Goal: Task Accomplishment & Management: Manage account settings

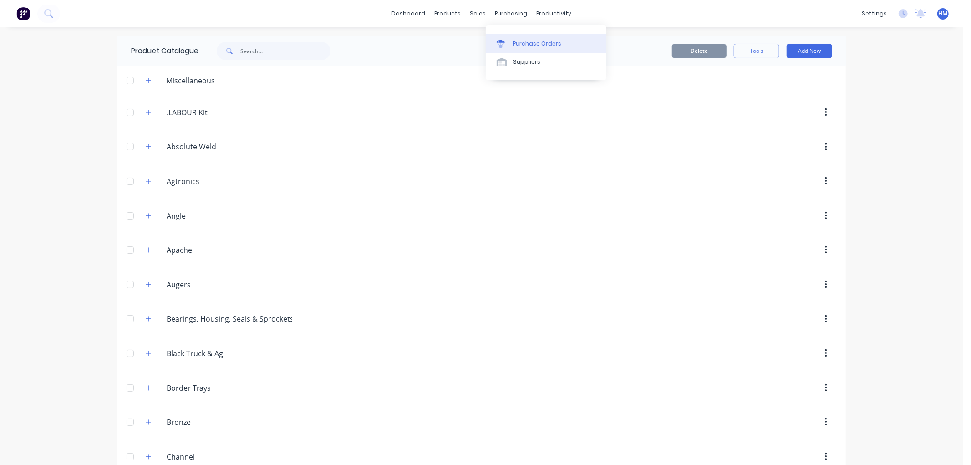
click at [523, 37] on link "Purchase Orders" at bounding box center [546, 43] width 121 height 18
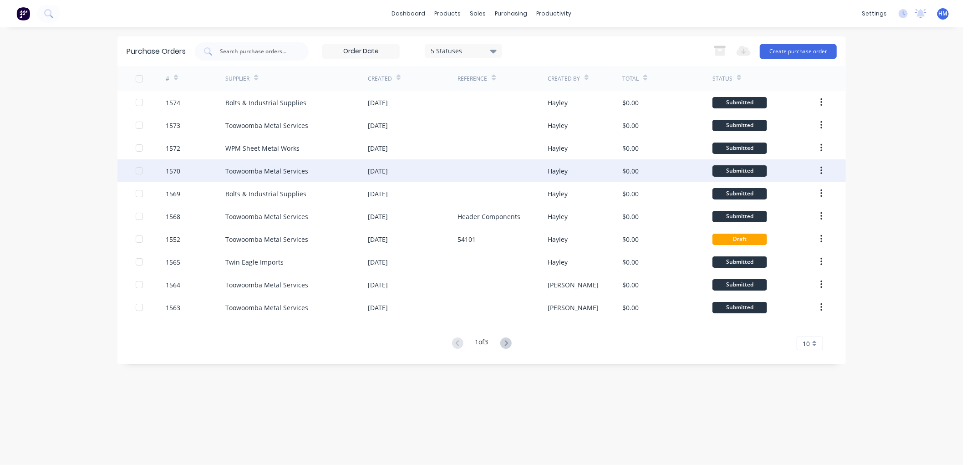
click at [194, 169] on div "1570" at bounding box center [196, 170] width 60 height 23
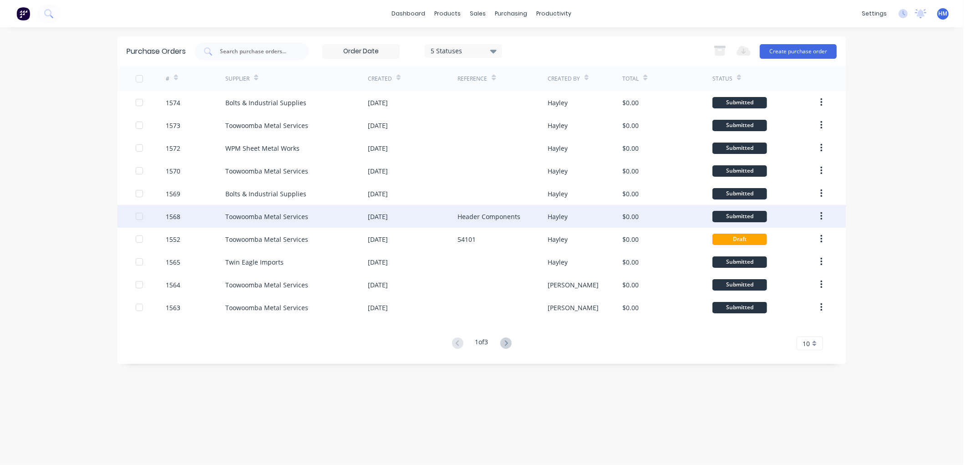
click at [319, 218] on div "Toowoomba Metal Services" at bounding box center [296, 216] width 142 height 23
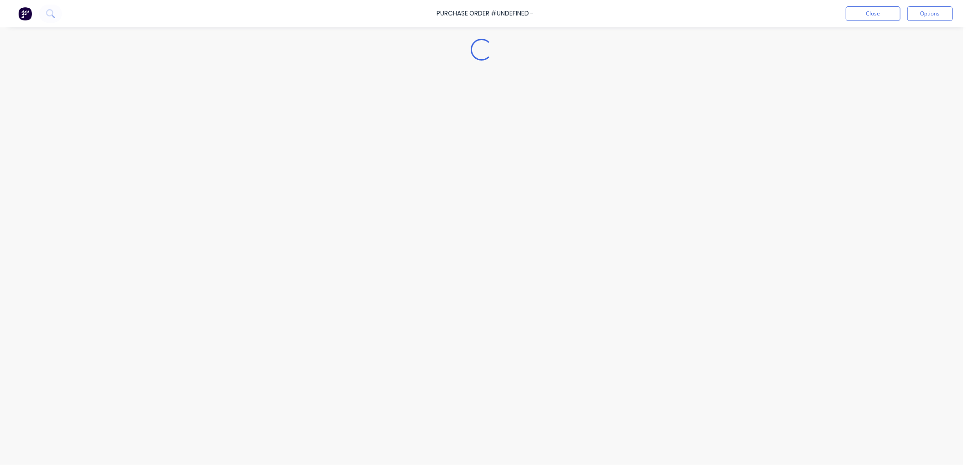
type textarea "x"
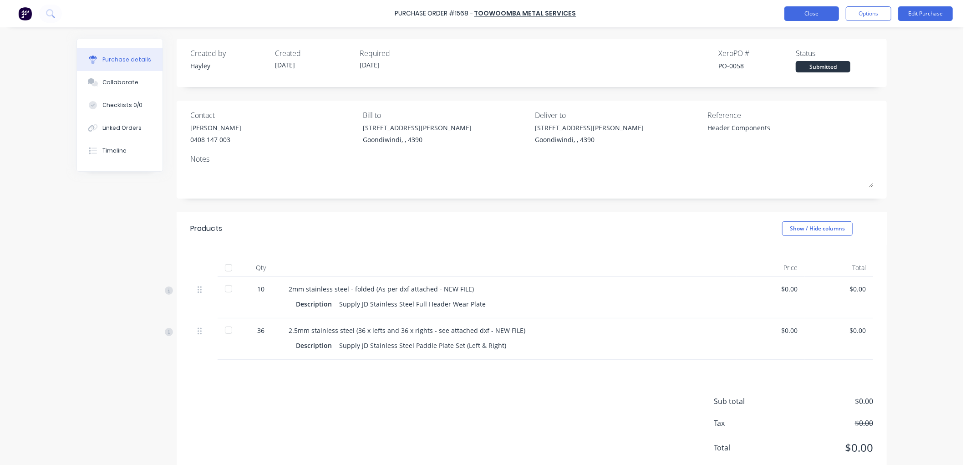
click at [795, 11] on button "Close" at bounding box center [811, 13] width 55 height 15
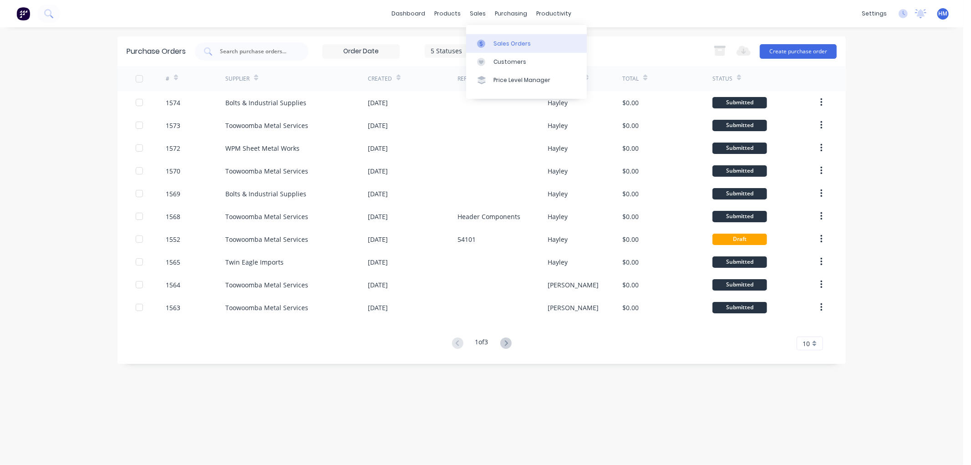
click at [503, 36] on link "Sales Orders" at bounding box center [526, 43] width 121 height 18
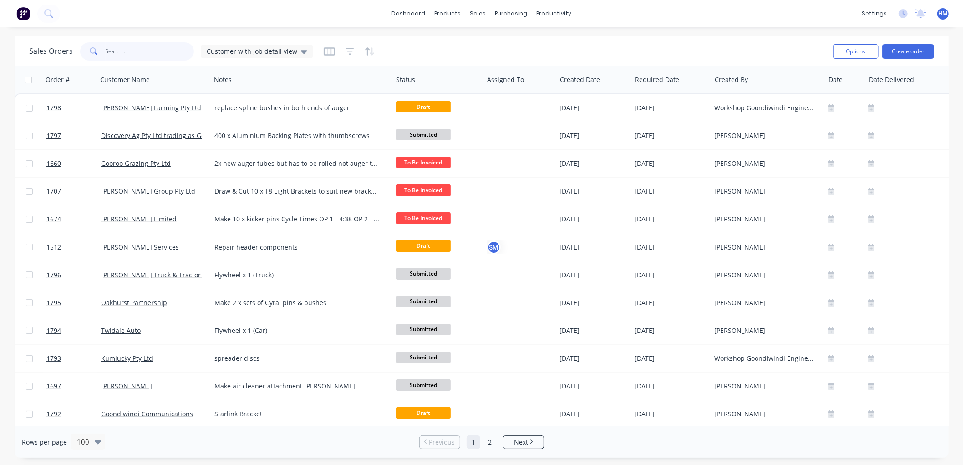
click at [148, 49] on input "text" at bounding box center [150, 51] width 89 height 18
type input "apach"
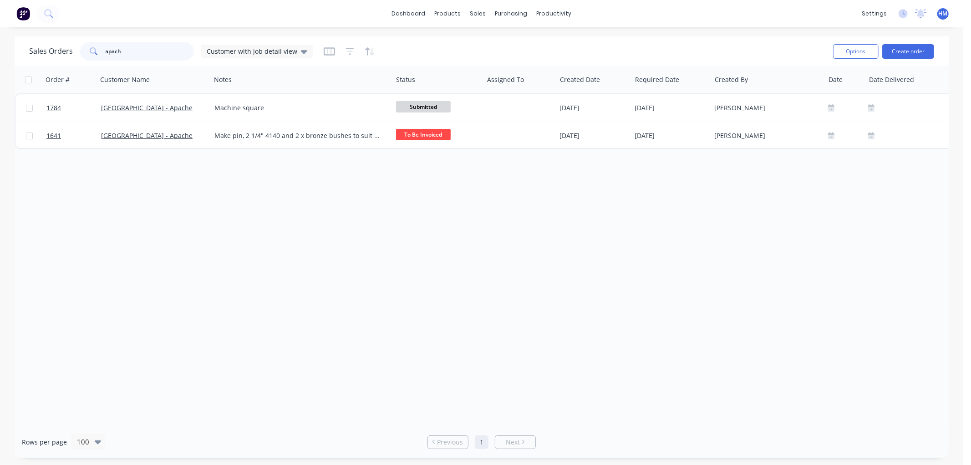
drag, startPoint x: 129, startPoint y: 51, endPoint x: 79, endPoint y: 54, distance: 50.2
click at [80, 54] on div "apach" at bounding box center [137, 51] width 114 height 18
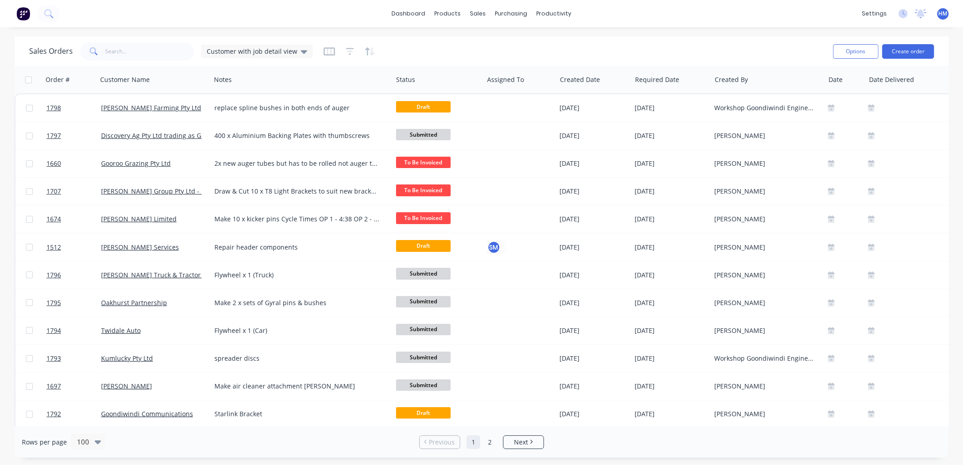
click at [114, 61] on div "Sales Orders Customer with job detail view" at bounding box center [427, 51] width 796 height 22
drag, startPoint x: 128, startPoint y: 55, endPoint x: 152, endPoint y: 47, distance: 24.9
click at [134, 52] on input "text" at bounding box center [150, 51] width 89 height 18
type input "hayes"
click at [162, 49] on input "text" at bounding box center [150, 51] width 89 height 18
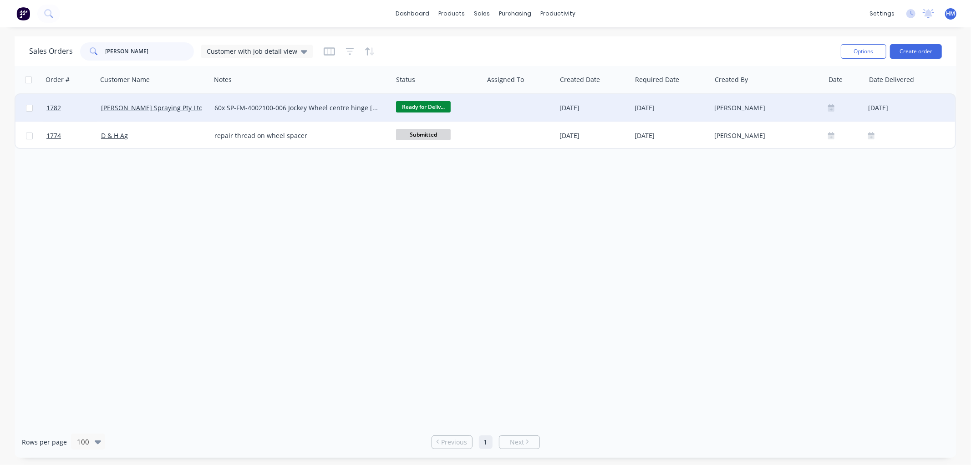
type input "hayes"
click at [186, 110] on div "Hayes Spraying Pty Ltd" at bounding box center [151, 107] width 101 height 9
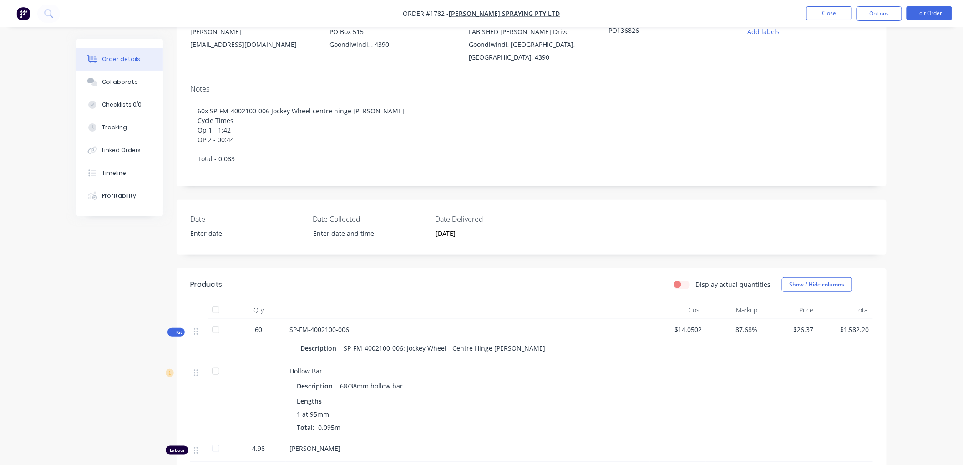
scroll to position [152, 0]
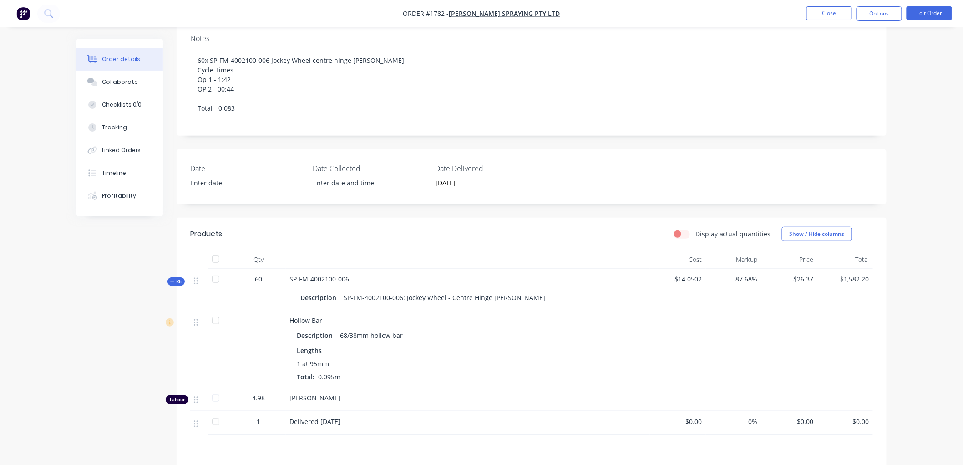
click at [171, 279] on icon at bounding box center [172, 281] width 4 height 5
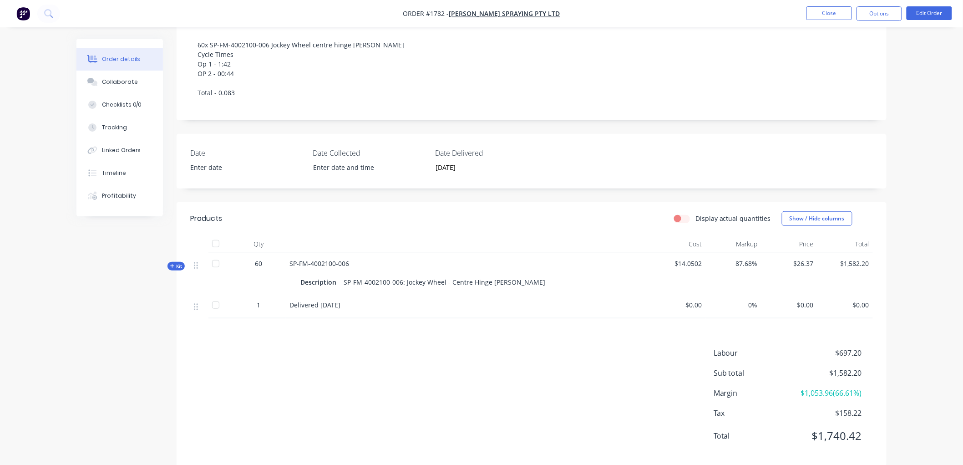
scroll to position [175, 0]
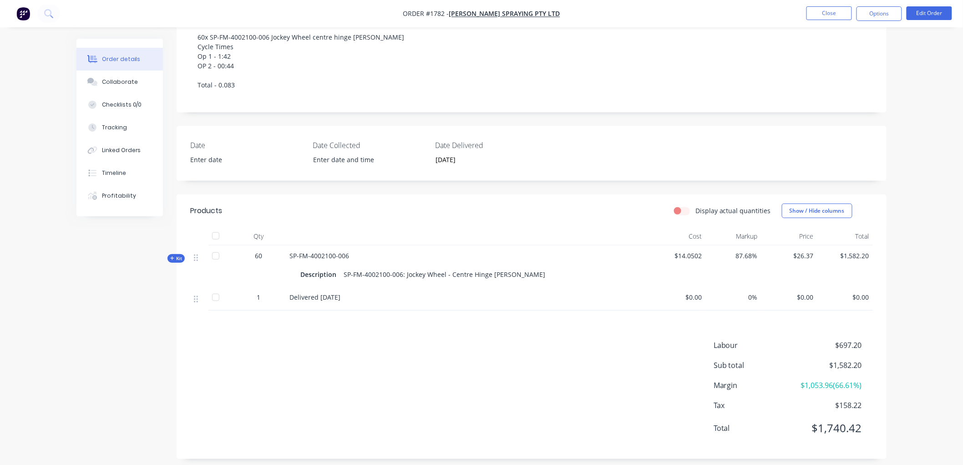
click at [170, 255] on span "Kit" at bounding box center [176, 258] width 12 height 7
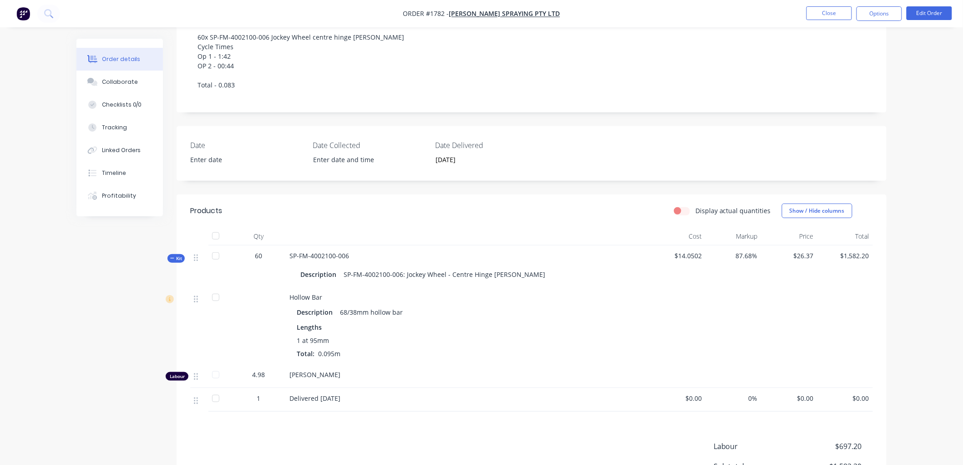
click at [170, 255] on span "Kit" at bounding box center [176, 258] width 12 height 7
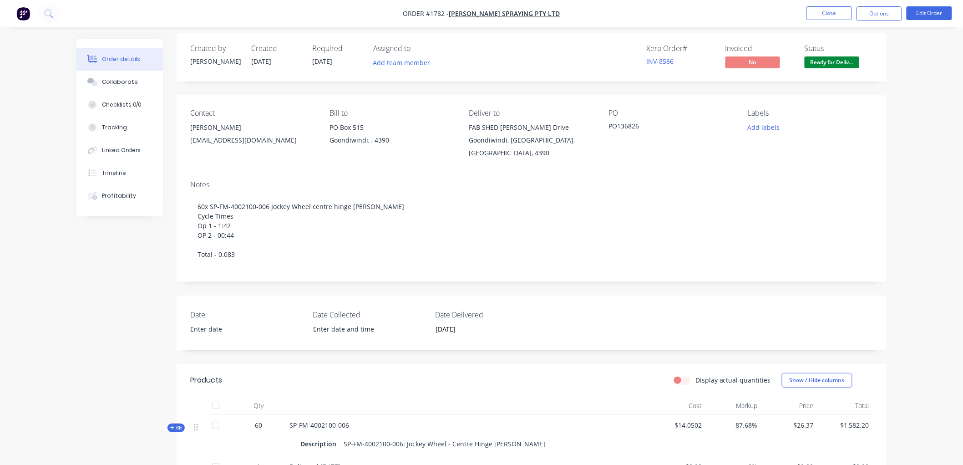
scroll to position [0, 0]
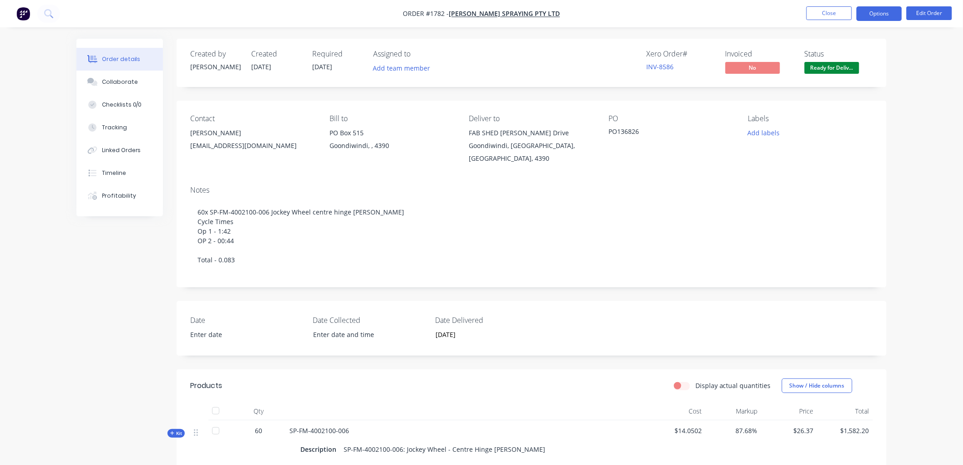
click at [878, 10] on button "Options" at bounding box center [879, 13] width 46 height 15
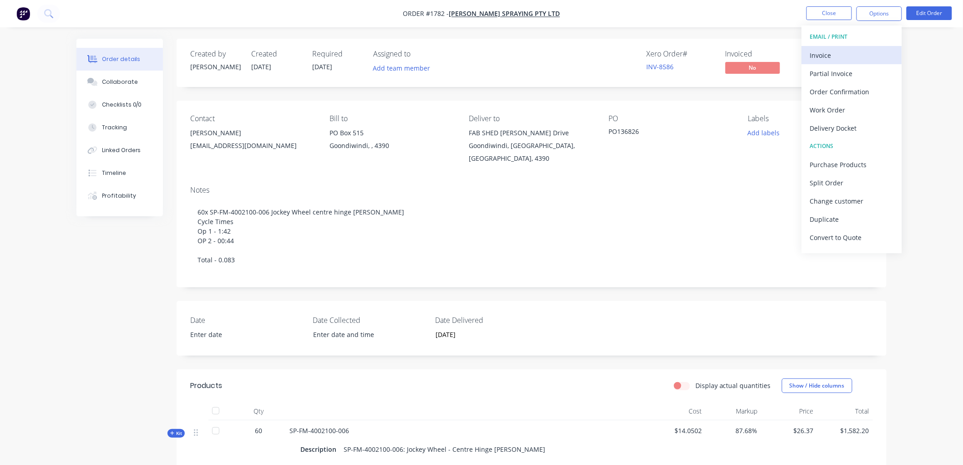
click at [859, 51] on div "Invoice" at bounding box center [852, 55] width 84 height 13
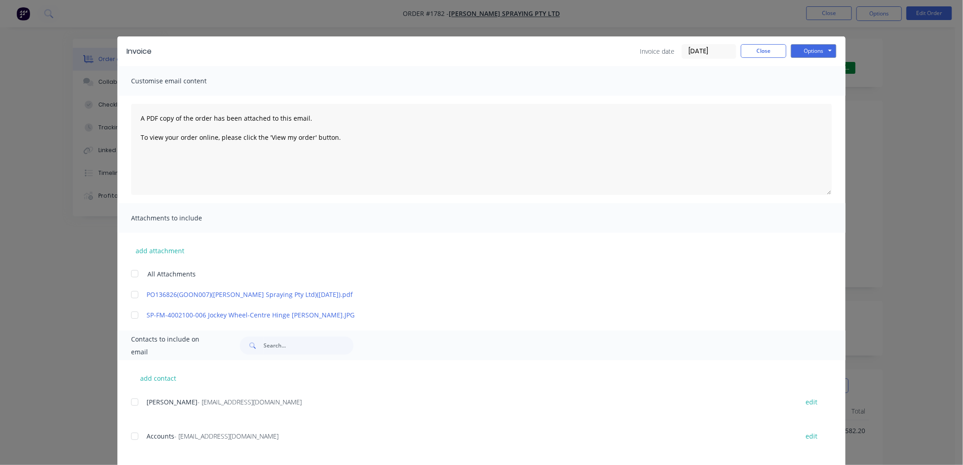
click at [692, 49] on input "[DATE]" at bounding box center [709, 52] width 54 height 14
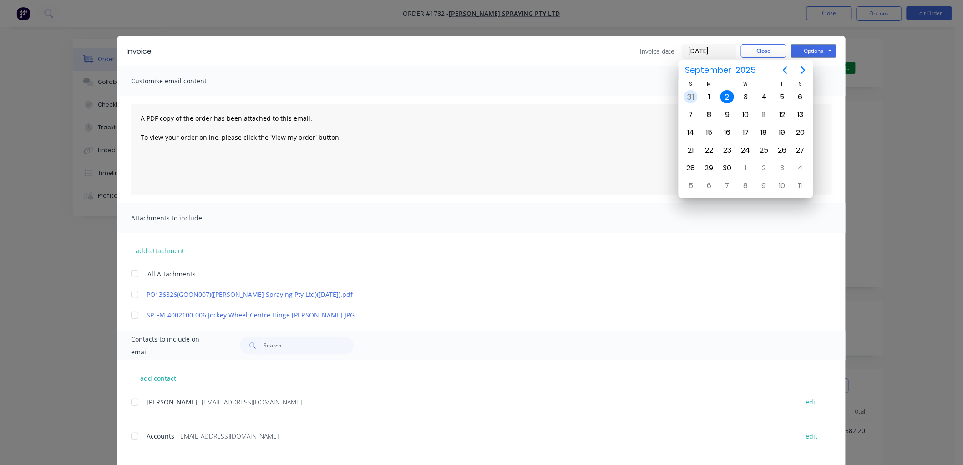
click at [690, 98] on div "31" at bounding box center [691, 97] width 14 height 14
type input "[DATE]"
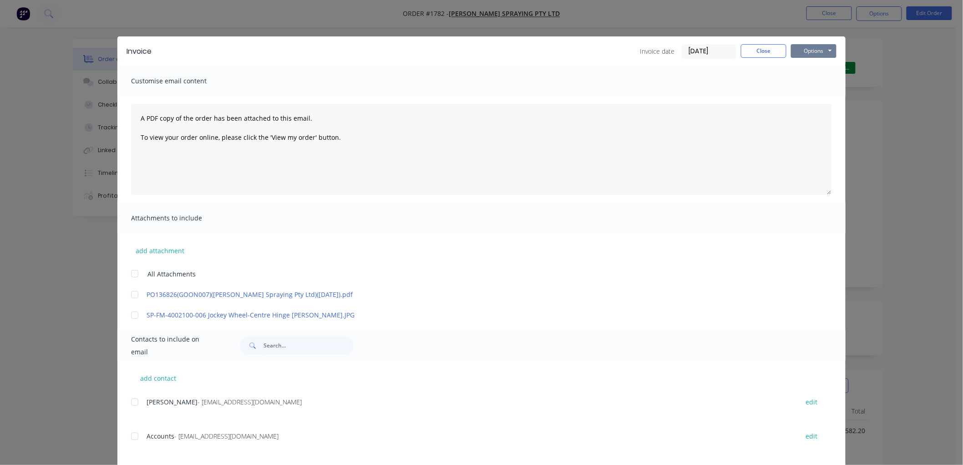
click at [808, 54] on button "Options" at bounding box center [814, 51] width 46 height 14
click at [817, 68] on button "Preview" at bounding box center [820, 67] width 58 height 15
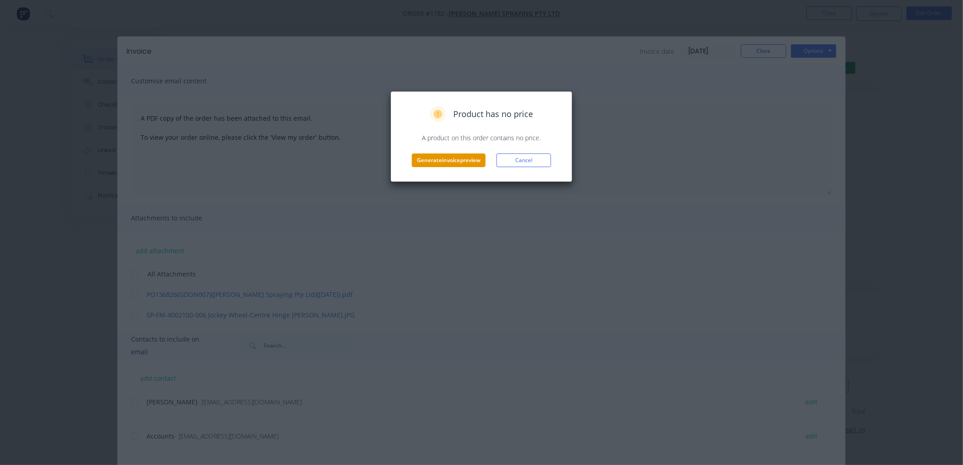
click at [460, 162] on button "Generate invoice preview" at bounding box center [449, 160] width 74 height 14
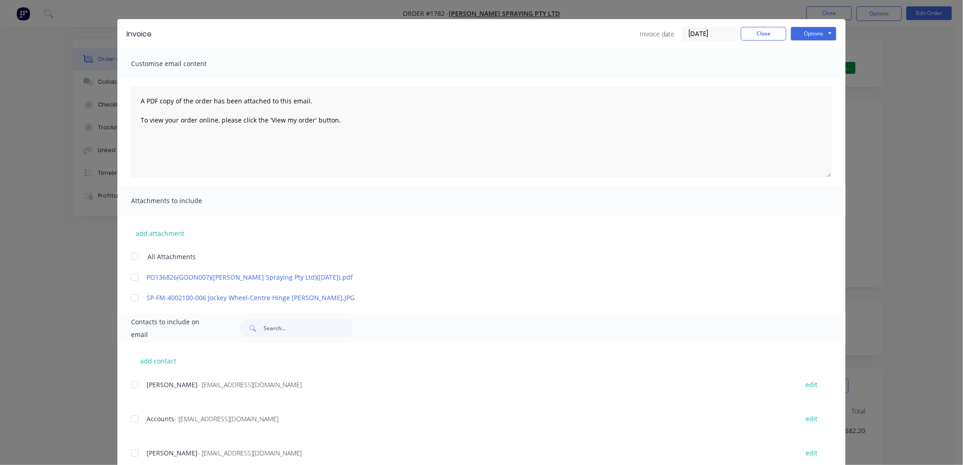
scroll to position [46, 0]
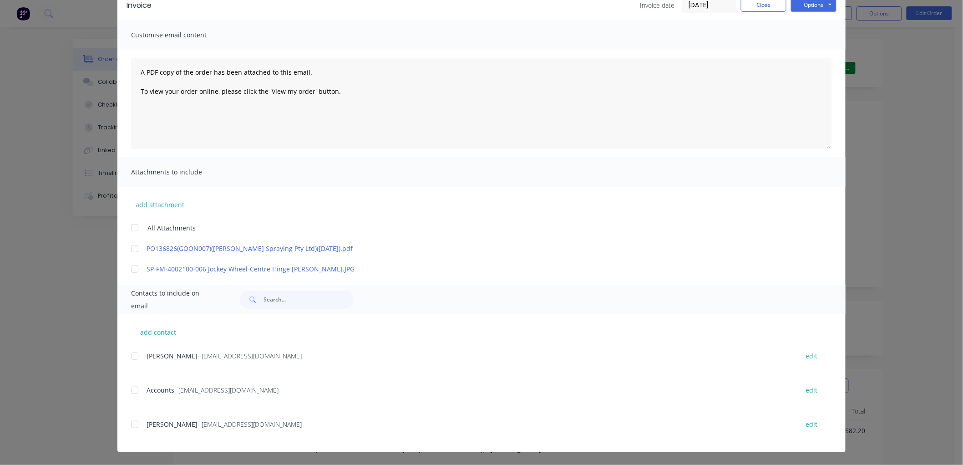
click at [128, 390] on div at bounding box center [135, 390] width 18 height 18
click at [128, 248] on div at bounding box center [135, 248] width 18 height 18
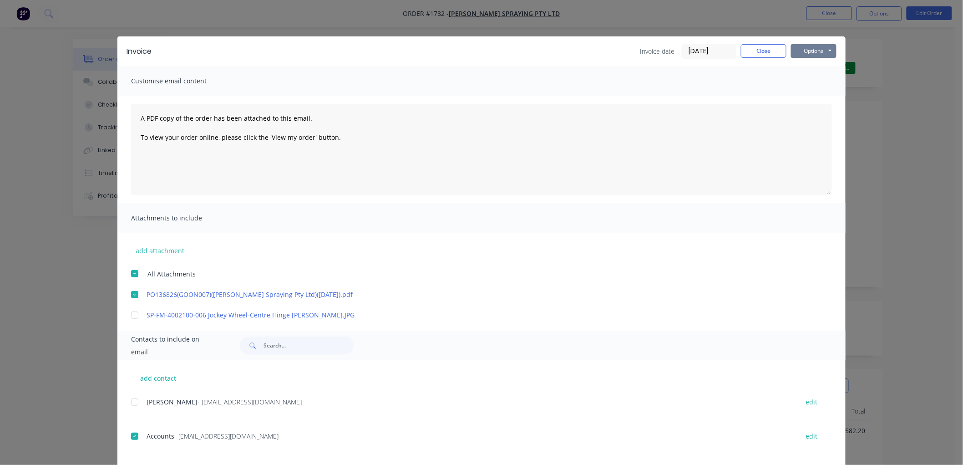
click at [825, 48] on button "Options" at bounding box center [814, 51] width 46 height 14
click at [812, 93] on button "Email" at bounding box center [820, 97] width 58 height 15
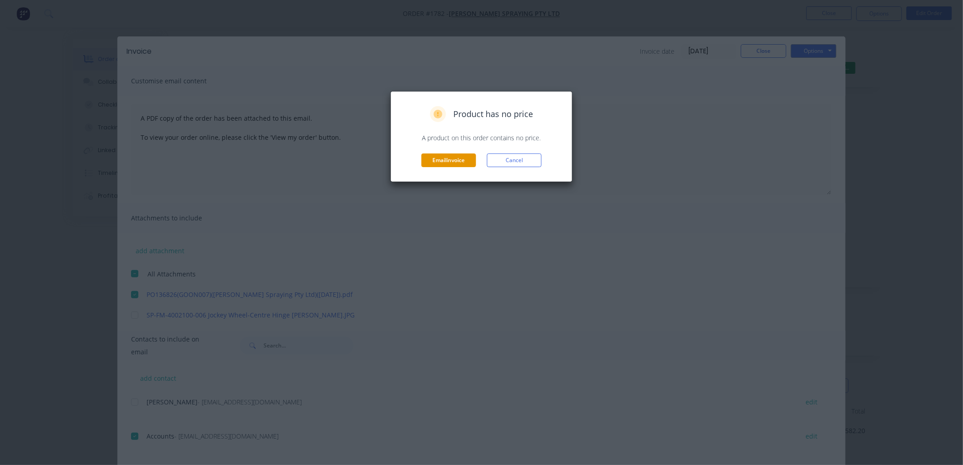
click at [450, 163] on button "Email invoice" at bounding box center [448, 160] width 55 height 14
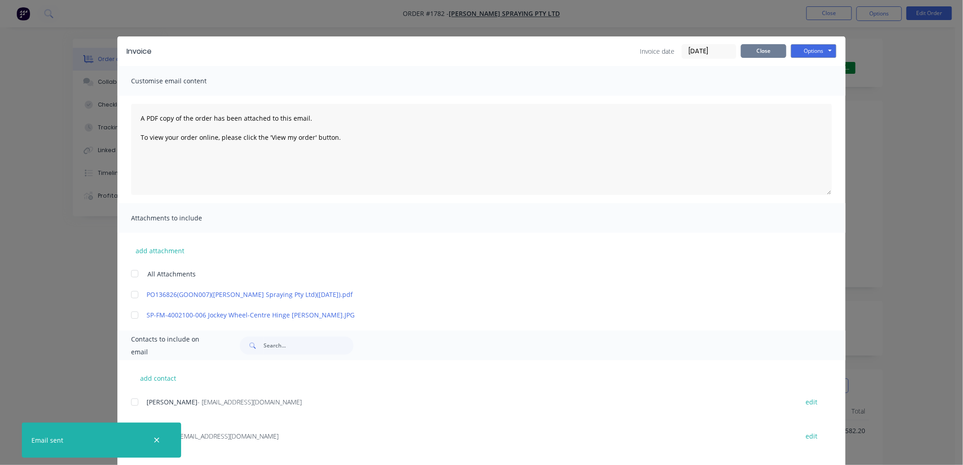
click at [763, 49] on button "Close" at bounding box center [764, 51] width 46 height 14
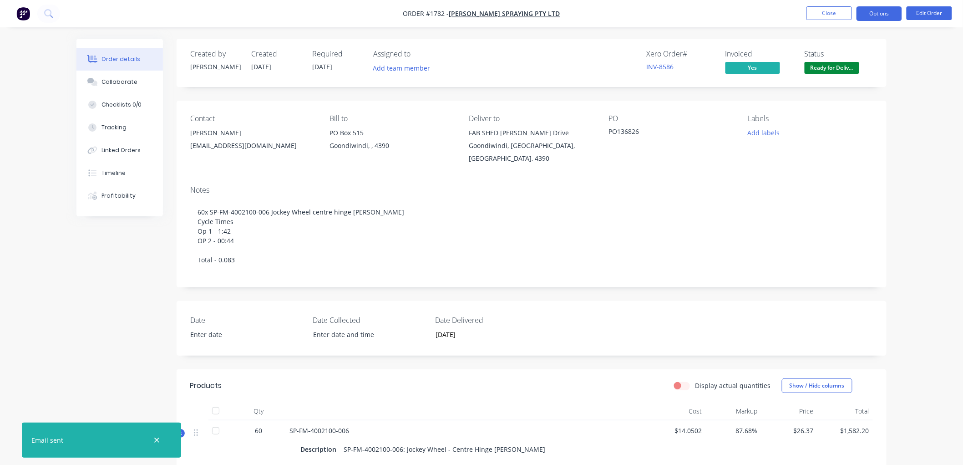
click at [884, 8] on button "Options" at bounding box center [879, 13] width 46 height 15
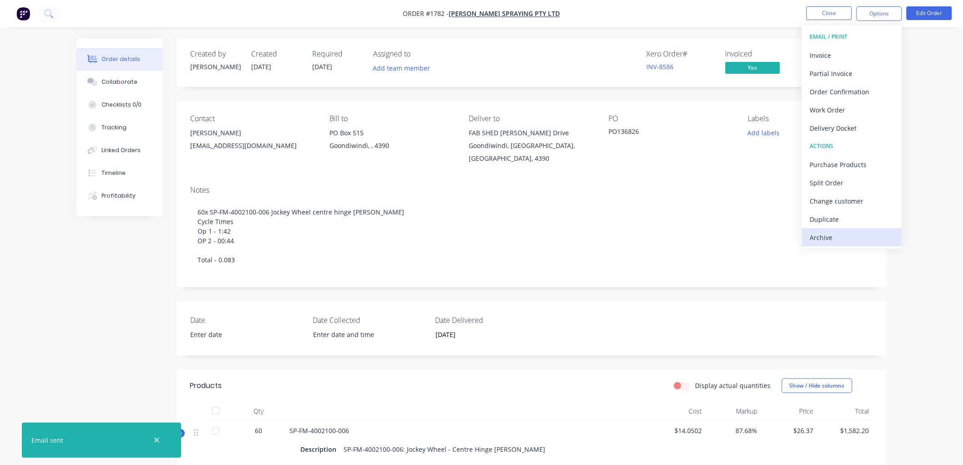
click at [833, 234] on div "Archive" at bounding box center [852, 237] width 84 height 13
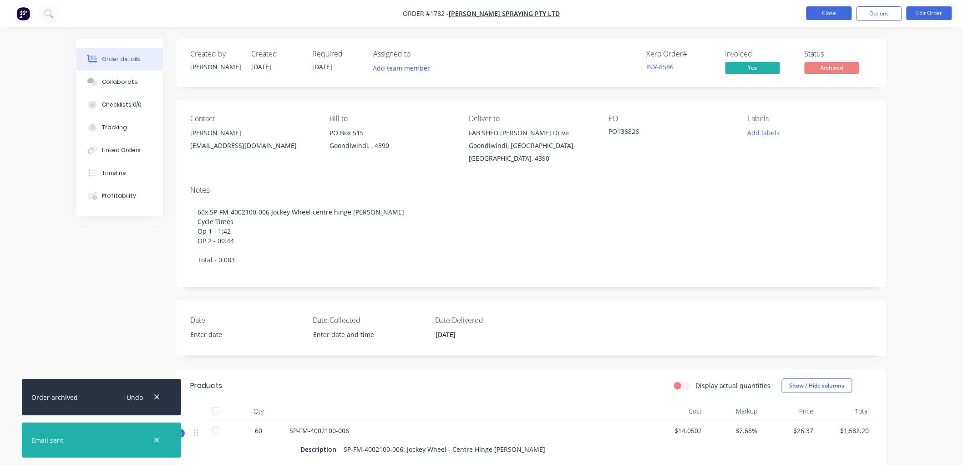
click at [827, 10] on button "Close" at bounding box center [829, 13] width 46 height 14
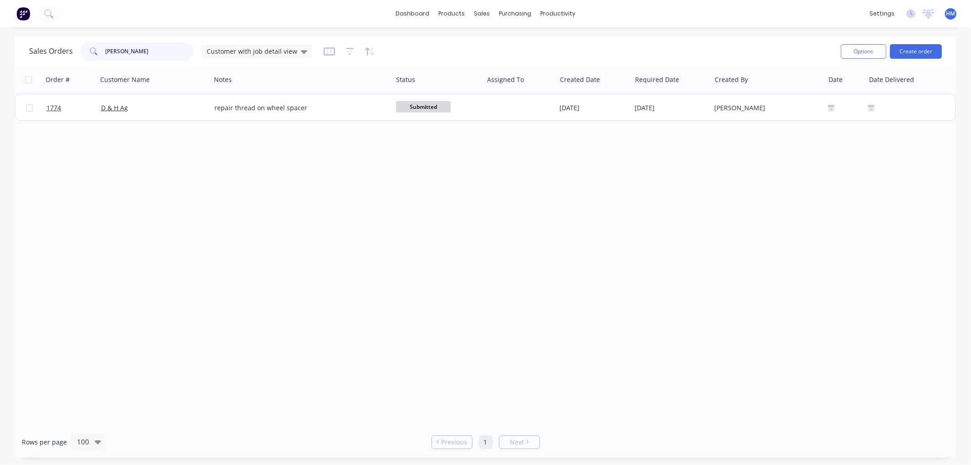
drag, startPoint x: 137, startPoint y: 52, endPoint x: 81, endPoint y: 53, distance: 55.5
click at [81, 53] on div "hayes" at bounding box center [137, 51] width 114 height 18
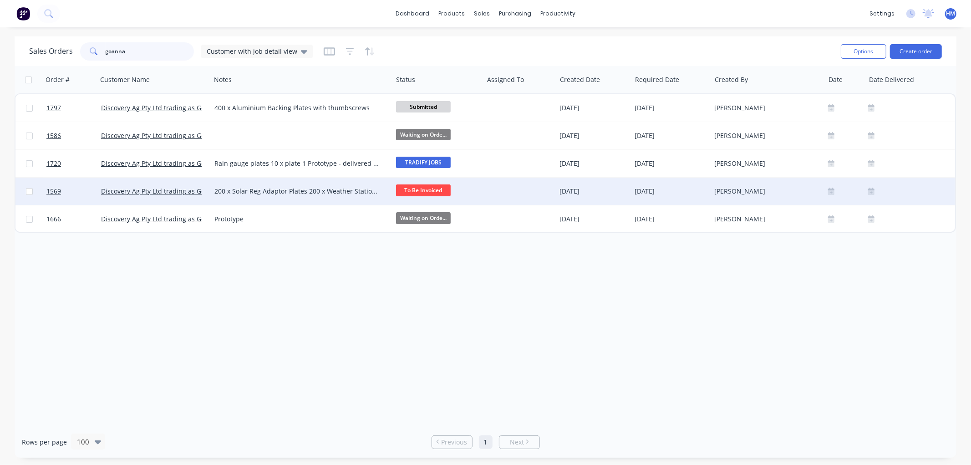
type input "goanna"
click at [488, 190] on div at bounding box center [518, 191] width 62 height 9
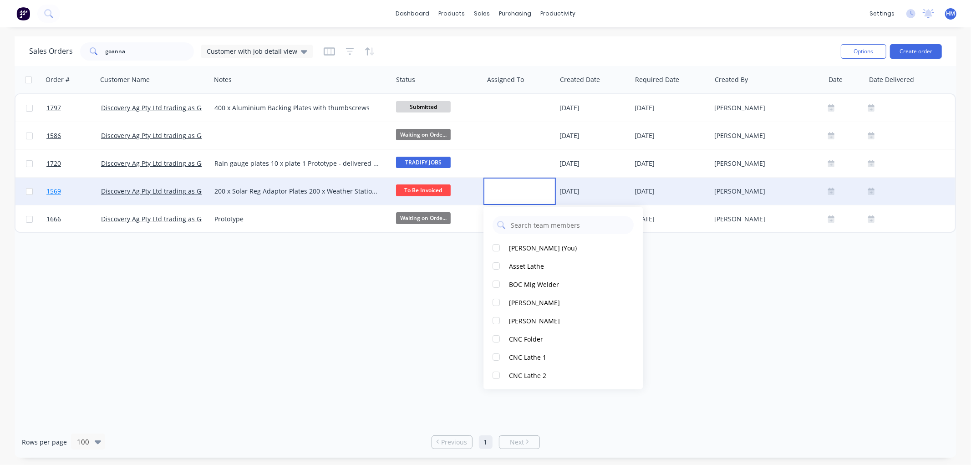
click at [88, 197] on link "1569" at bounding box center [73, 190] width 55 height 27
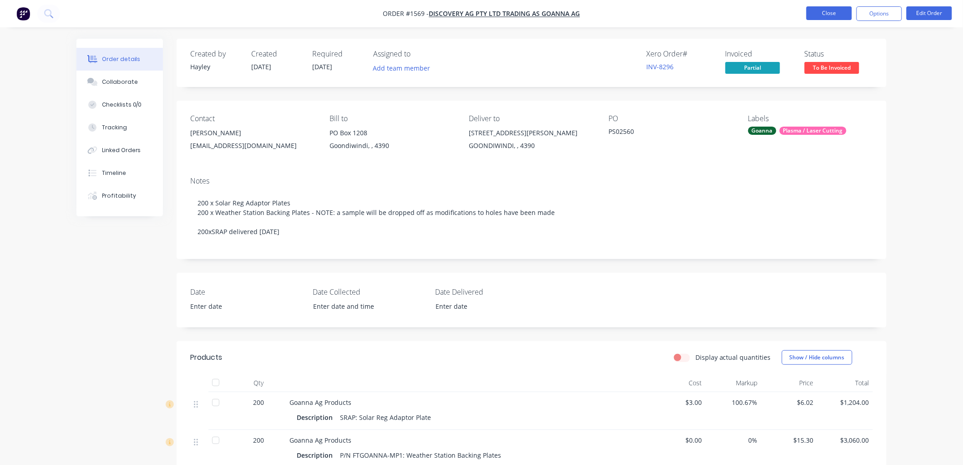
click at [825, 16] on button "Close" at bounding box center [829, 13] width 46 height 14
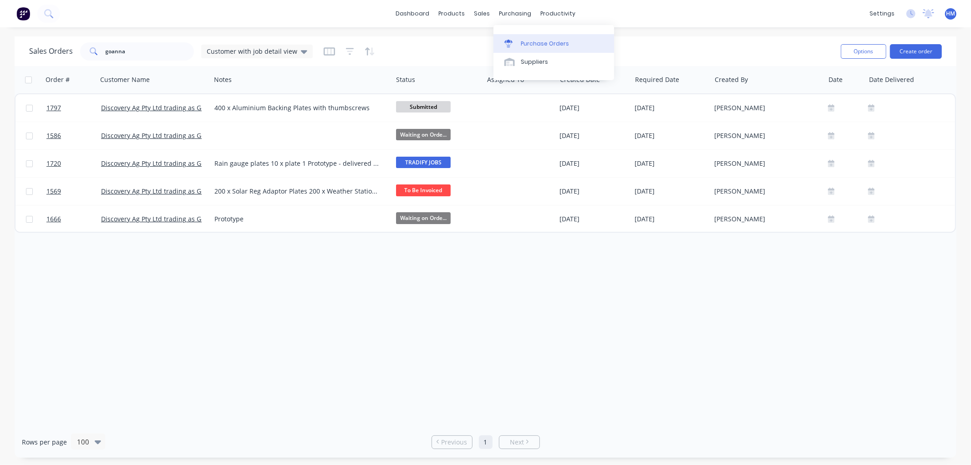
click at [540, 35] on link "Purchase Orders" at bounding box center [553, 43] width 121 height 18
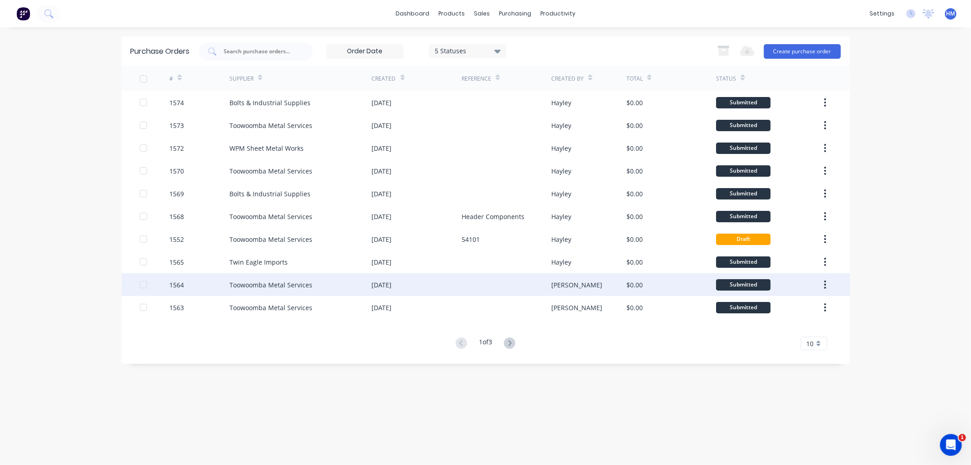
click at [194, 282] on div "1564" at bounding box center [199, 284] width 60 height 23
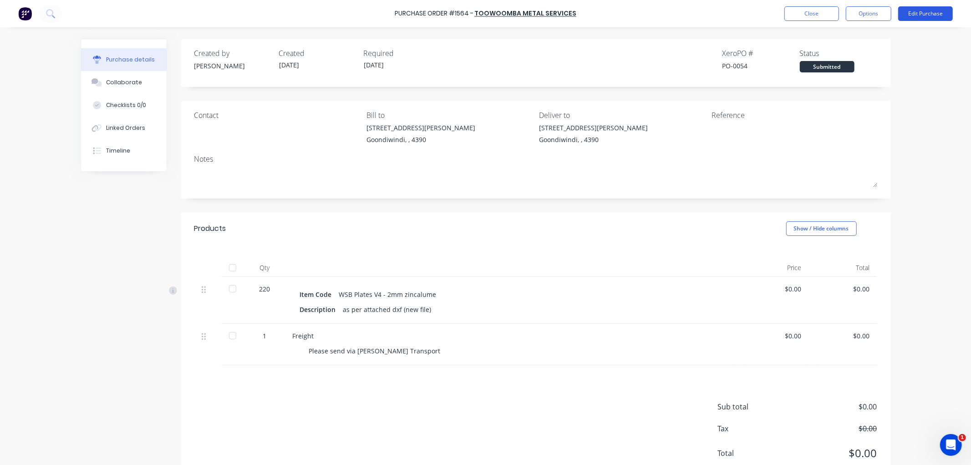
click at [922, 17] on button "Edit Purchase" at bounding box center [925, 13] width 55 height 15
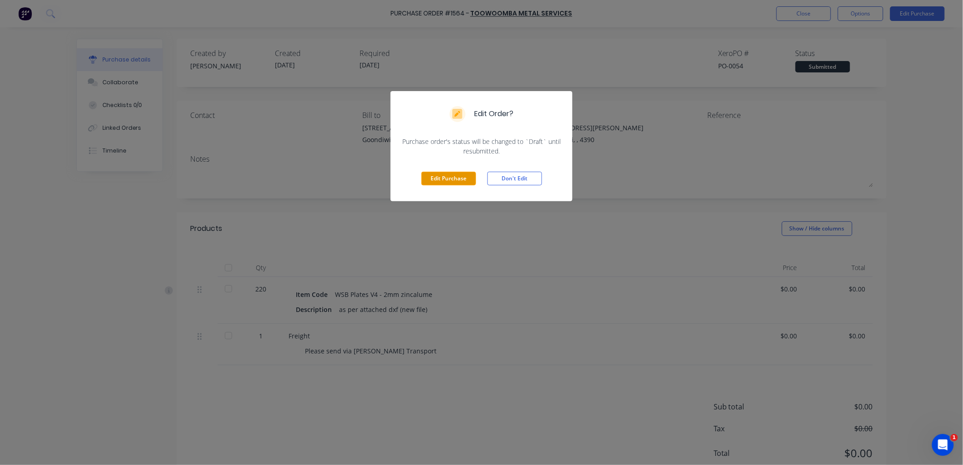
click at [447, 177] on button "Edit Purchase" at bounding box center [448, 179] width 55 height 14
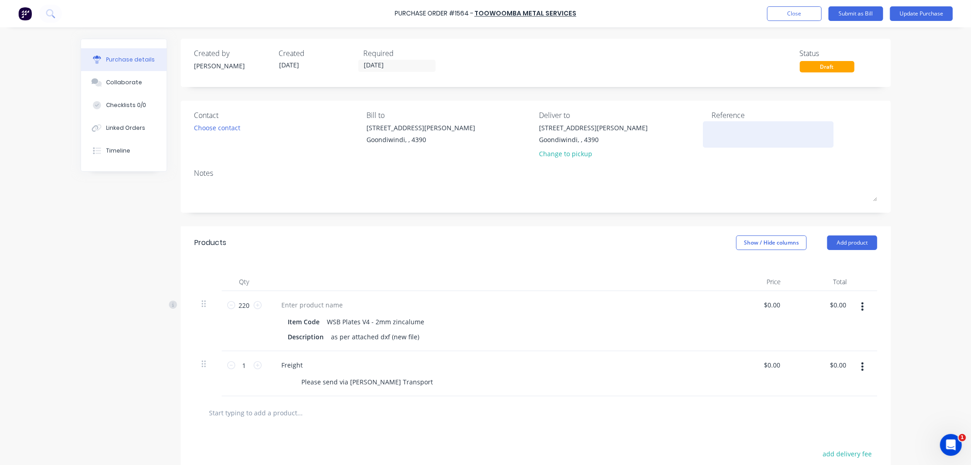
drag, startPoint x: 720, startPoint y: 130, endPoint x: 43, endPoint y: 222, distance: 682.9
click at [719, 131] on textarea at bounding box center [768, 133] width 114 height 20
type textarea "x"
type textarea "5"
type textarea "x"
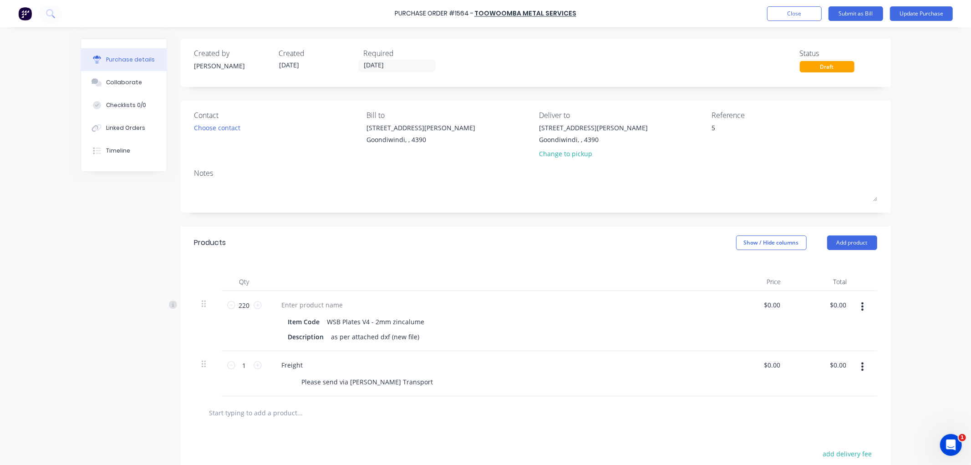
type textarea "54"
type textarea "x"
type textarea "541"
type textarea "x"
type textarea "5413"
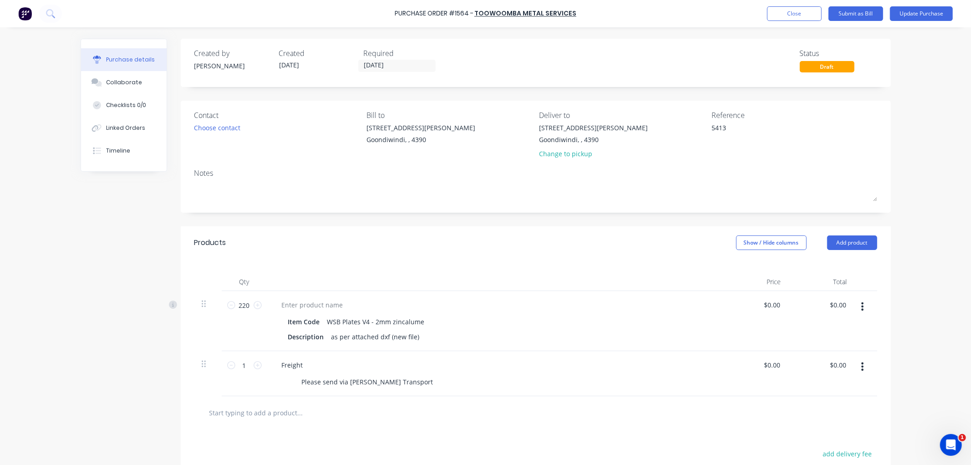
type textarea "x"
type textarea "54138"
type textarea "x"
type textarea "54138"
click at [381, 60] on label "[DATE]" at bounding box center [396, 66] width 77 height 12
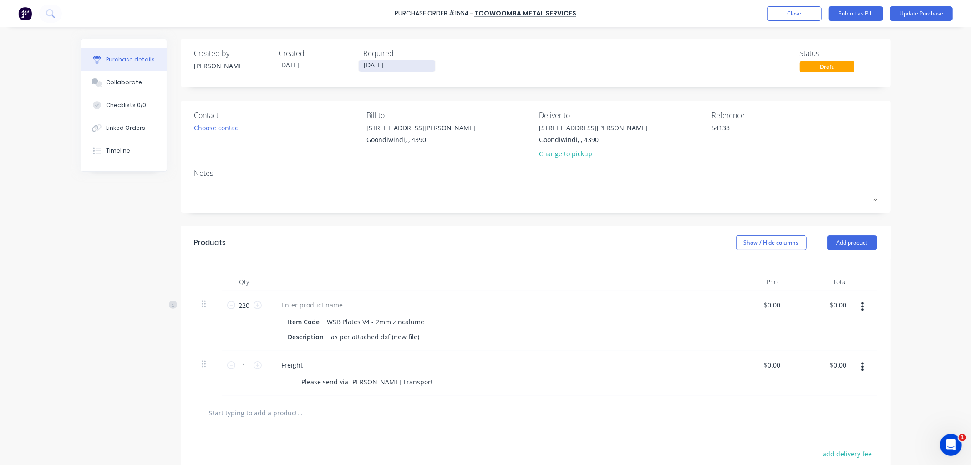
click at [381, 60] on input "[DATE]" at bounding box center [397, 65] width 76 height 11
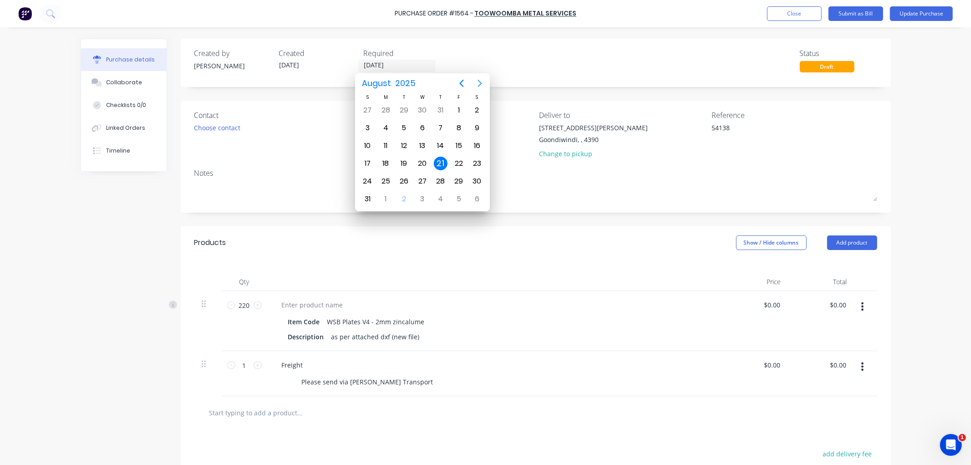
click at [481, 83] on icon "Next page" at bounding box center [479, 83] width 11 height 11
click at [406, 178] on div "30" at bounding box center [404, 181] width 14 height 14
type textarea "x"
type input "30/09/25"
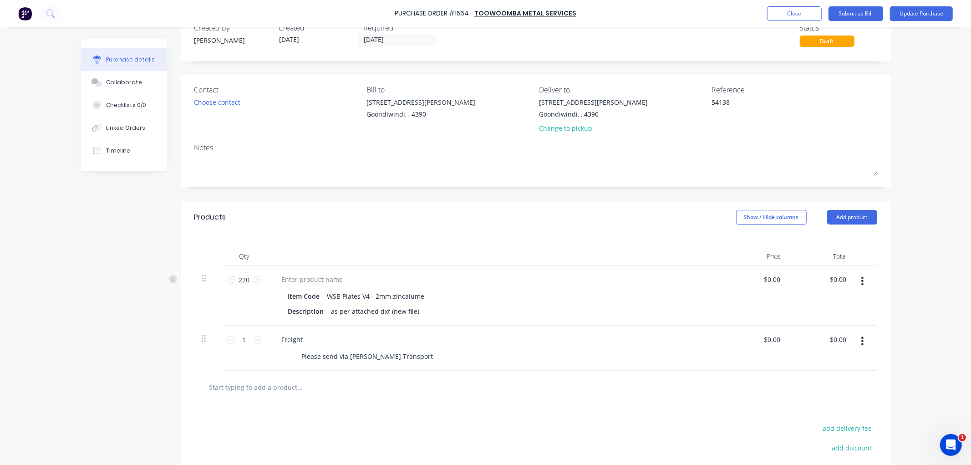
scroll to position [51, 0]
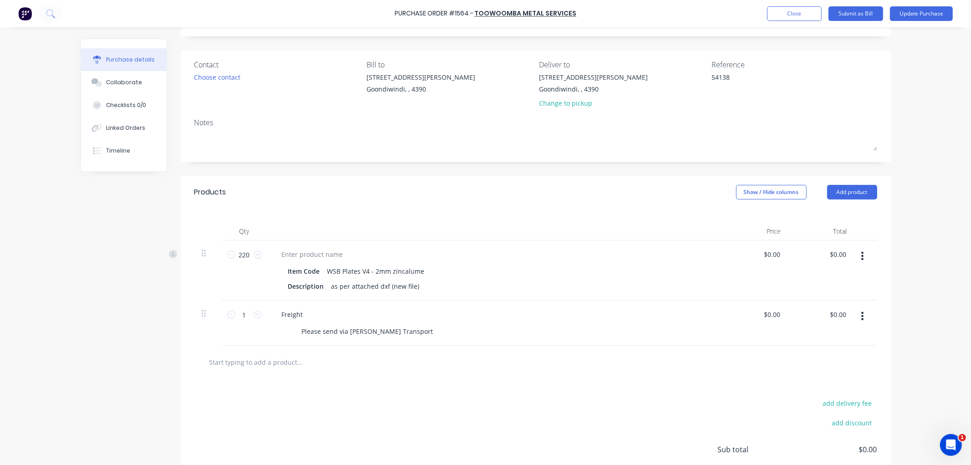
click at [856, 315] on button "button" at bounding box center [861, 316] width 21 height 16
click at [819, 394] on button "Delete" at bounding box center [834, 394] width 77 height 18
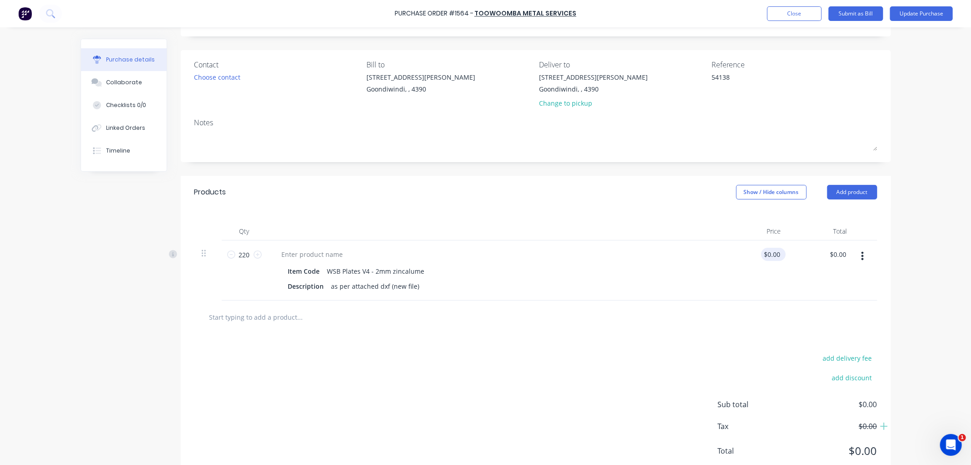
type textarea "x"
type input "0.0000"
click at [765, 254] on input "0.0000" at bounding box center [771, 254] width 21 height 13
type textarea "x"
drag, startPoint x: 776, startPoint y: 253, endPoint x: 711, endPoint y: 253, distance: 65.5
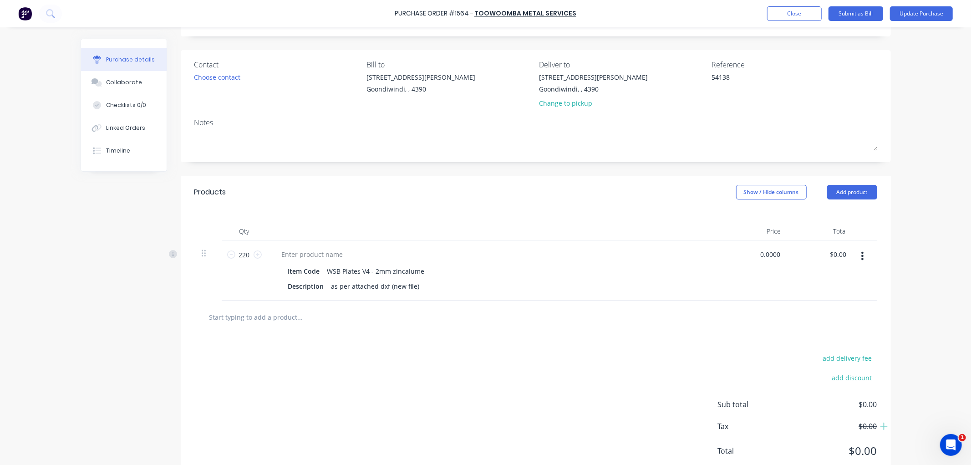
click at [711, 253] on div "220 220 Item Code WSB Plates V4 - 2mm zincalume Description as per attached dxf…" at bounding box center [535, 270] width 683 height 60
type input "7.09"
type textarea "x"
type input "$7.09"
type input "$1,559.80"
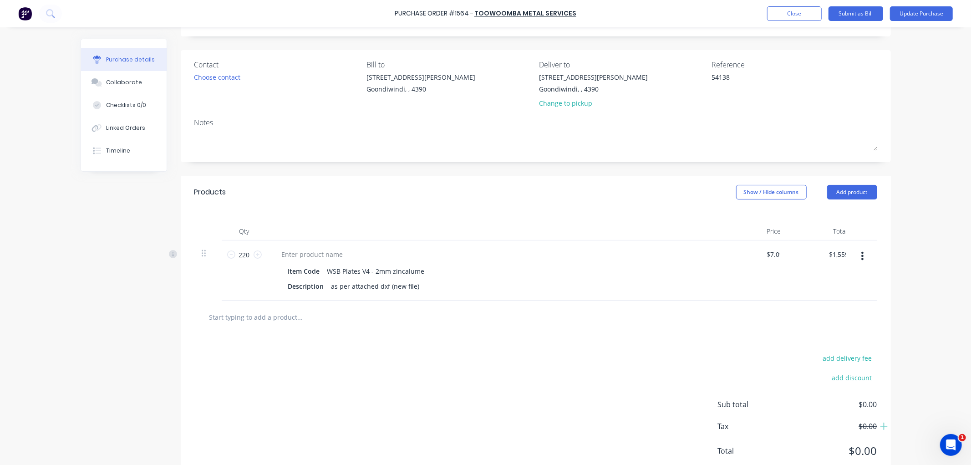
click at [584, 352] on div "add delivery fee add discount Sub total $0.00 Tax $0.00 Total $0.00" at bounding box center [536, 409] width 710 height 150
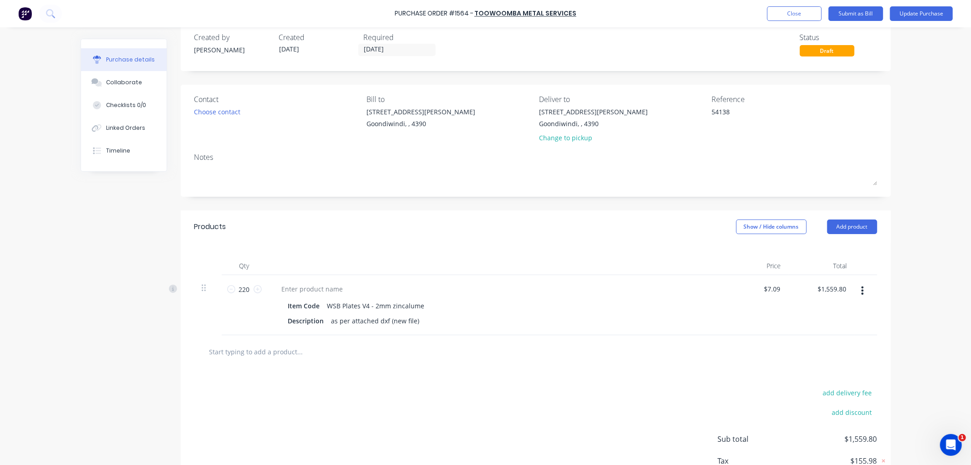
scroll to position [0, 0]
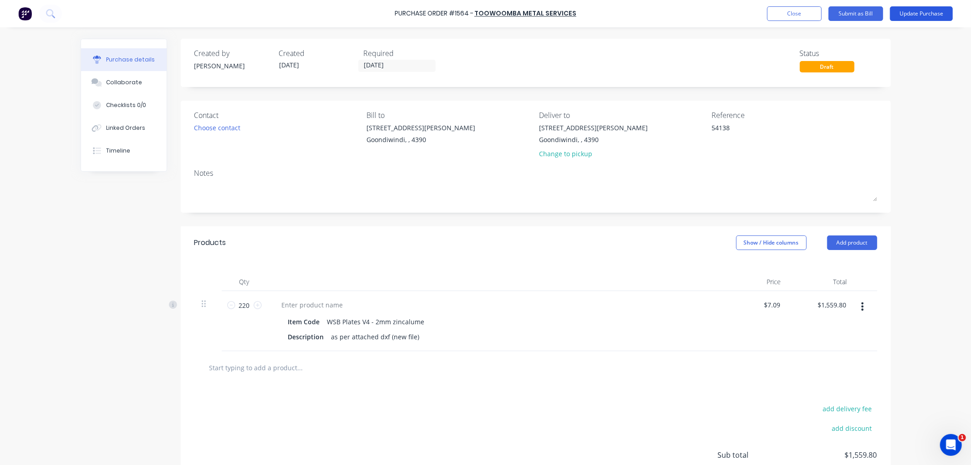
click at [923, 8] on button "Update Purchase" at bounding box center [921, 13] width 63 height 15
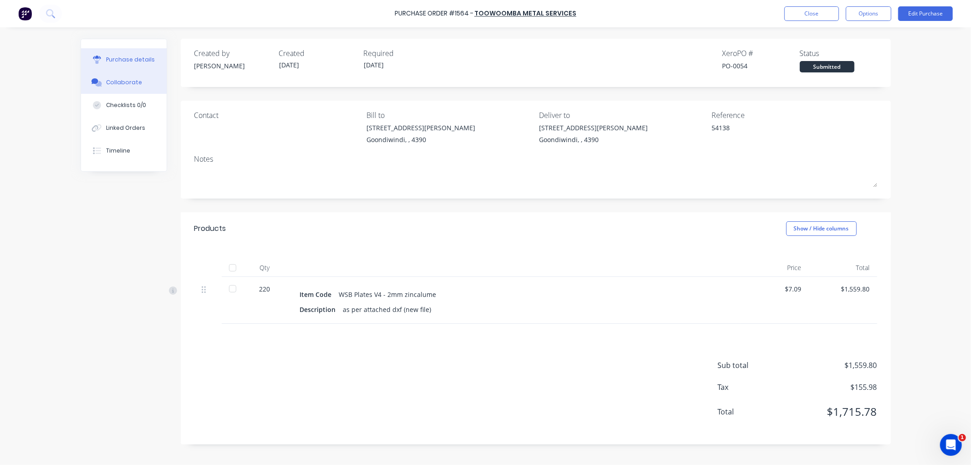
click at [122, 83] on div "Collaborate" at bounding box center [124, 82] width 36 height 8
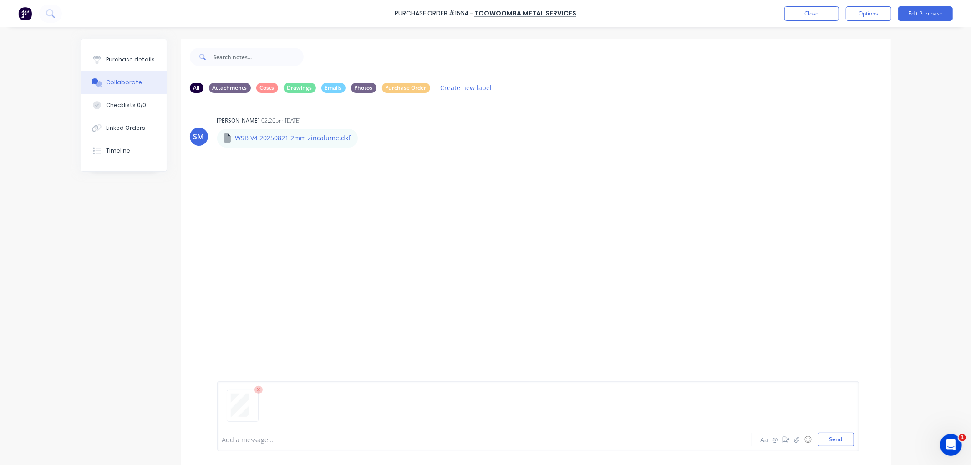
drag, startPoint x: 838, startPoint y: 440, endPoint x: 421, endPoint y: 276, distance: 447.9
click at [829, 440] on button "Send" at bounding box center [836, 439] width 36 height 14
click at [145, 64] on div "Purchase details" at bounding box center [130, 60] width 49 height 8
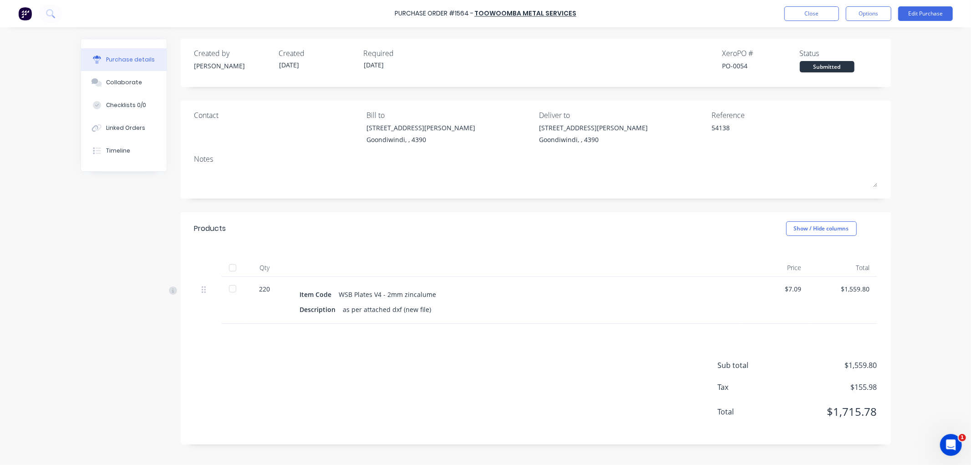
click at [231, 268] on div at bounding box center [232, 267] width 18 height 18
click at [876, 14] on button "Options" at bounding box center [869, 13] width 46 height 15
click at [851, 50] on div "Convert to Bill" at bounding box center [848, 55] width 70 height 13
type textarea "x"
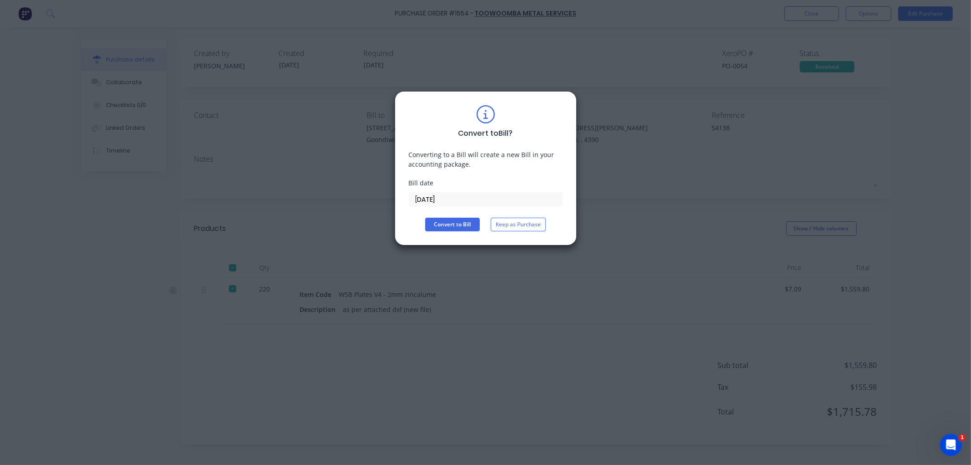
click at [461, 201] on input "[DATE]" at bounding box center [485, 200] width 153 height 14
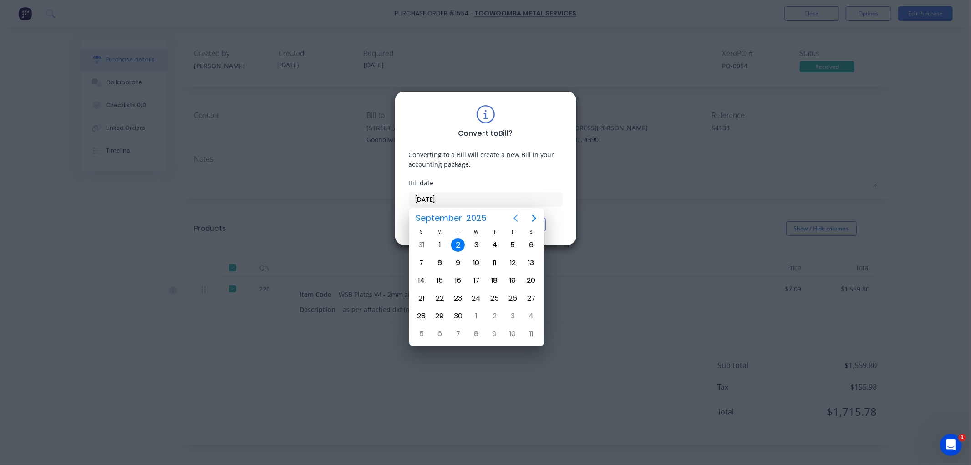
click at [517, 219] on icon "Previous page" at bounding box center [515, 218] width 11 height 11
click at [461, 245] on div "29" at bounding box center [458, 245] width 14 height 14
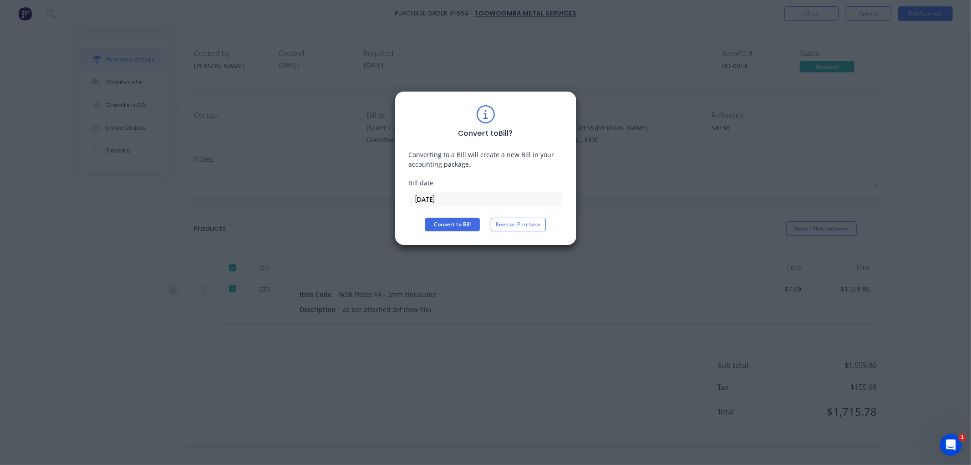
click at [461, 202] on input "[DATE]" at bounding box center [485, 200] width 153 height 14
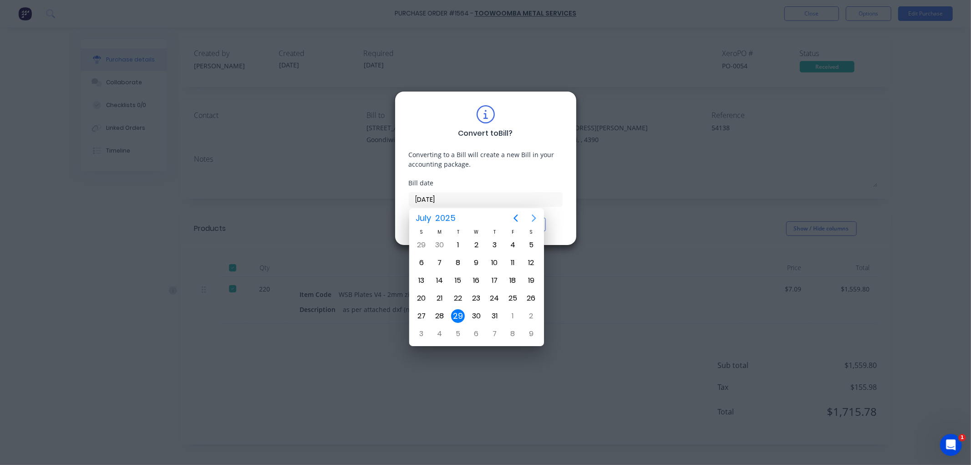
click at [530, 218] on icon "Next page" at bounding box center [533, 218] width 11 height 11
click at [517, 313] on div "29" at bounding box center [513, 316] width 14 height 14
type input "[DATE]"
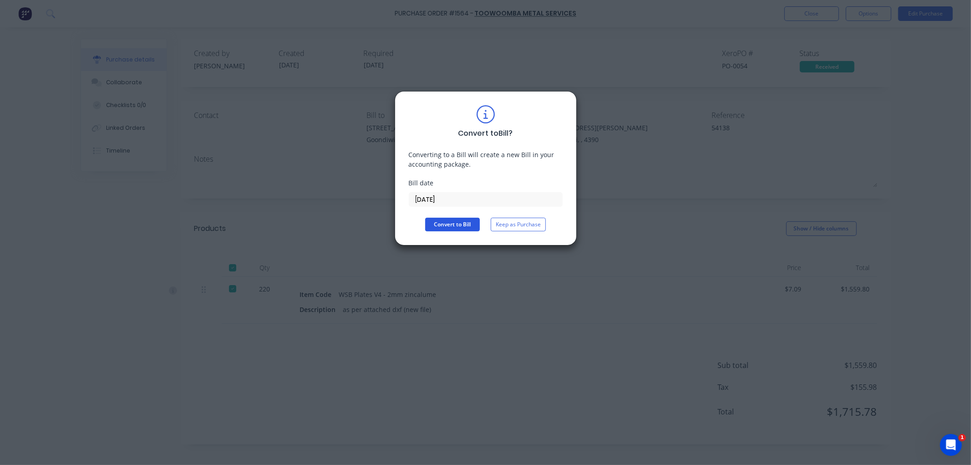
click at [461, 226] on button "Convert to Bill" at bounding box center [452, 225] width 55 height 14
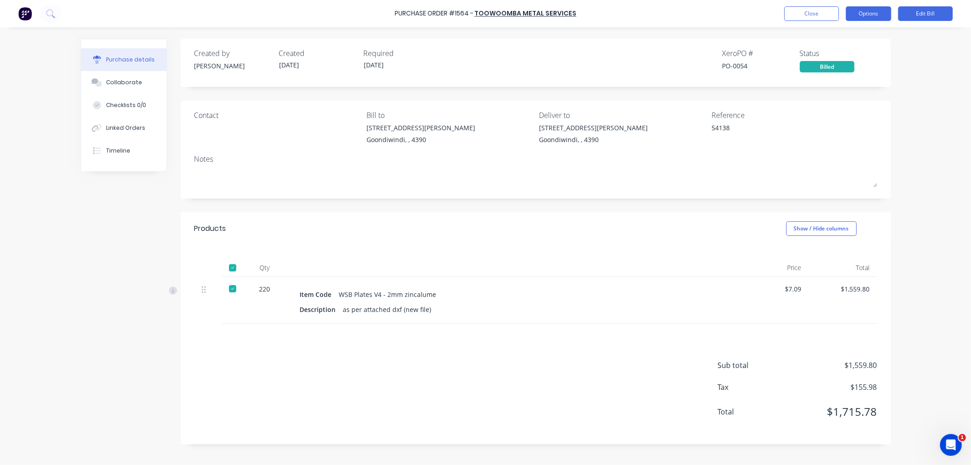
click at [857, 14] on button "Options" at bounding box center [869, 13] width 46 height 15
click at [851, 39] on div "Print / Email" at bounding box center [848, 36] width 70 height 13
click at [862, 15] on button "Options" at bounding box center [869, 13] width 46 height 15
click at [918, 138] on div "Purchase Order #1564 - Toowoomba Metal Services Close Options Edit Bill Purchas…" at bounding box center [485, 232] width 971 height 465
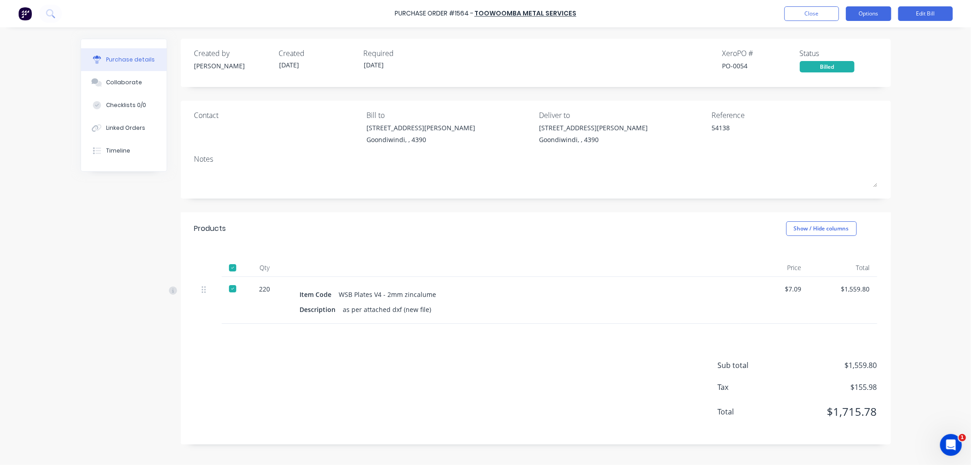
click at [870, 16] on button "Options" at bounding box center [869, 13] width 46 height 15
click at [918, 82] on div "Purchase Order #1564 - Toowoomba Metal Services Close Options Back With pricing…" at bounding box center [485, 232] width 971 height 465
click at [809, 19] on button "Close" at bounding box center [811, 13] width 55 height 15
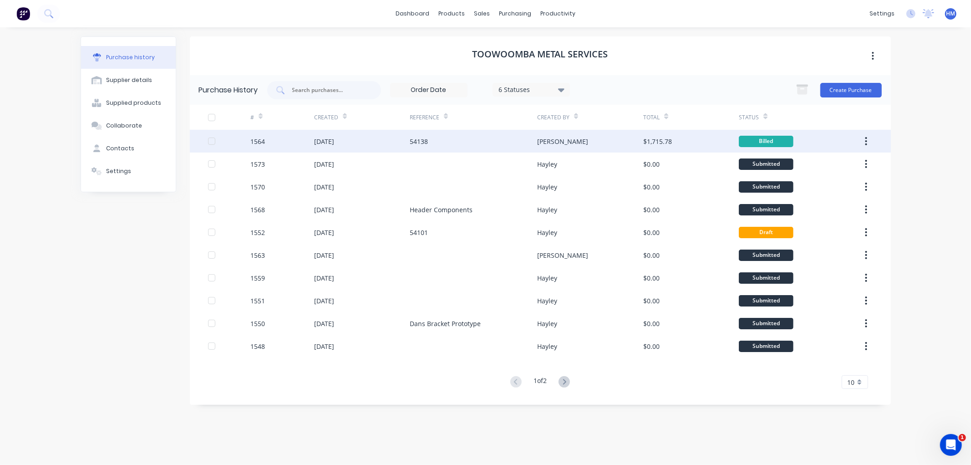
click at [286, 147] on div "1564" at bounding box center [282, 141] width 64 height 23
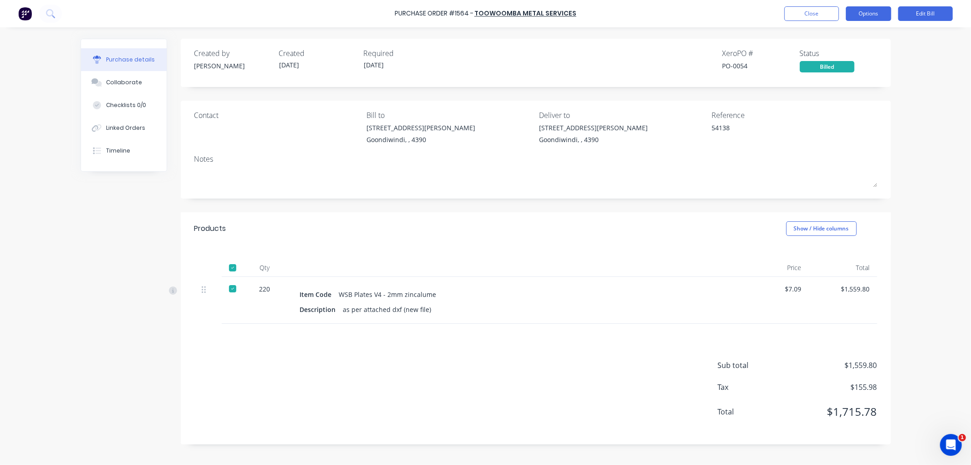
click at [863, 18] on button "Options" at bounding box center [869, 13] width 46 height 15
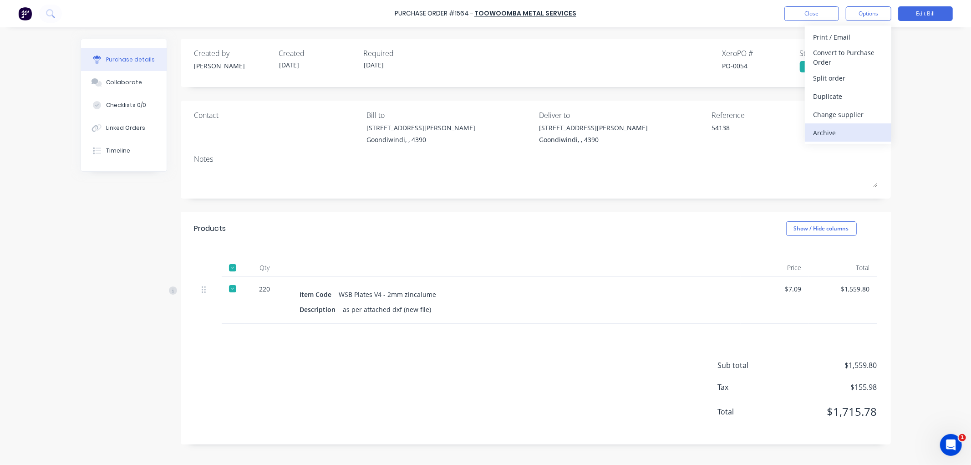
click at [838, 129] on div "Archive" at bounding box center [848, 132] width 70 height 13
type textarea "x"
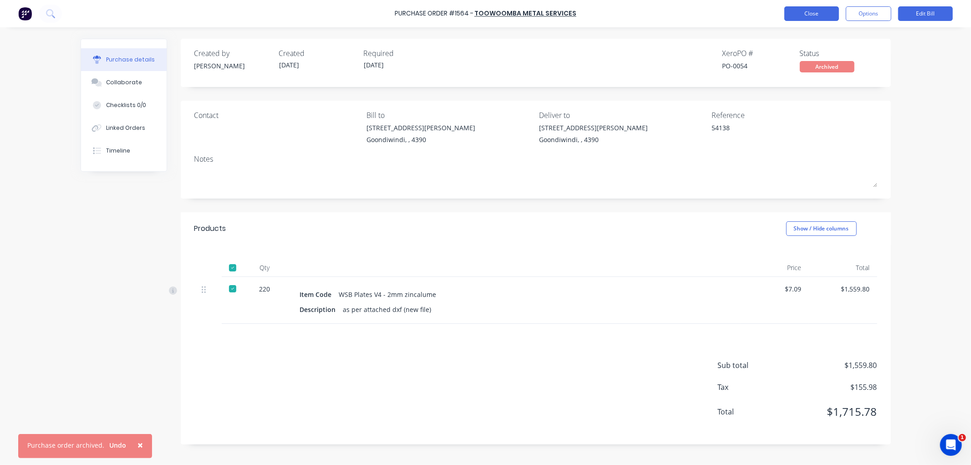
click at [805, 15] on button "Close" at bounding box center [811, 13] width 55 height 15
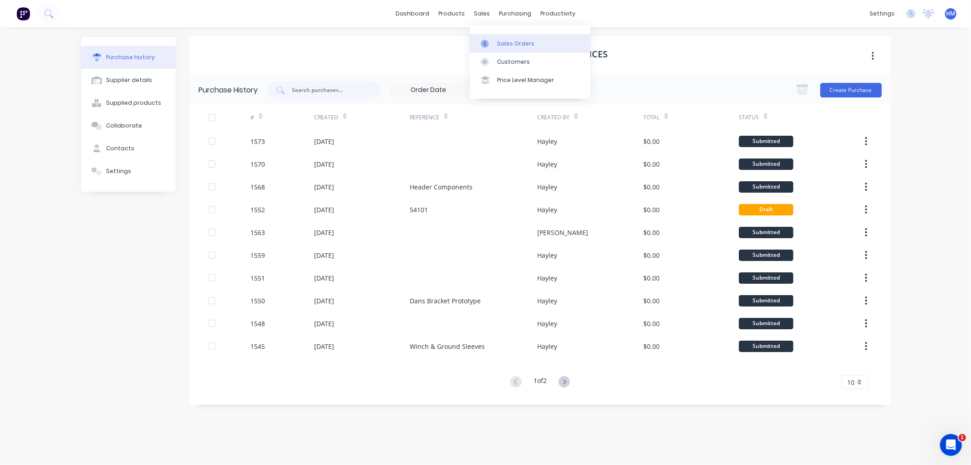
click at [493, 43] on div at bounding box center [488, 44] width 14 height 8
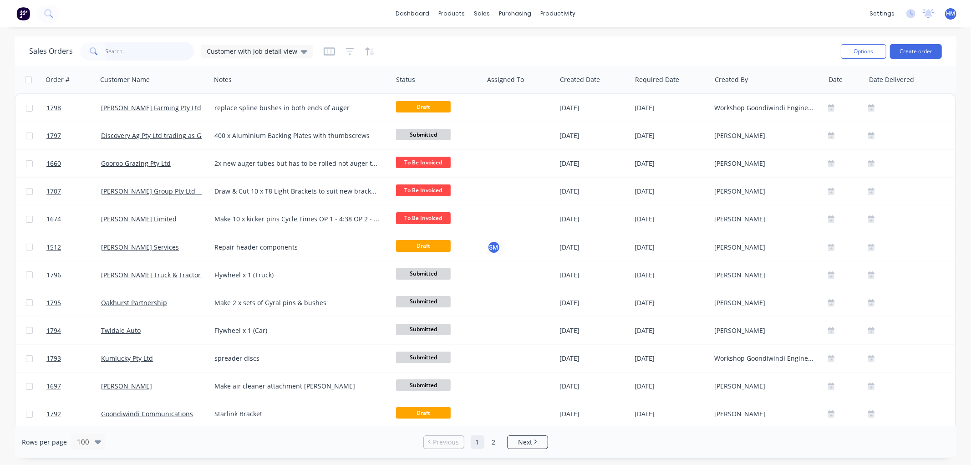
click at [125, 53] on input "text" at bounding box center [150, 51] width 89 height 18
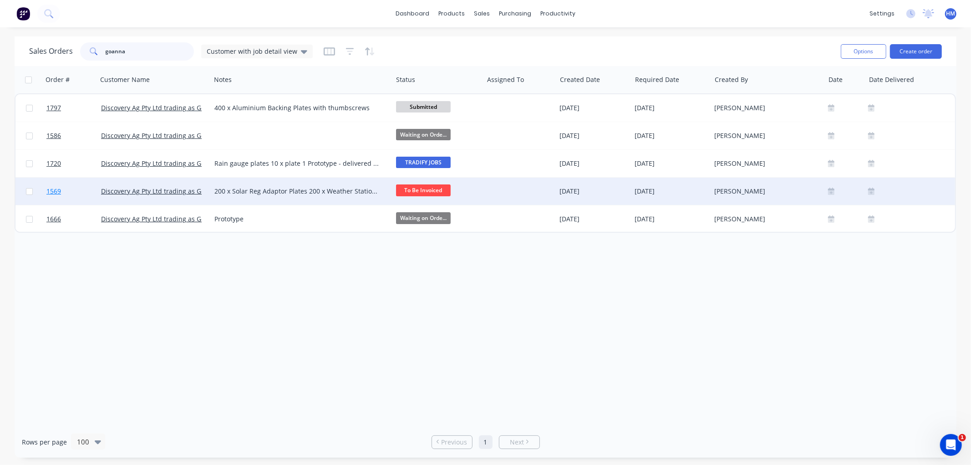
type input "goanna"
click at [80, 190] on link "1569" at bounding box center [73, 190] width 55 height 27
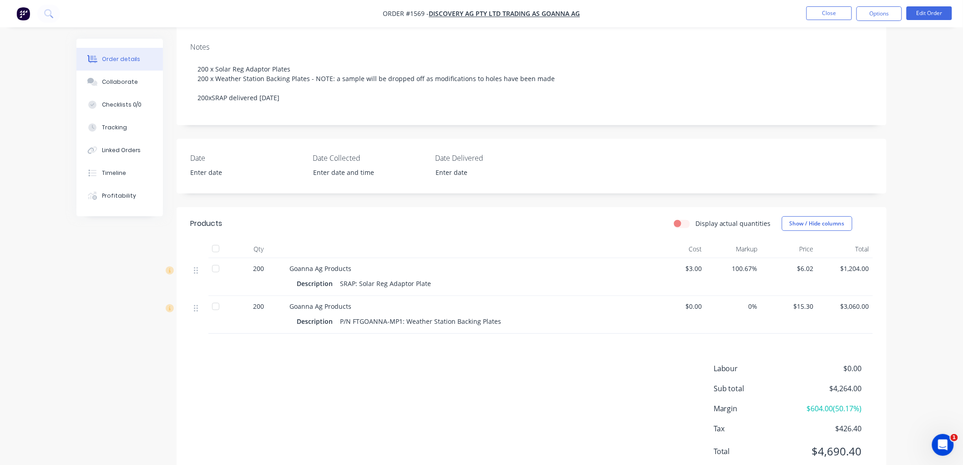
scroll to position [152, 0]
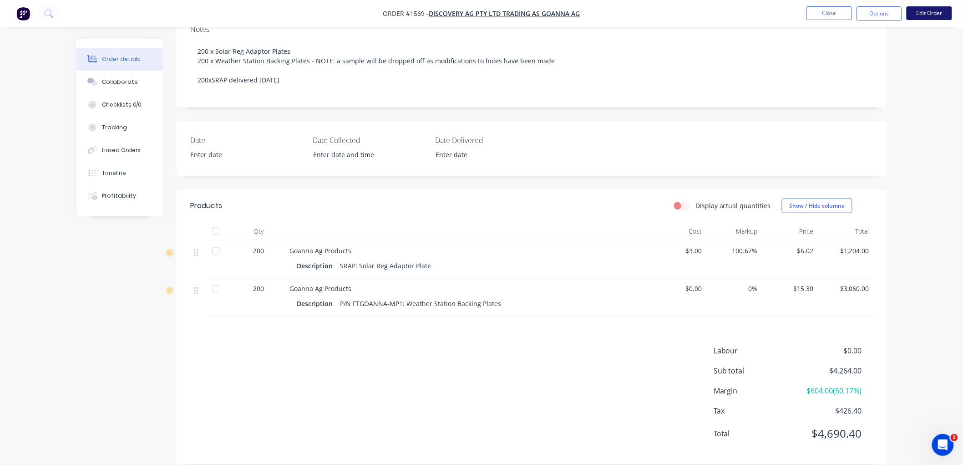
click at [928, 10] on button "Edit Order" at bounding box center [930, 13] width 46 height 14
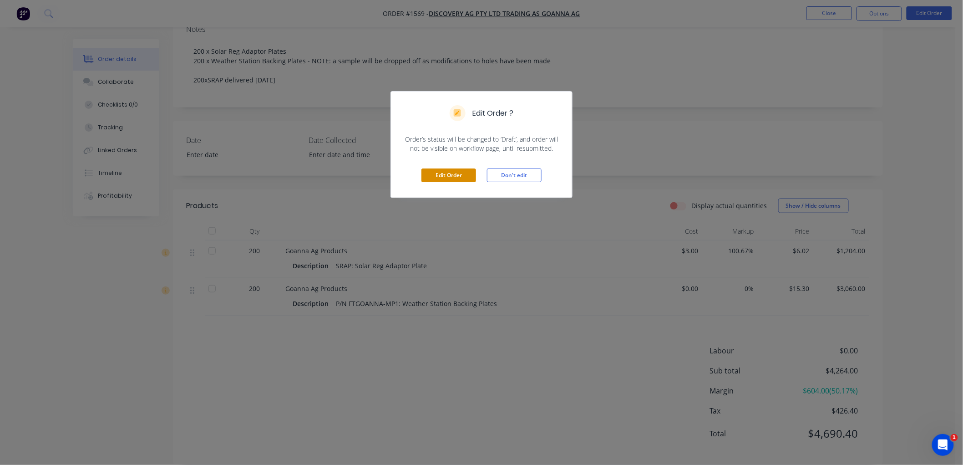
click at [451, 173] on button "Edit Order" at bounding box center [448, 175] width 55 height 14
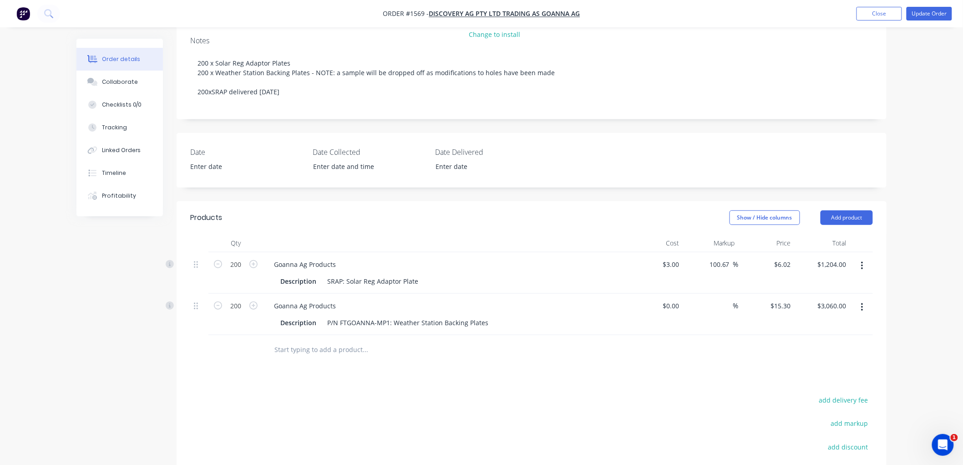
scroll to position [202, 0]
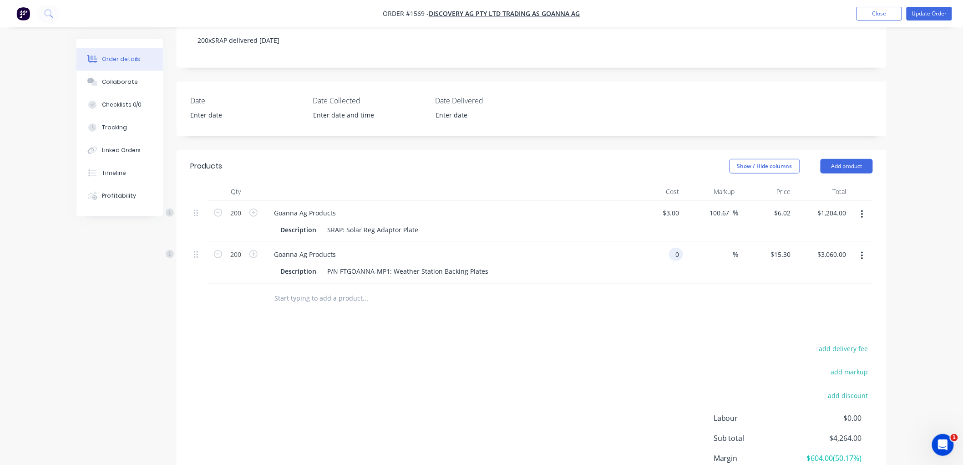
click at [667, 242] on div "0 0" at bounding box center [655, 262] width 56 height 41
type input "$7.09"
type input "$1,418.00"
click at [457, 289] on div at bounding box center [403, 298] width 273 height 18
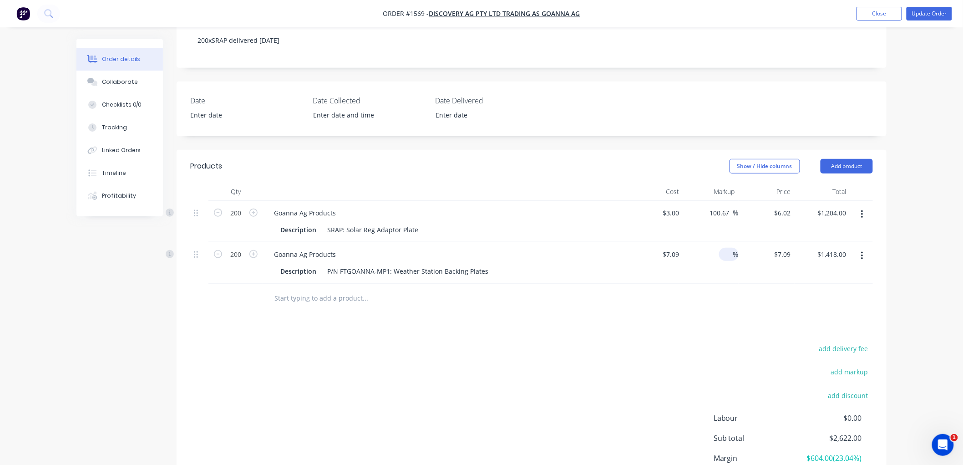
click at [725, 248] on input at bounding box center [728, 254] width 10 height 13
type input "45"
type input "10.2805"
type input "$2,056.10"
type input "15.30"
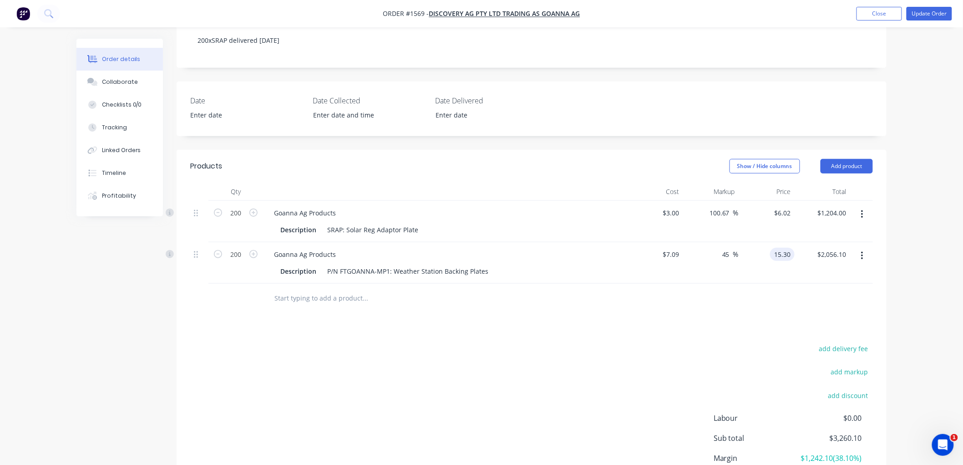
type input "115.8"
type input "$15.30"
type input "$3,060.00"
click at [707, 294] on div at bounding box center [531, 299] width 683 height 30
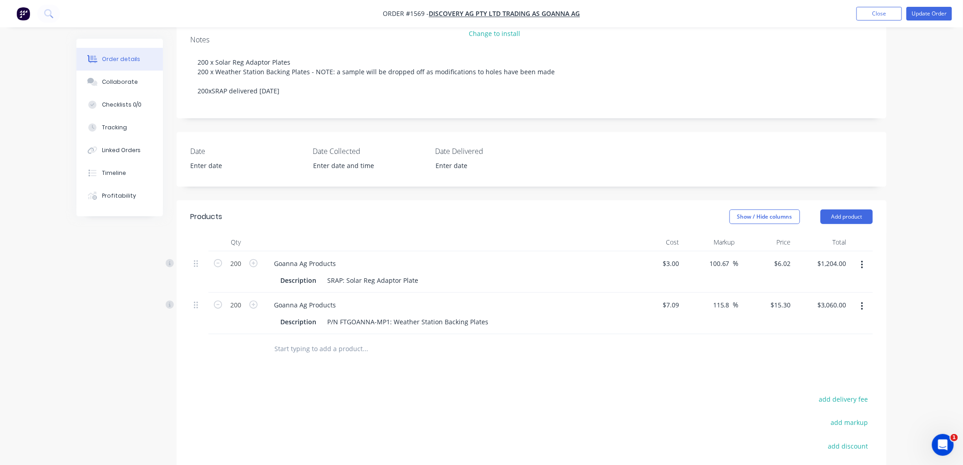
scroll to position [101, 0]
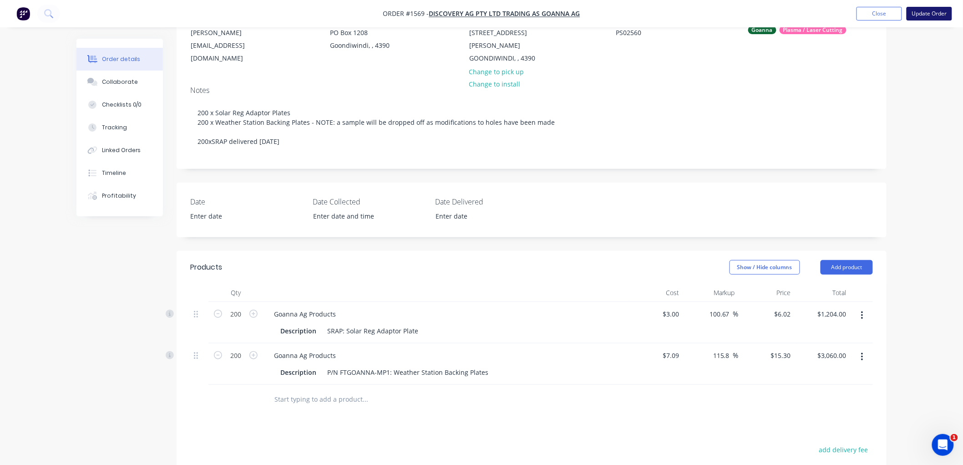
click at [936, 14] on button "Update Order" at bounding box center [930, 14] width 46 height 14
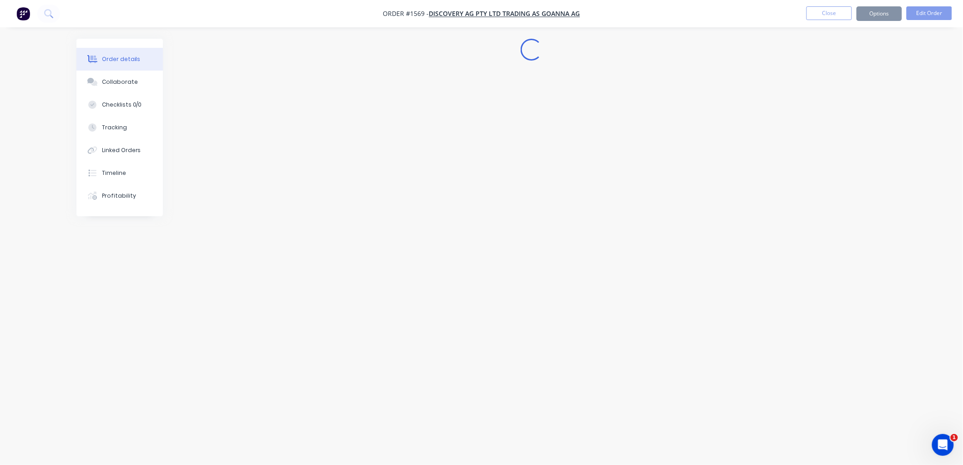
scroll to position [0, 0]
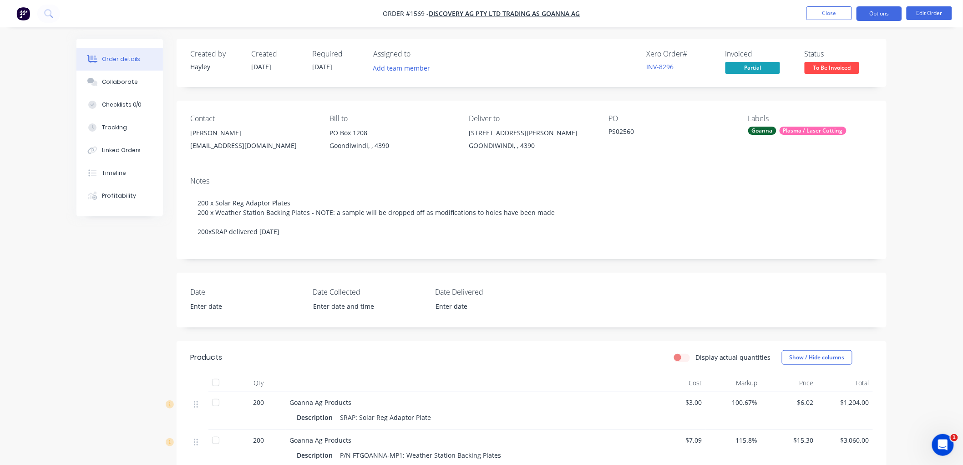
click at [877, 14] on button "Options" at bounding box center [879, 13] width 46 height 15
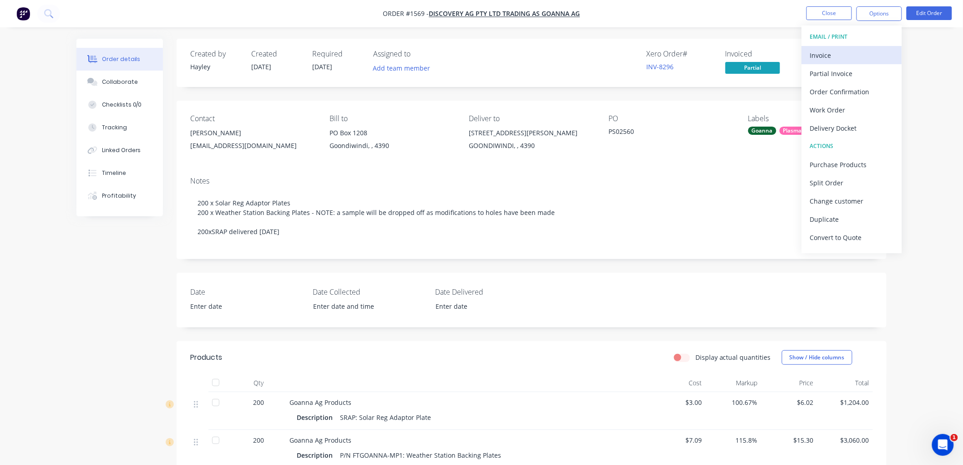
click at [836, 52] on div "Invoice" at bounding box center [852, 55] width 84 height 13
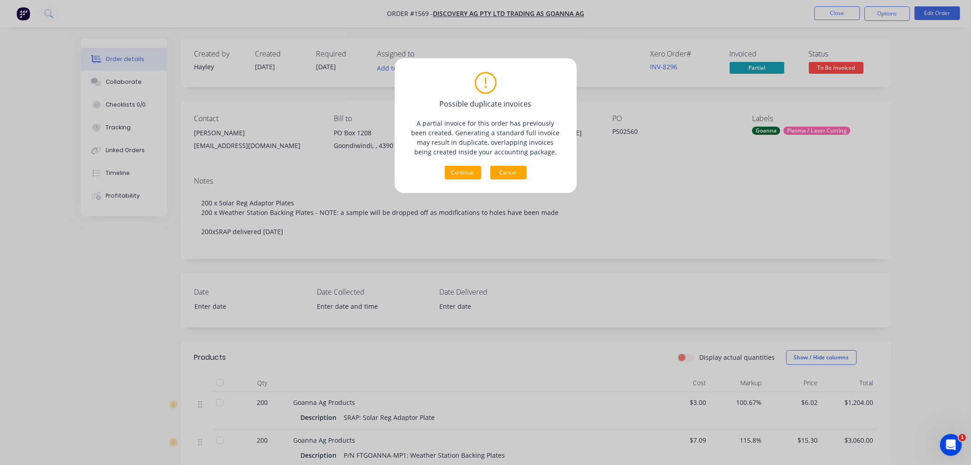
click at [510, 169] on button "Cancel" at bounding box center [508, 173] width 36 height 14
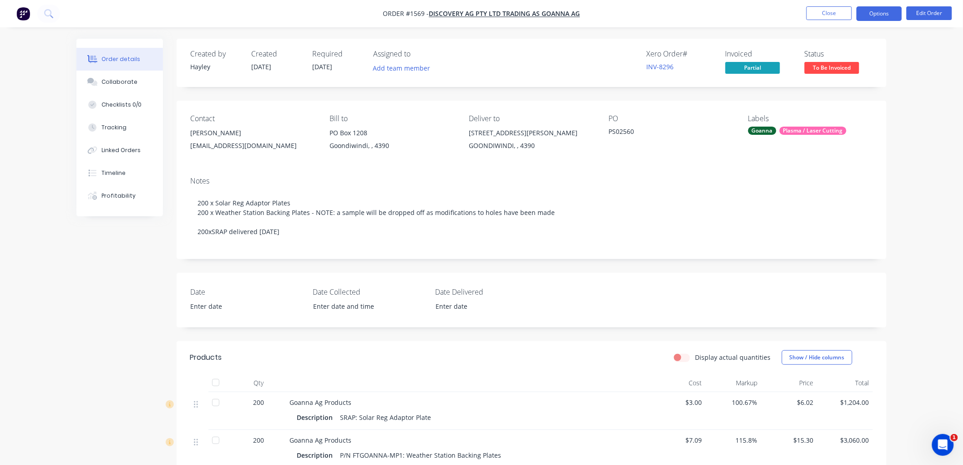
click at [872, 7] on button "Options" at bounding box center [879, 13] width 46 height 15
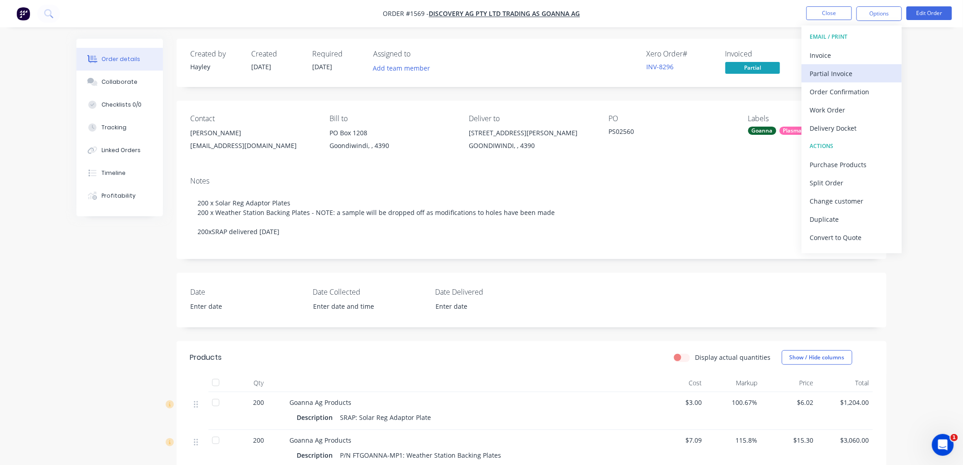
click at [847, 72] on div "Partial Invoice" at bounding box center [852, 73] width 84 height 13
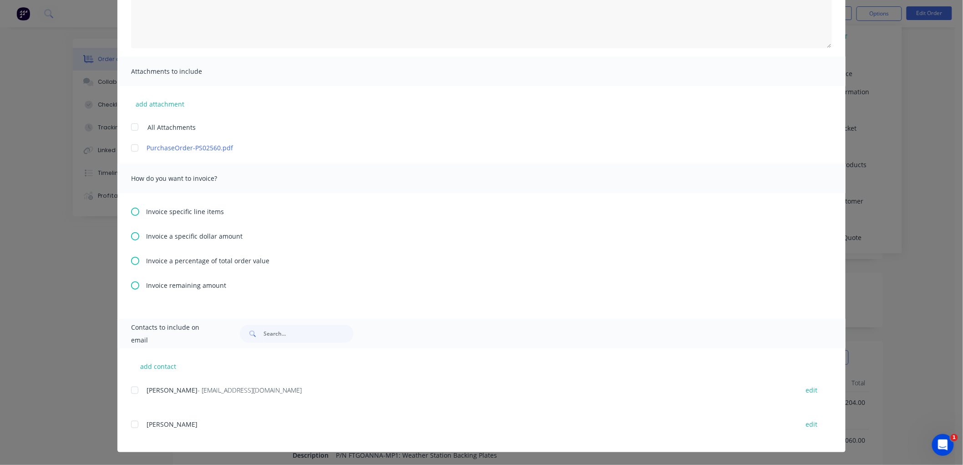
scroll to position [51, 0]
click at [131, 282] on icon at bounding box center [135, 285] width 8 height 8
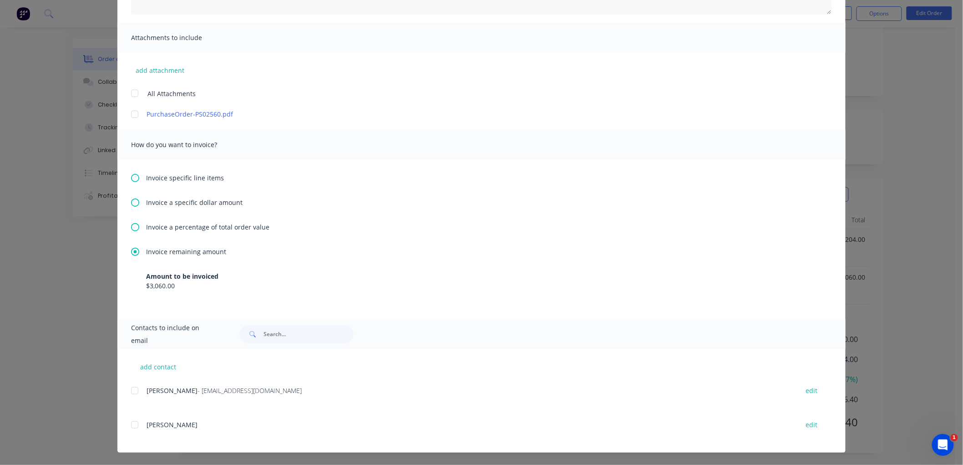
scroll to position [165, 0]
click at [132, 389] on div at bounding box center [135, 390] width 18 height 18
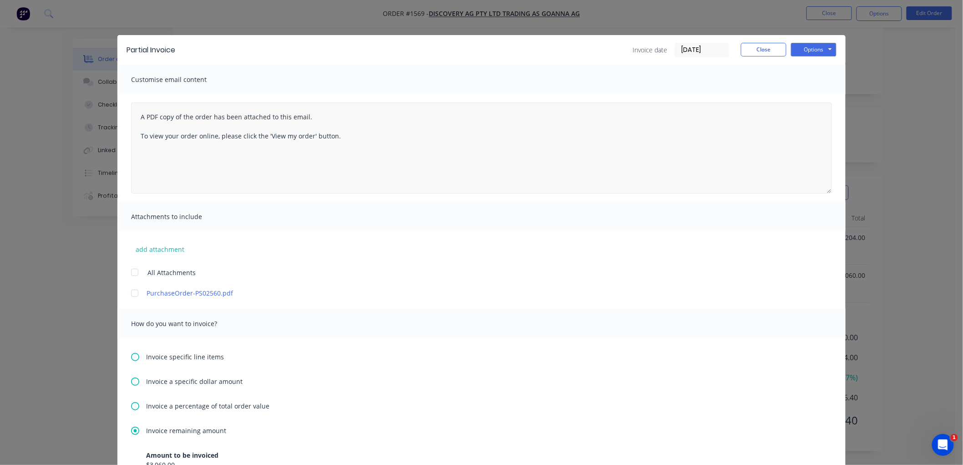
scroll to position [0, 0]
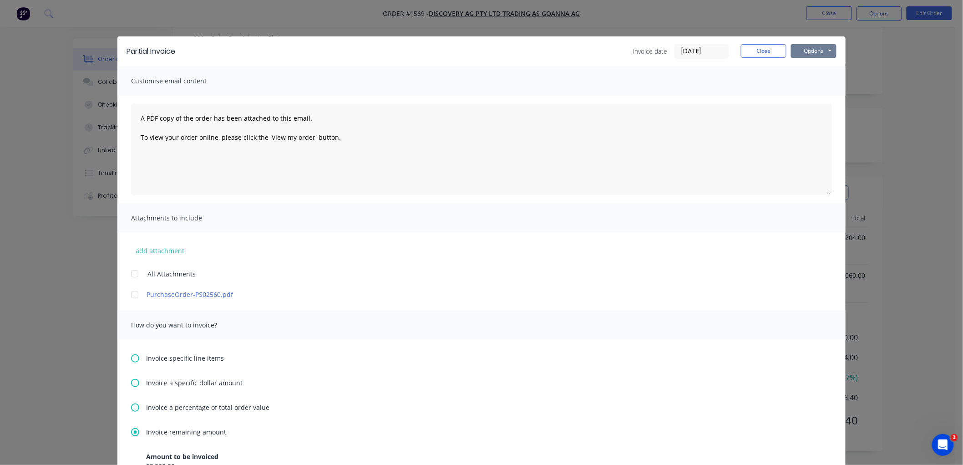
drag, startPoint x: 816, startPoint y: 47, endPoint x: 830, endPoint y: 58, distance: 17.5
click at [816, 46] on button "Options" at bounding box center [814, 51] width 46 height 14
click at [827, 66] on button "Preview" at bounding box center [820, 67] width 58 height 15
click at [699, 48] on input "[DATE]" at bounding box center [702, 52] width 54 height 14
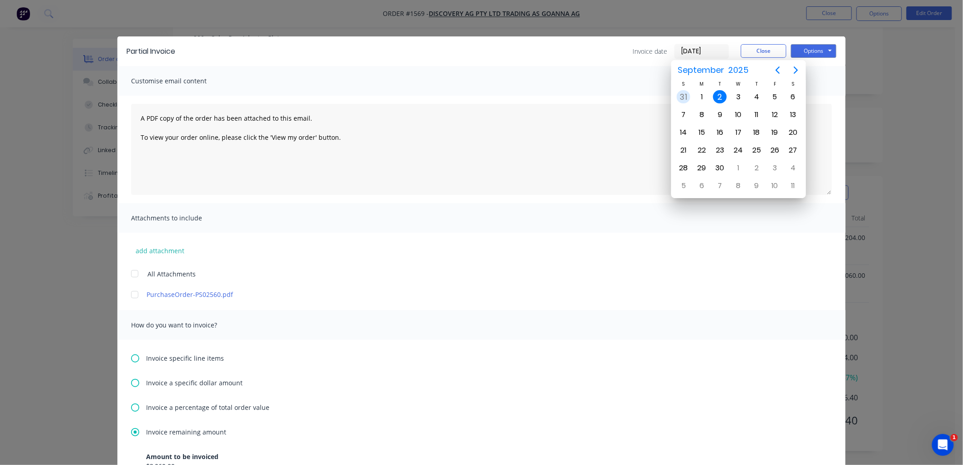
click at [686, 94] on div "31" at bounding box center [684, 97] width 14 height 14
type input "[DATE]"
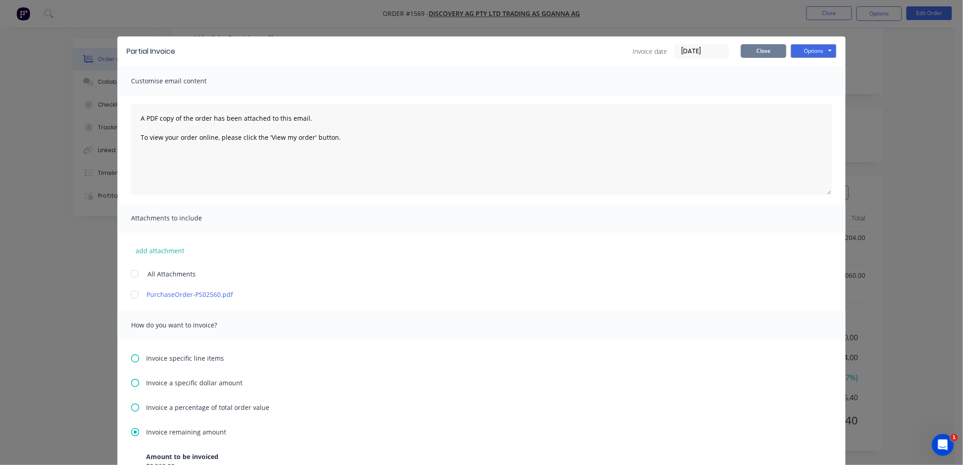
click at [761, 49] on button "Close" at bounding box center [764, 51] width 46 height 14
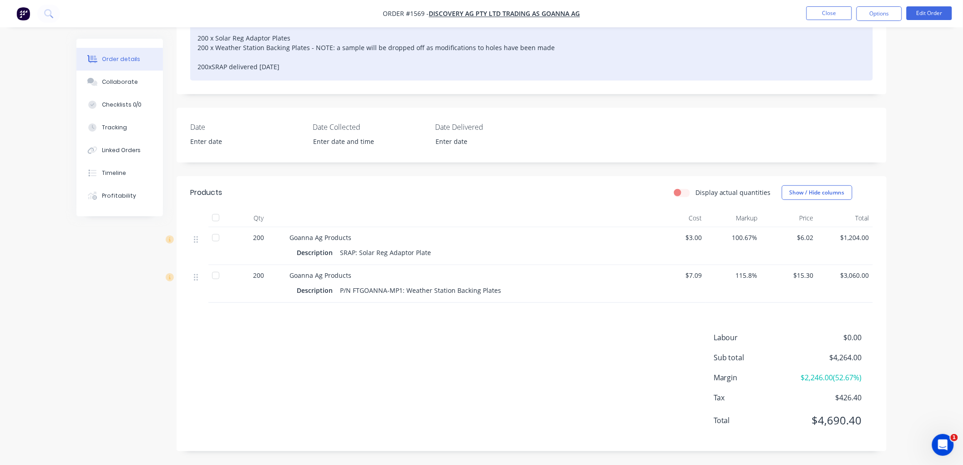
click at [297, 66] on div "200 x Solar Reg Adaptor Plates 200 x Weather Station Backing Plates - NOTE: a s…" at bounding box center [531, 52] width 683 height 56
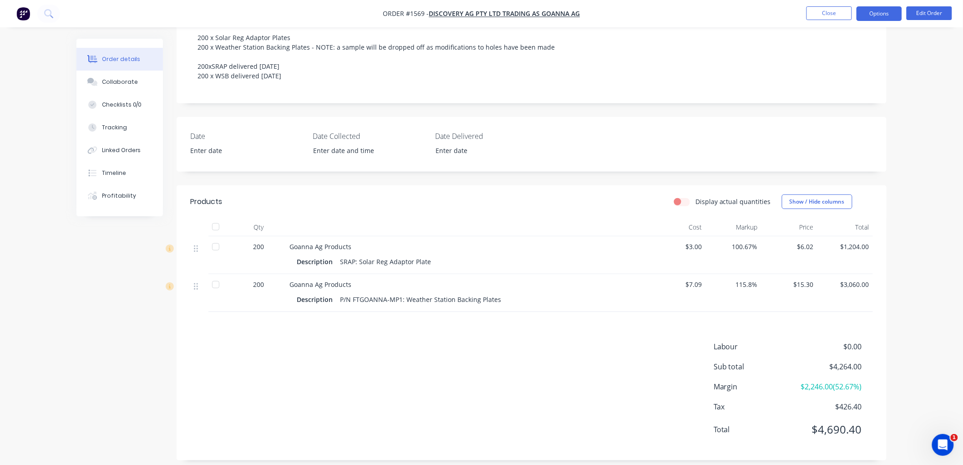
click at [879, 17] on button "Options" at bounding box center [879, 13] width 46 height 15
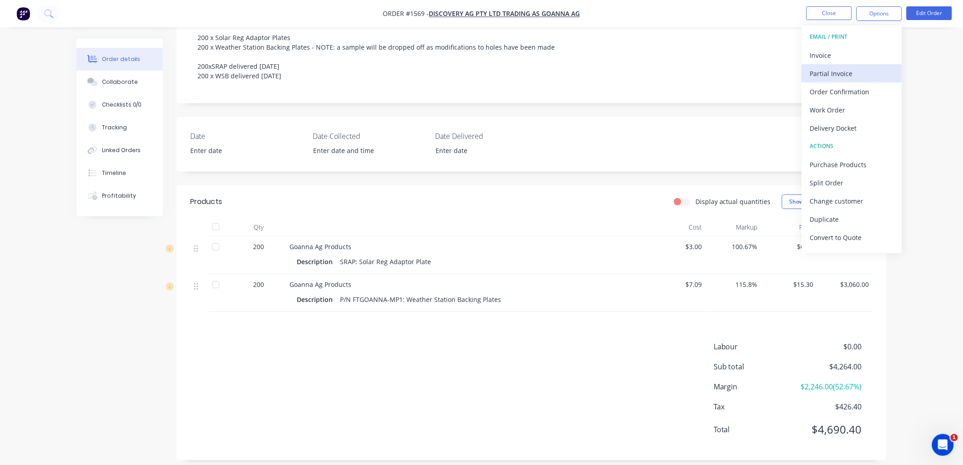
click at [842, 70] on div "Partial Invoice" at bounding box center [852, 73] width 84 height 13
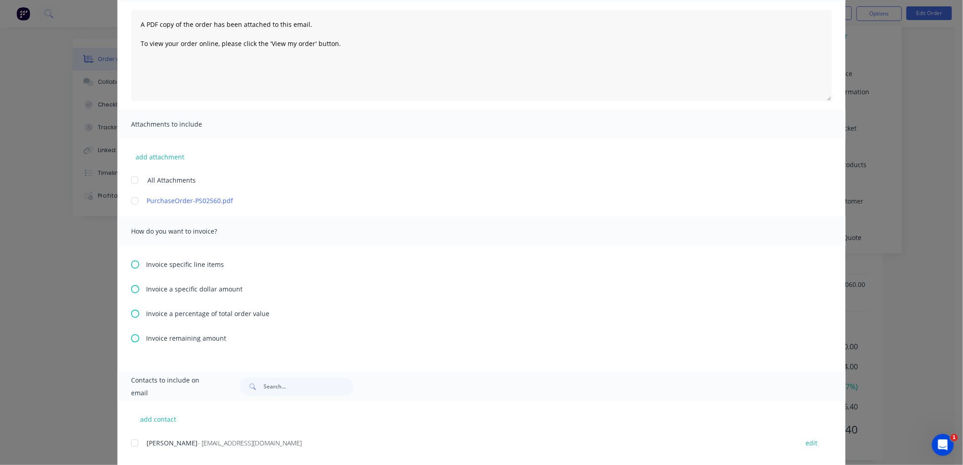
scroll to position [101, 0]
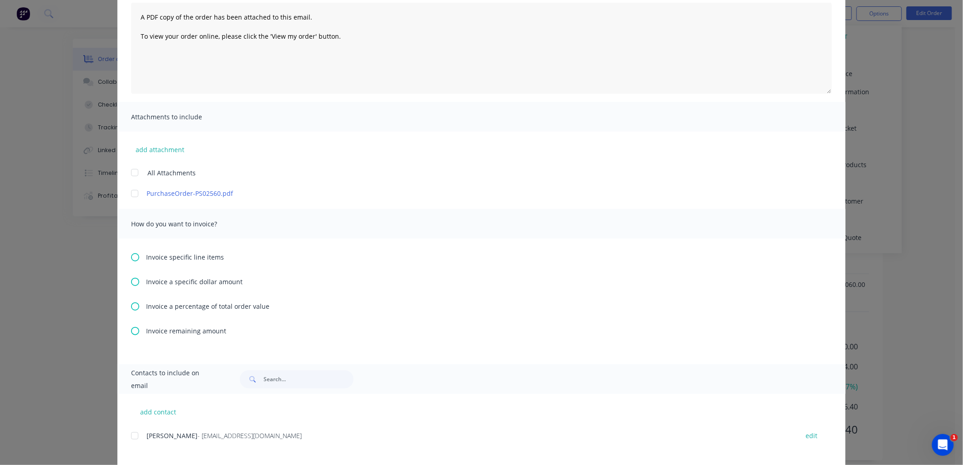
click at [131, 329] on icon at bounding box center [135, 331] width 8 height 8
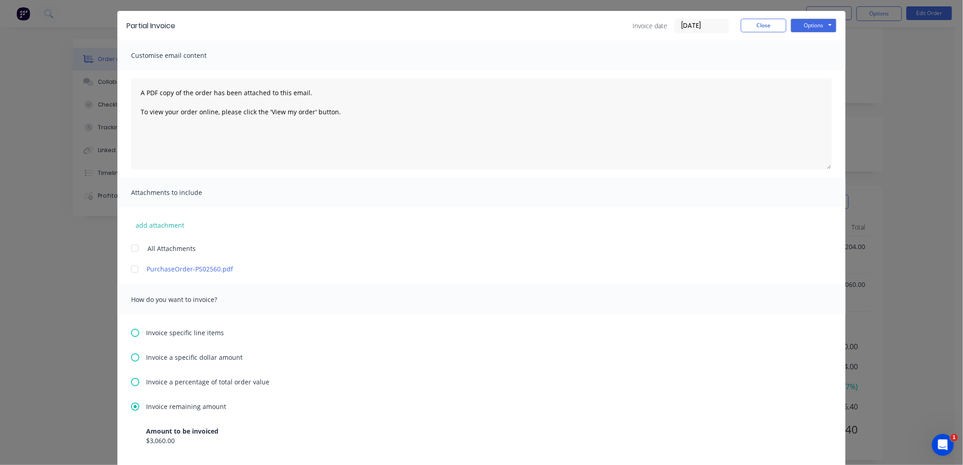
scroll to position [51, 0]
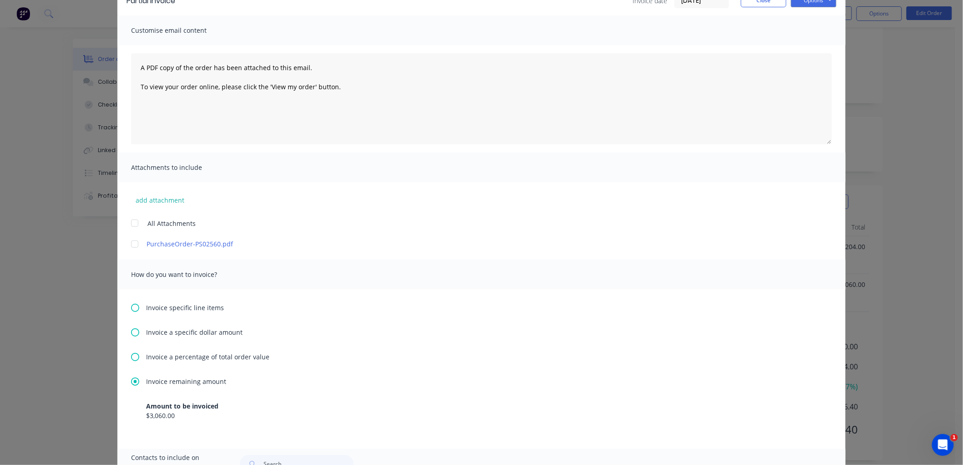
click at [131, 243] on div at bounding box center [135, 244] width 18 height 18
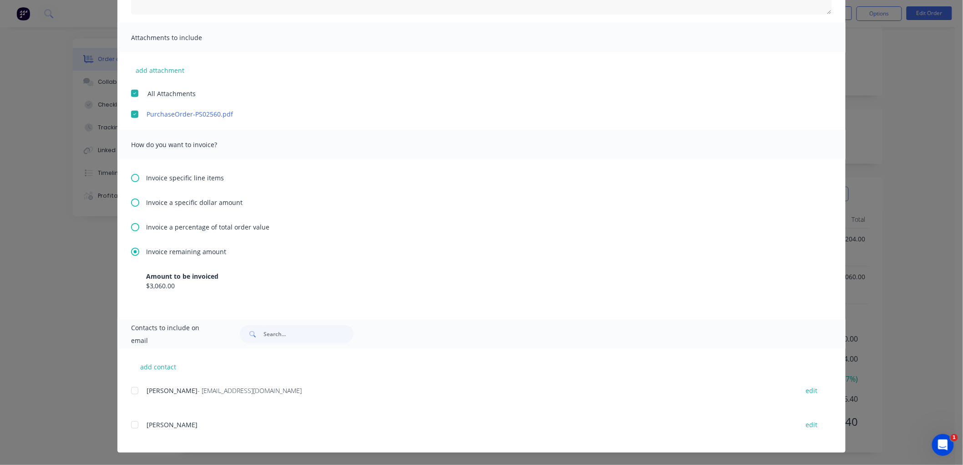
scroll to position [175, 0]
click at [131, 390] on div at bounding box center [135, 390] width 18 height 18
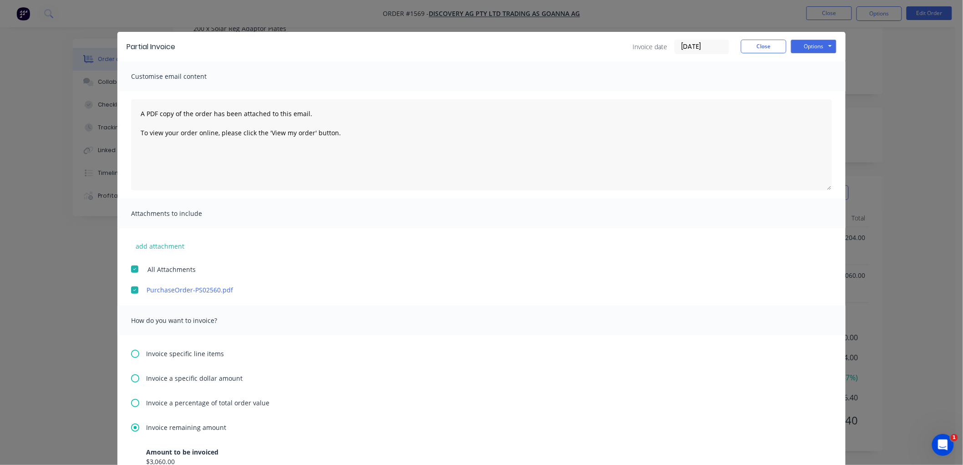
scroll to position [0, 0]
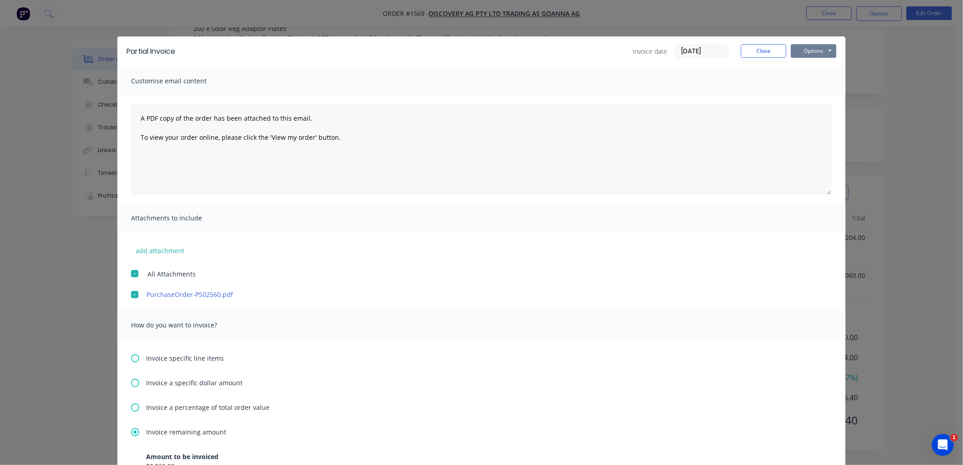
click at [800, 44] on button "Options" at bounding box center [814, 51] width 46 height 14
click at [821, 95] on button "Email" at bounding box center [820, 97] width 58 height 15
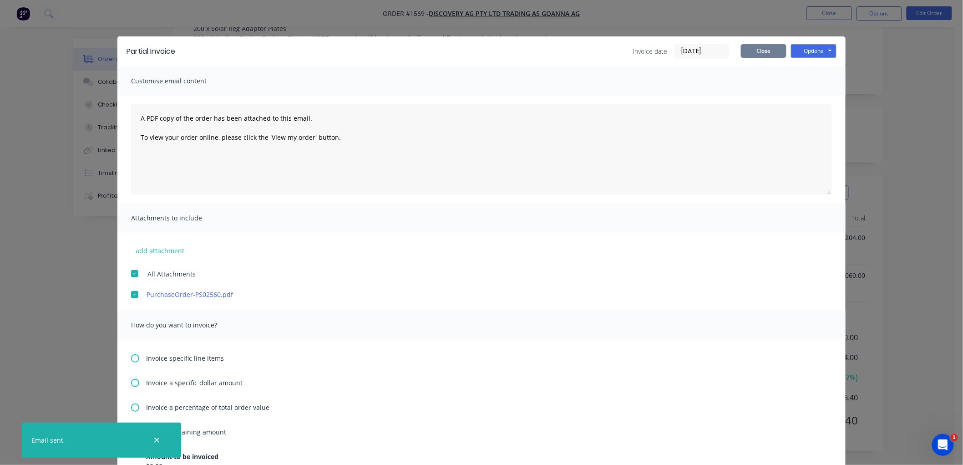
click at [758, 49] on button "Close" at bounding box center [764, 51] width 46 height 14
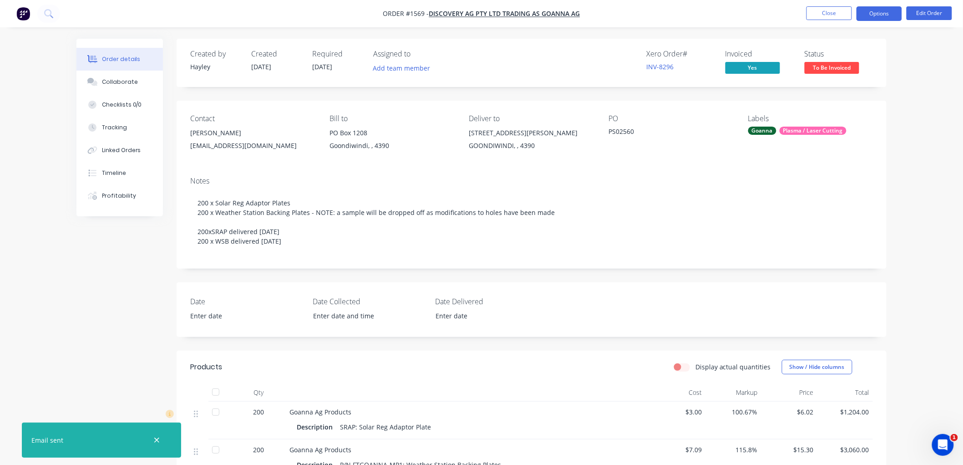
click at [871, 12] on button "Options" at bounding box center [879, 13] width 46 height 15
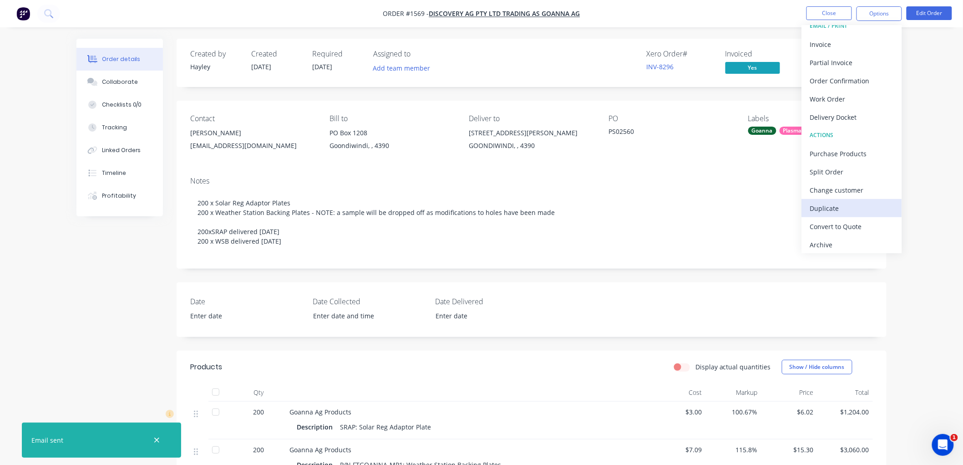
scroll to position [14, 0]
click at [831, 239] on div "Archive" at bounding box center [852, 241] width 84 height 13
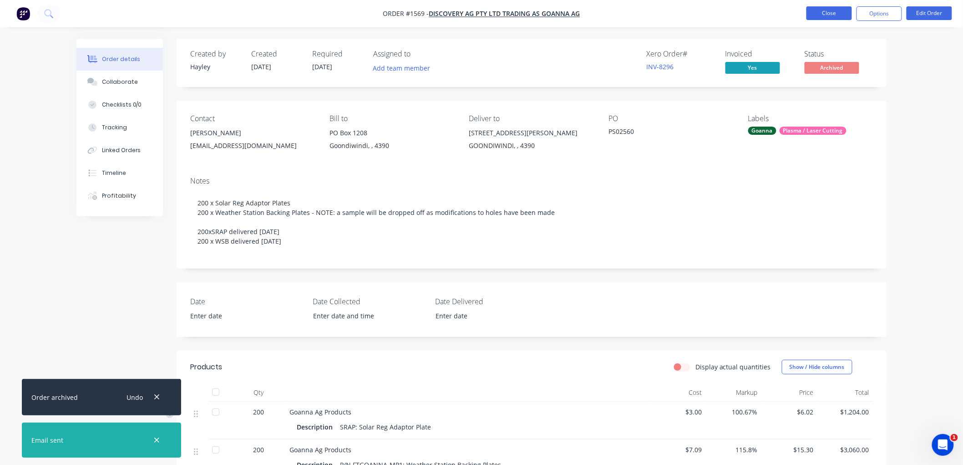
click at [833, 14] on button "Close" at bounding box center [829, 13] width 46 height 14
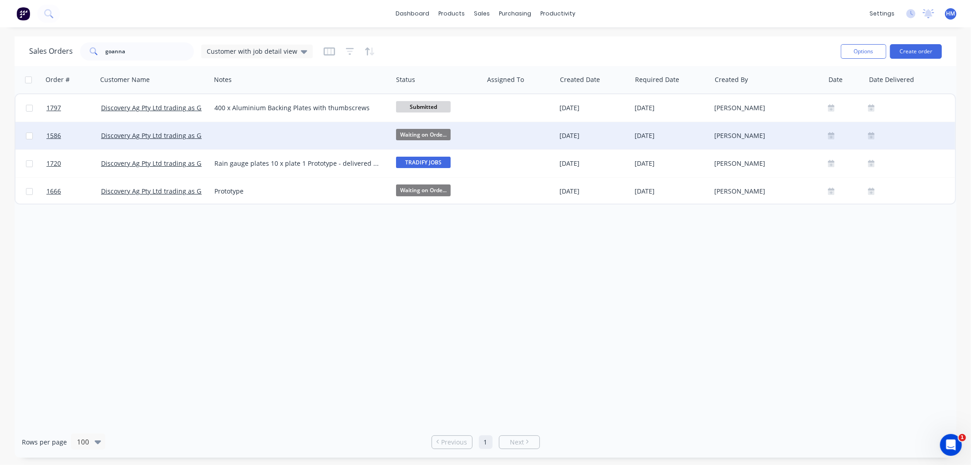
click at [237, 134] on div at bounding box center [302, 135] width 182 height 27
click at [92, 134] on link "1586" at bounding box center [73, 135] width 55 height 27
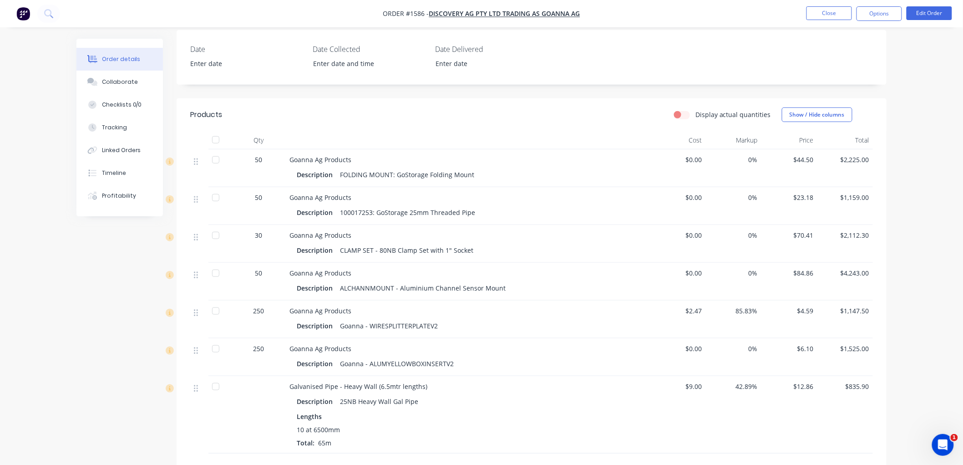
scroll to position [264, 0]
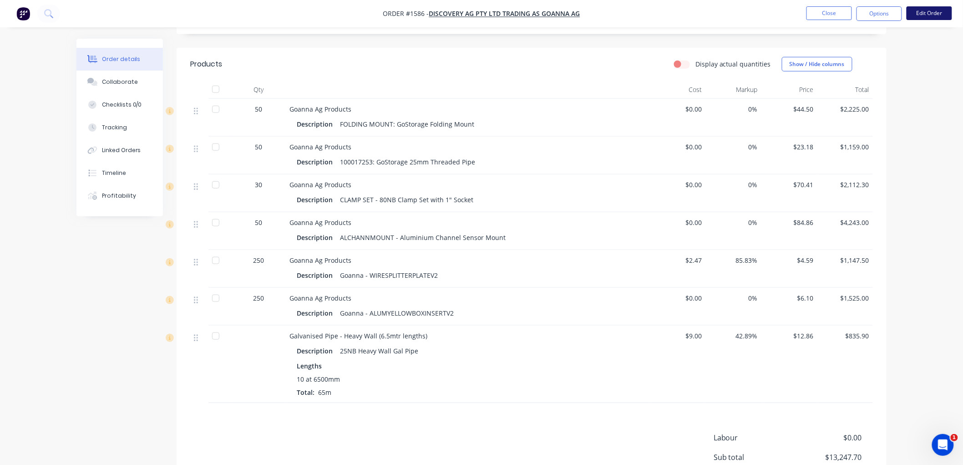
click at [939, 11] on button "Edit Order" at bounding box center [930, 13] width 46 height 14
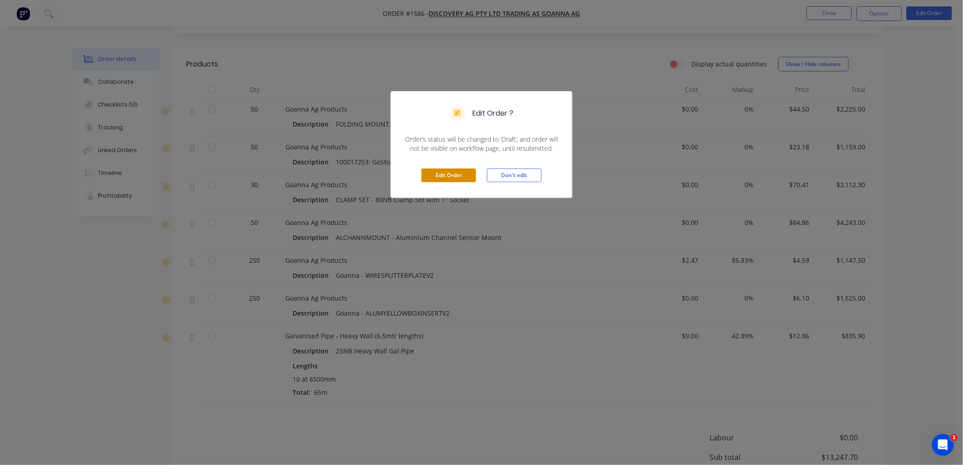
click at [458, 176] on button "Edit Order" at bounding box center [448, 175] width 55 height 14
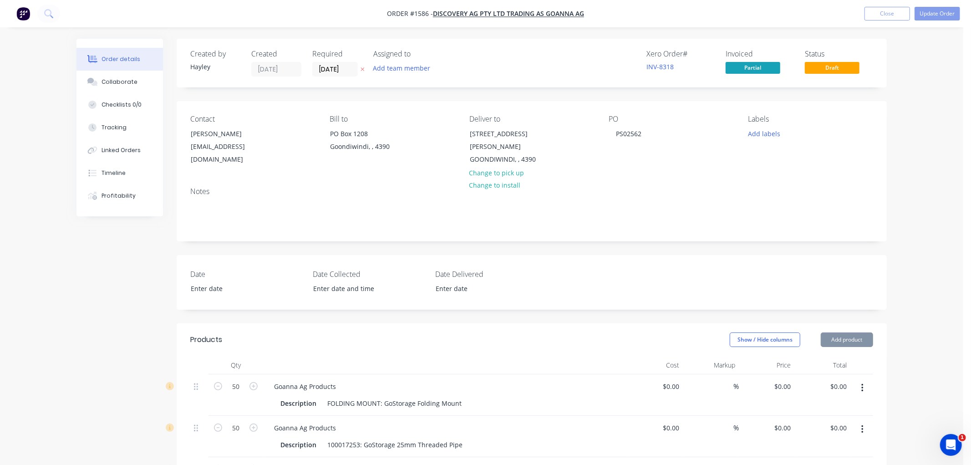
type input "$44.50"
type input "$2,225.00"
type input "$23.18"
type input "$1,159.00"
type input "$70.41"
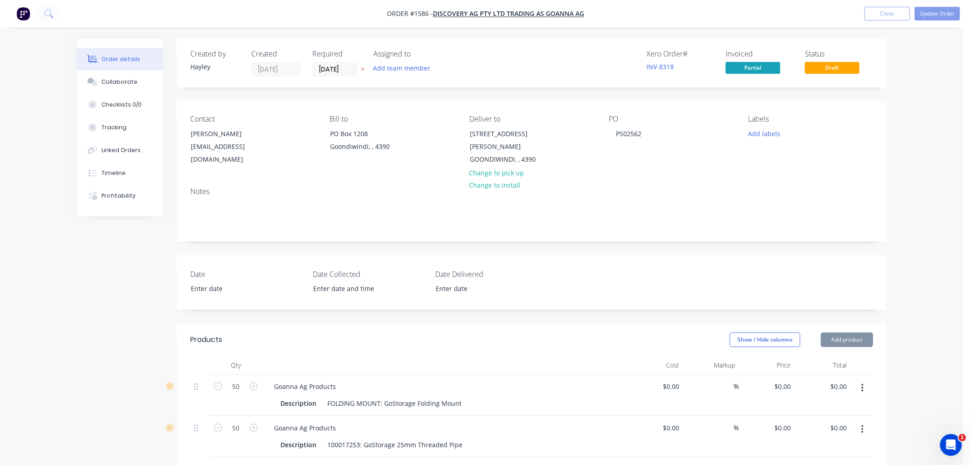
type input "$2,112.30"
type input "$84.86"
type input "$4,243.00"
type input "$2.47"
type input "85.83"
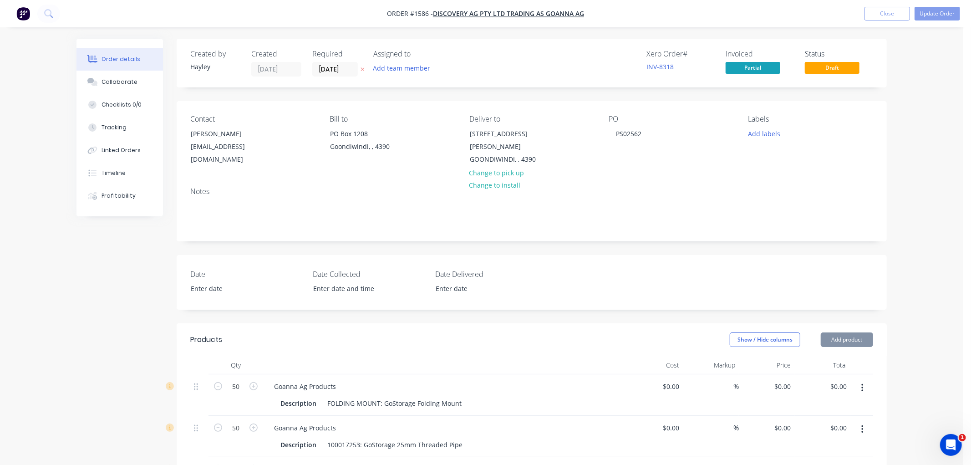
type input "$4.59"
type input "$1,147.50"
type input "$6.10"
type input "$1,525.00"
type input "$9.00"
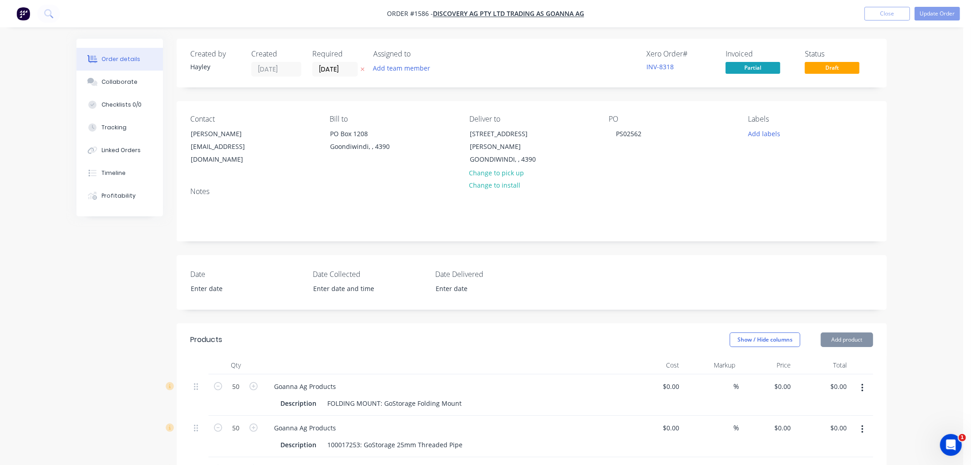
type input "42.89"
type input "$12.86"
type input "$835.90"
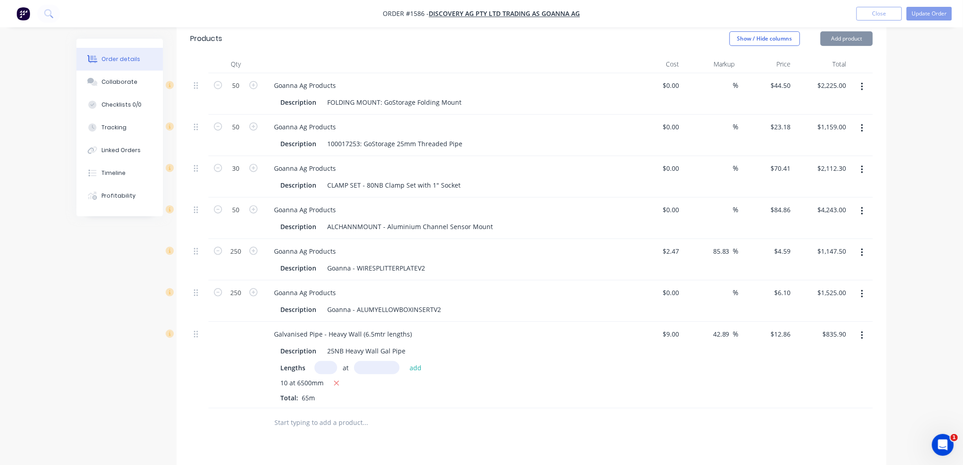
scroll to position [404, 0]
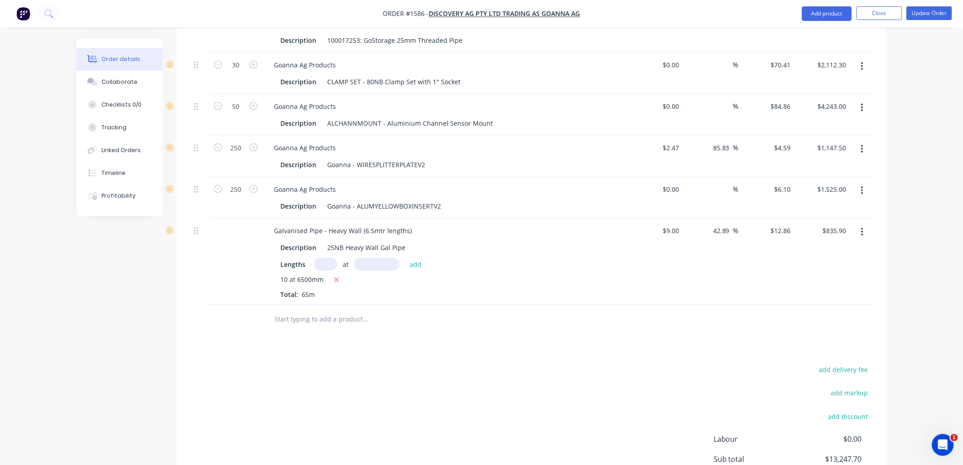
click at [863, 227] on icon "button" at bounding box center [862, 232] width 2 height 10
click at [815, 304] on div "Delete" at bounding box center [830, 310] width 70 height 13
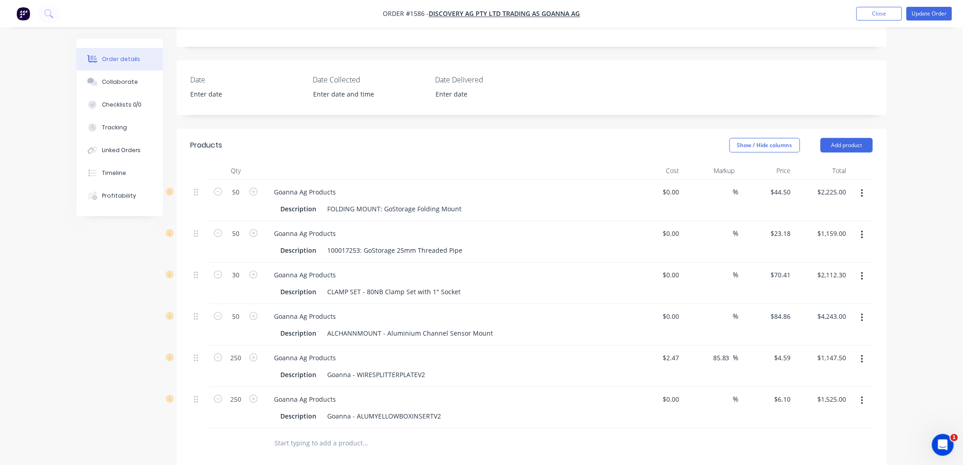
scroll to position [258, 0]
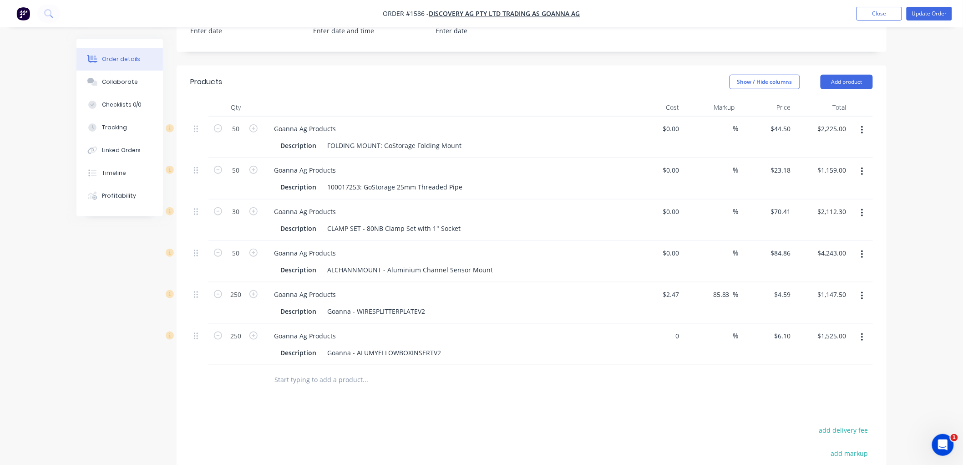
click at [667, 324] on div "0 $0.00" at bounding box center [655, 344] width 56 height 41
type input "$5.50"
type input "$1,375.00"
click at [706, 379] on div at bounding box center [531, 380] width 683 height 30
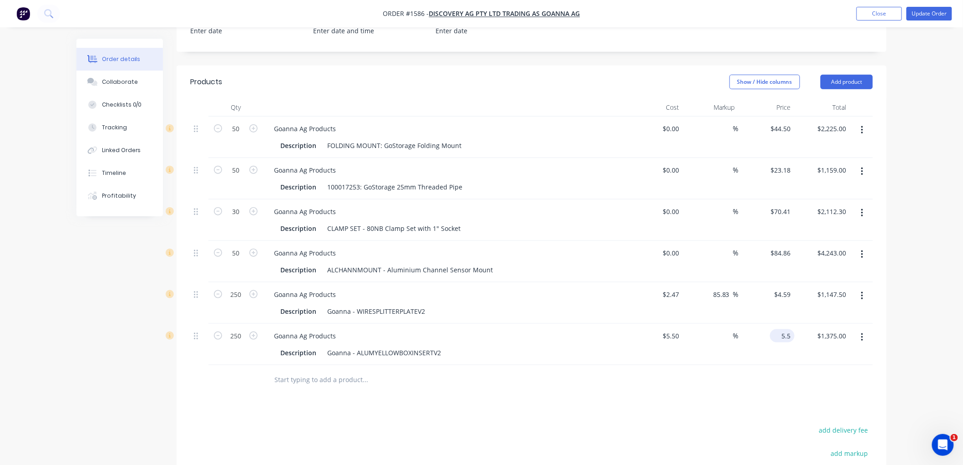
click at [775, 324] on div "5.5 $5.50" at bounding box center [767, 344] width 56 height 41
type input "6.10"
type input "10.91"
type input "$6.10"
type input "$1,525.00"
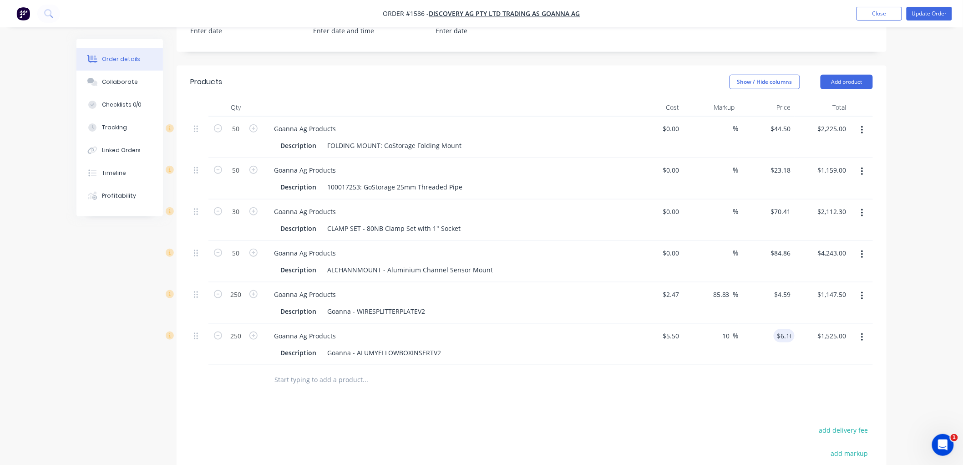
click at [771, 405] on div "Products Show / Hide columns Add product Qty Cost Markup Price Total 50 Goanna …" at bounding box center [532, 339] width 710 height 547
click at [712, 329] on div "10.91 10.91" at bounding box center [722, 335] width 21 height 13
drag, startPoint x: 731, startPoint y: 325, endPoint x: 710, endPoint y: 325, distance: 20.9
click at [710, 329] on div "10.91 10.91 %" at bounding box center [724, 335] width 30 height 13
type input "60"
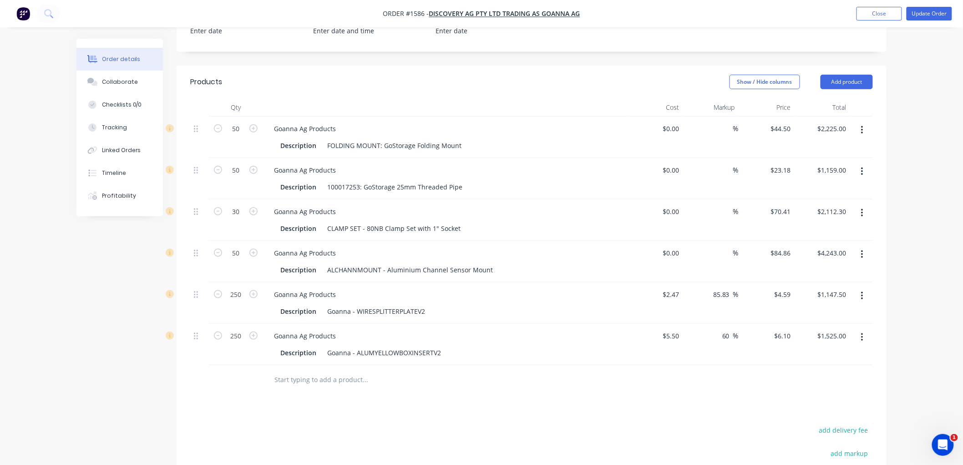
type input "$8.80"
type input "$2,200.00"
click at [713, 390] on div "Products Show / Hide columns Add product Qty Cost Markup Price Total 50 Goanna …" at bounding box center [532, 339] width 710 height 547
click at [727, 329] on input "60" at bounding box center [727, 335] width 12 height 13
drag, startPoint x: 731, startPoint y: 326, endPoint x: 675, endPoint y: 340, distance: 57.4
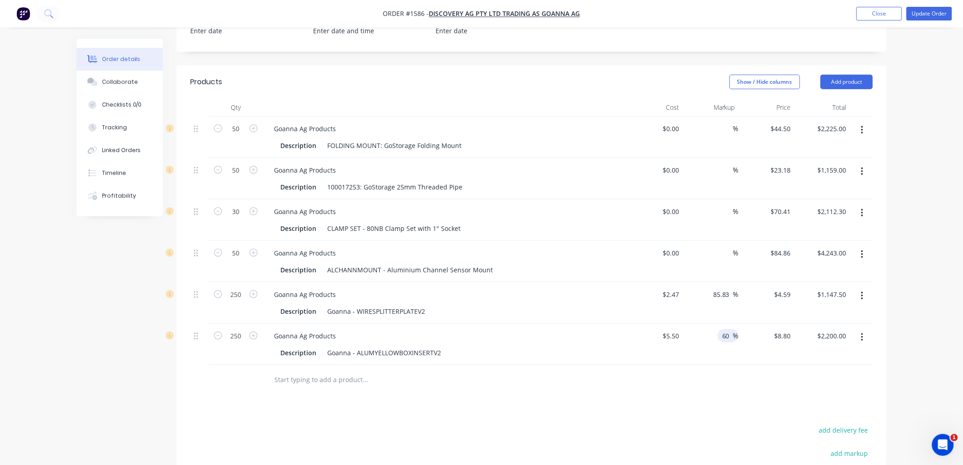
click at [689, 334] on div "60 60 %" at bounding box center [711, 344] width 56 height 41
type input "65"
type input "$9.075"
type input "$2,268.75"
click at [681, 371] on div at bounding box center [531, 380] width 683 height 30
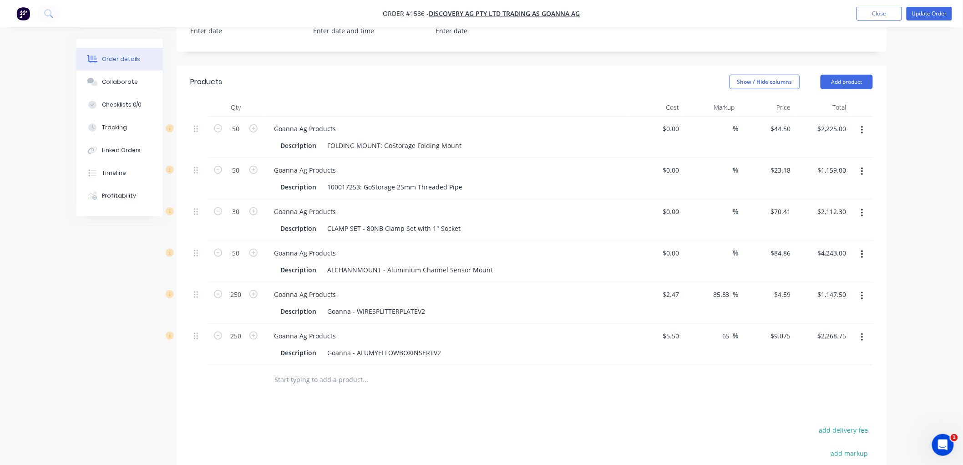
scroll to position [207, 0]
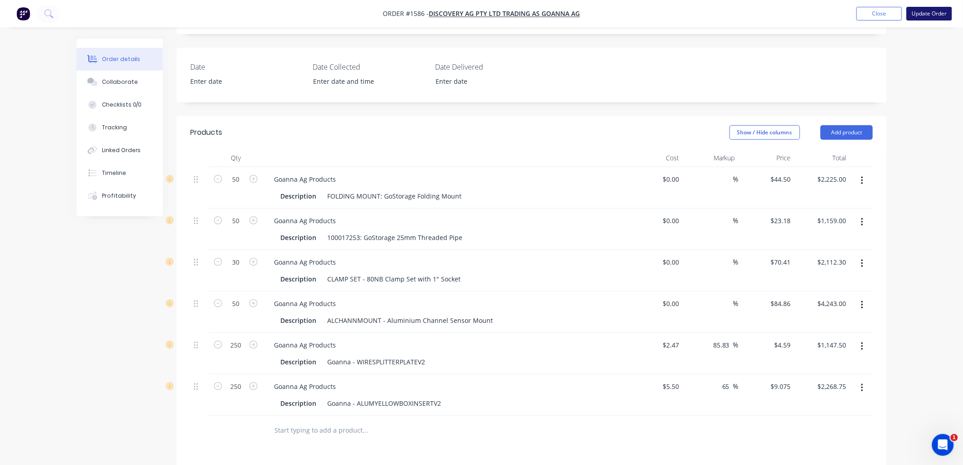
click at [935, 11] on button "Update Order" at bounding box center [930, 14] width 46 height 14
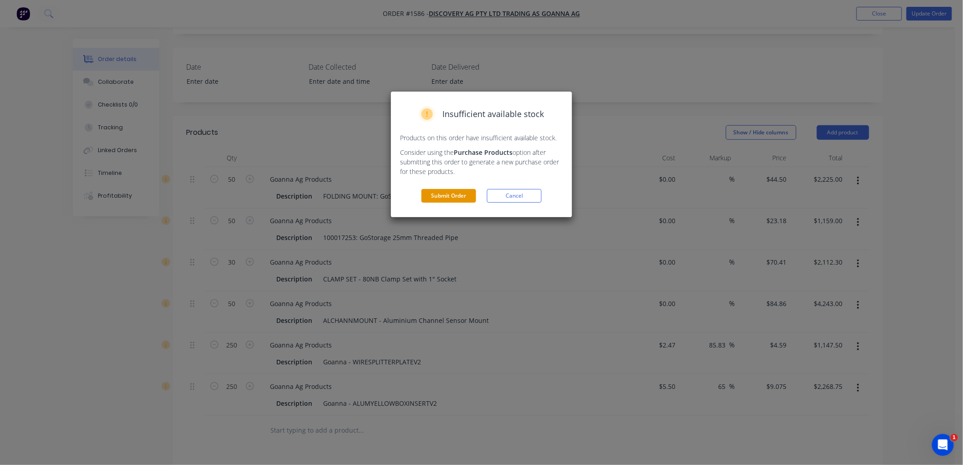
click at [452, 199] on button "Submit Order" at bounding box center [448, 196] width 55 height 14
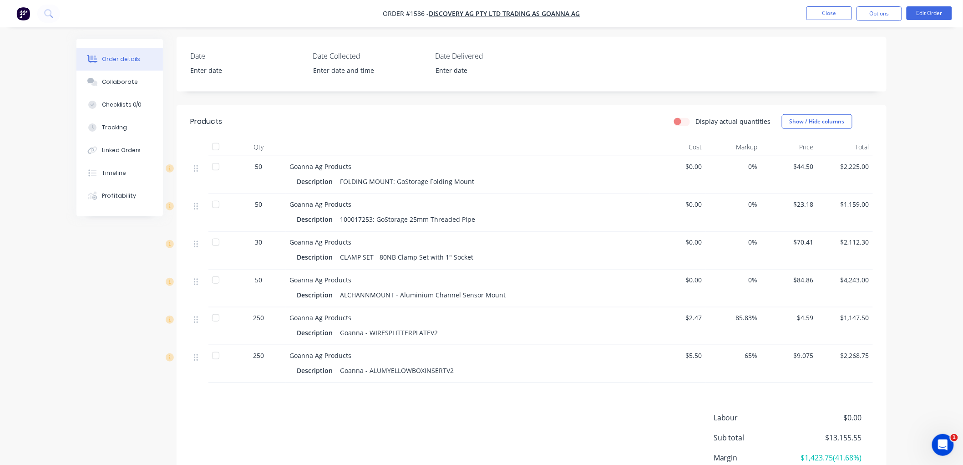
click at [216, 358] on div at bounding box center [216, 355] width 18 height 18
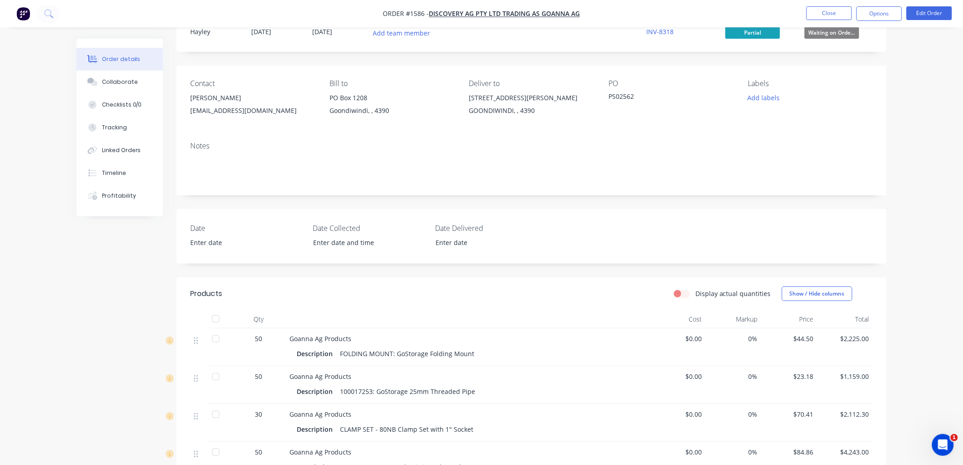
scroll to position [5, 0]
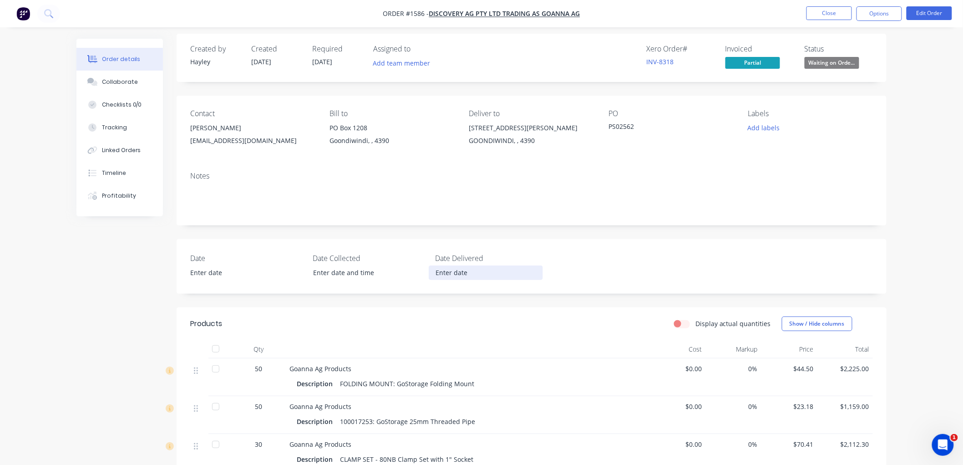
click at [460, 273] on input at bounding box center [485, 273] width 113 height 14
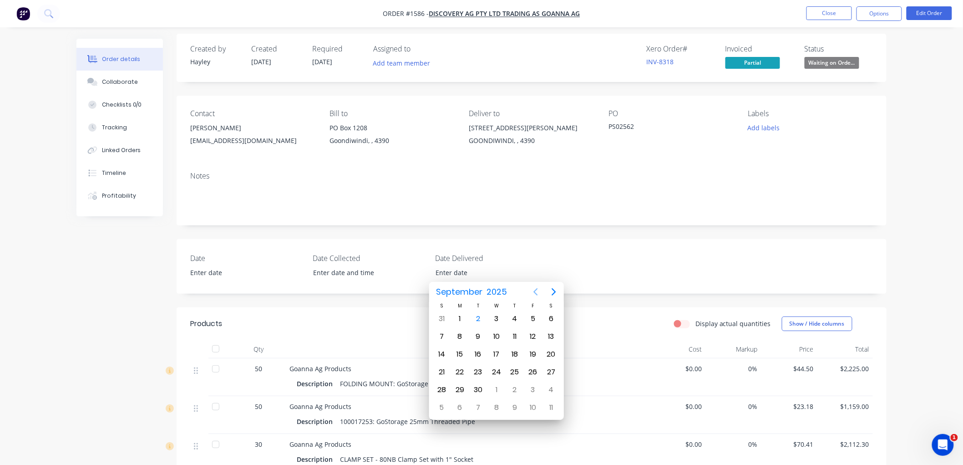
click at [533, 290] on icon "Previous page" at bounding box center [535, 291] width 11 height 11
click at [512, 389] on div "28" at bounding box center [515, 390] width 14 height 14
type input "[DATE]"
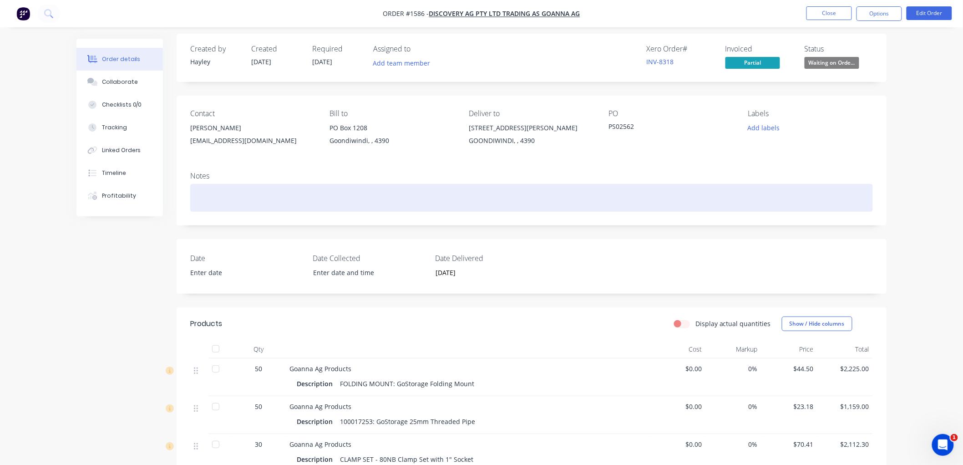
click at [532, 184] on div at bounding box center [531, 198] width 683 height 28
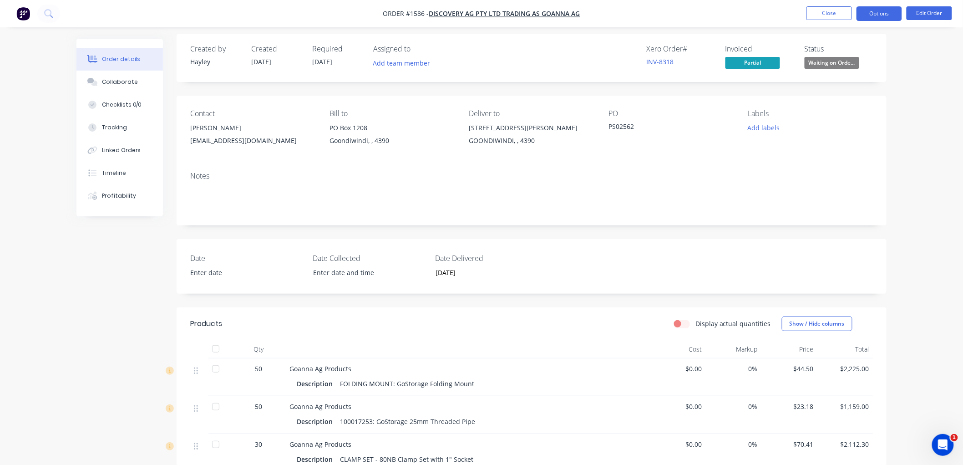
click at [877, 12] on button "Options" at bounding box center [879, 13] width 46 height 15
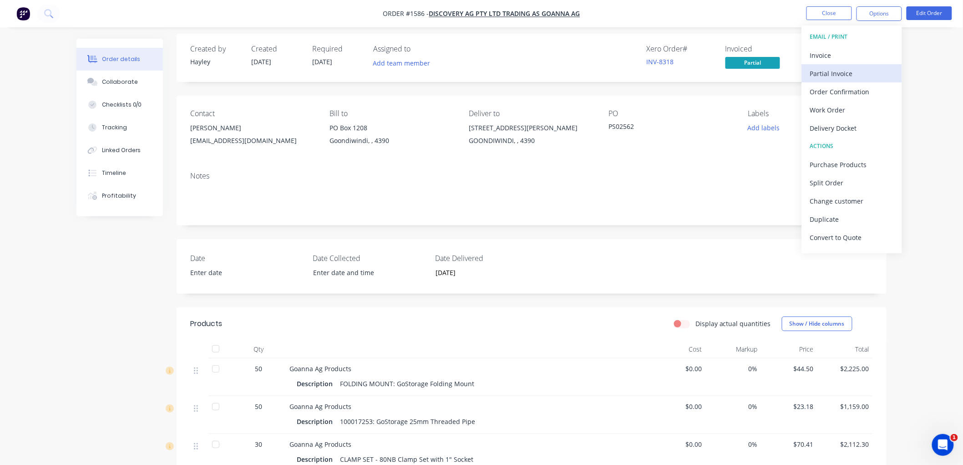
click at [856, 75] on div "Partial Invoice" at bounding box center [852, 73] width 84 height 13
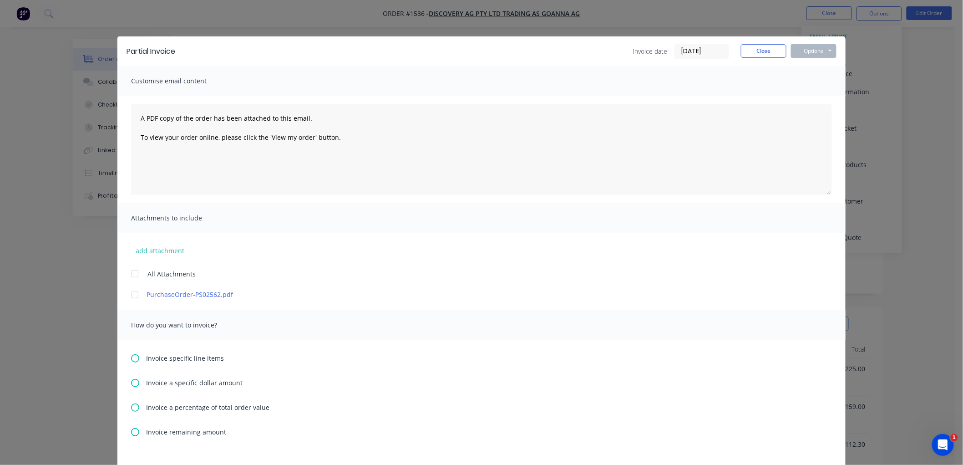
scroll to position [51, 0]
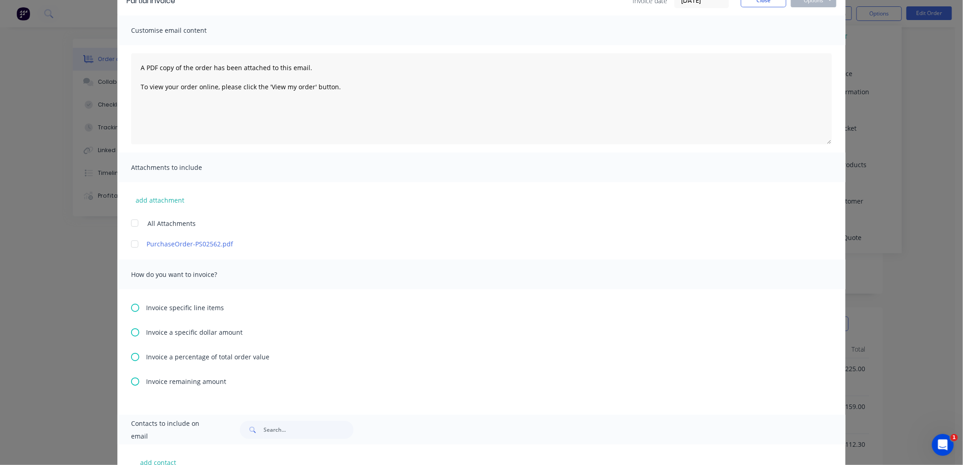
click at [131, 384] on icon at bounding box center [135, 381] width 8 height 8
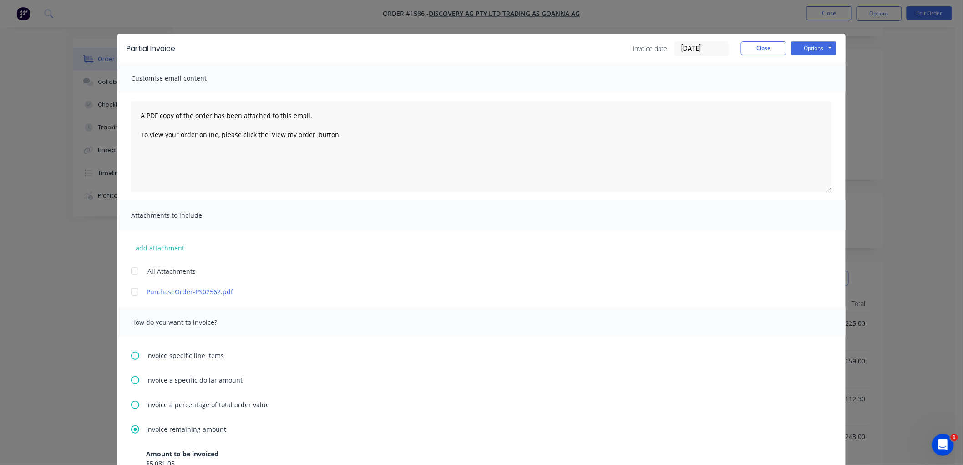
scroll to position [0, 0]
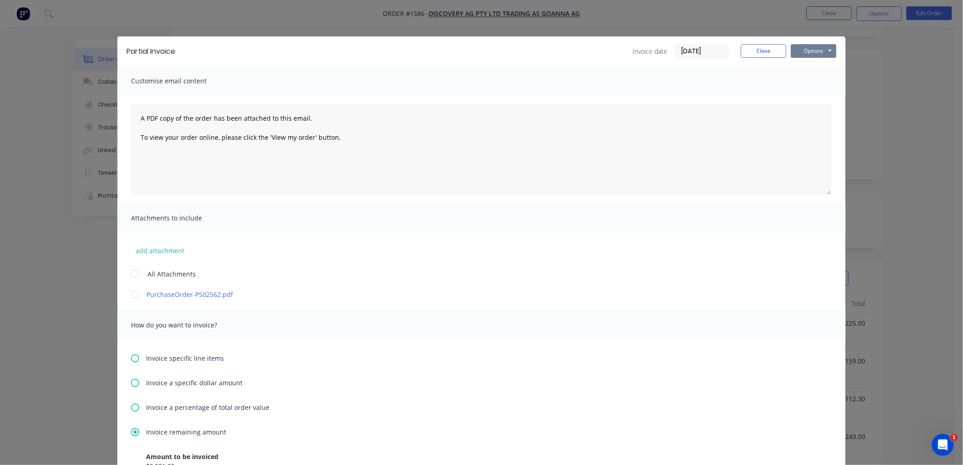
click at [819, 52] on button "Options" at bounding box center [814, 51] width 46 height 14
click at [818, 67] on button "Preview" at bounding box center [820, 67] width 58 height 15
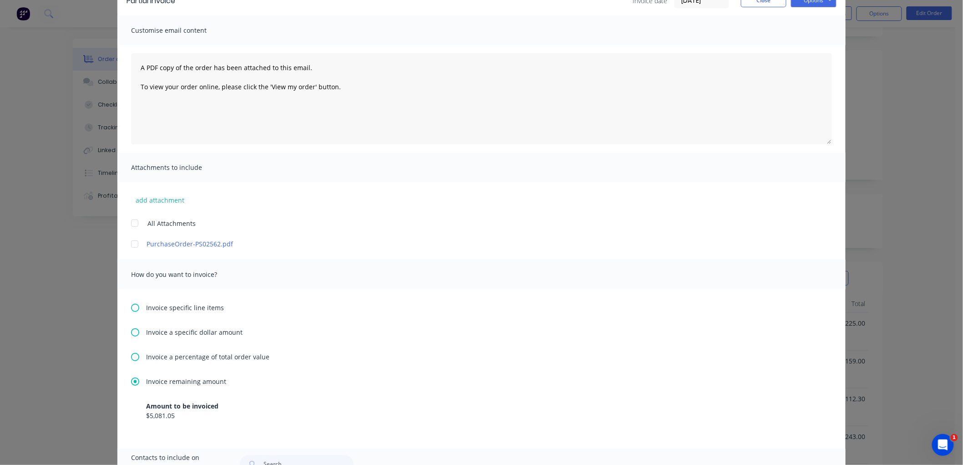
scroll to position [101, 0]
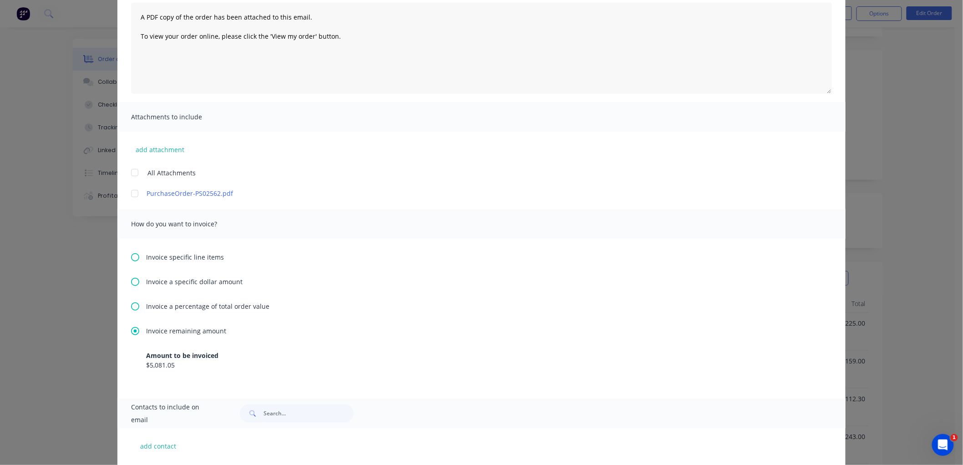
click at [131, 257] on icon at bounding box center [135, 257] width 8 height 8
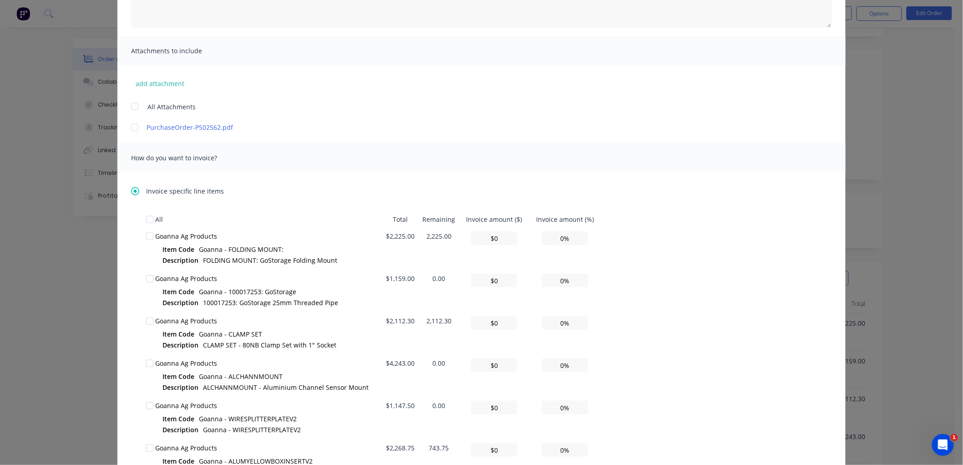
scroll to position [202, 0]
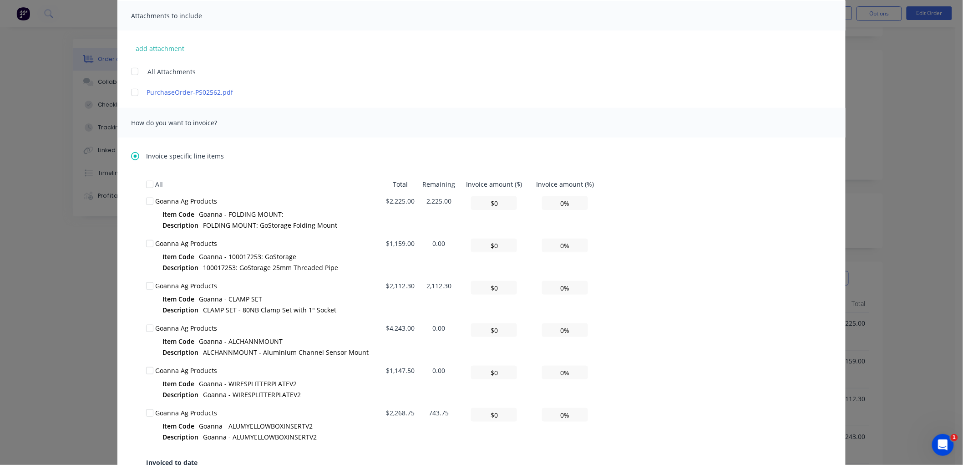
click at [146, 203] on div at bounding box center [150, 201] width 18 height 18
click at [145, 284] on div at bounding box center [150, 286] width 18 height 18
click at [562, 202] on input "0%" at bounding box center [565, 203] width 46 height 14
type input "$22.25"
type input "1%"
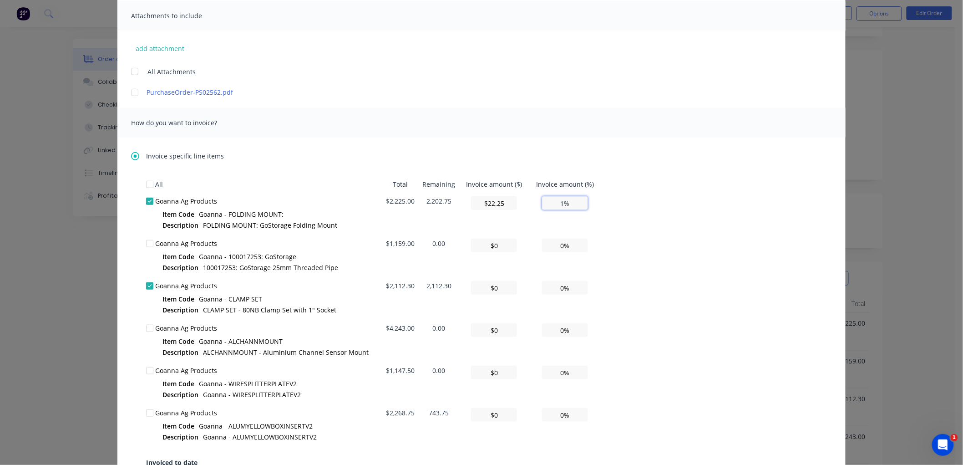
type input "$222.50"
type input "10%"
type input "$2,225.00"
type input "100%"
click at [557, 282] on input "0%" at bounding box center [565, 288] width 46 height 14
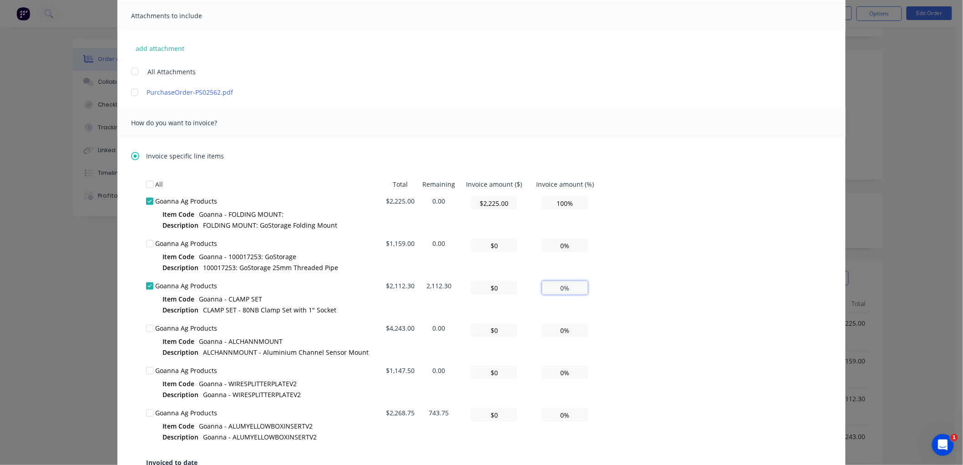
type input "$211.23"
type input "10%"
type input "$2,112.30"
type input "100%"
click at [670, 310] on div "All Total Remaining Invoice amount ($) Invoice amount (%) Goanna Ag Products It…" at bounding box center [481, 340] width 671 height 329
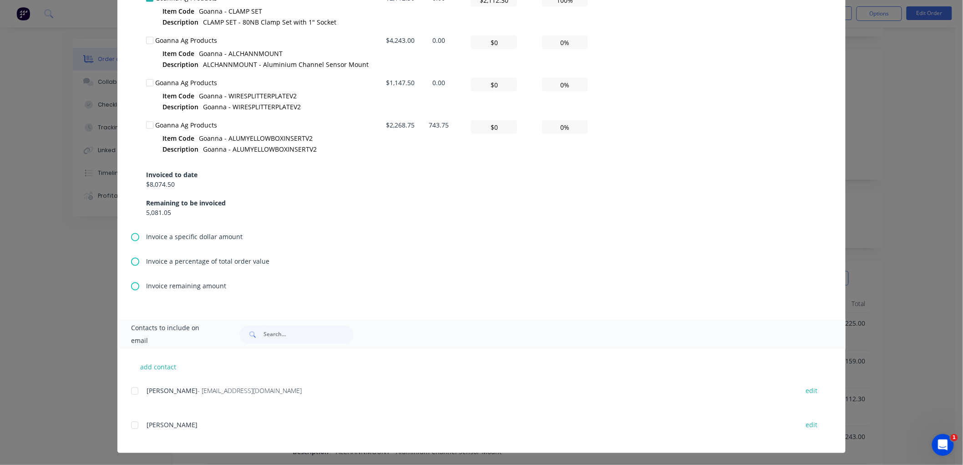
scroll to position [101, 0]
click at [133, 390] on div at bounding box center [135, 391] width 18 height 18
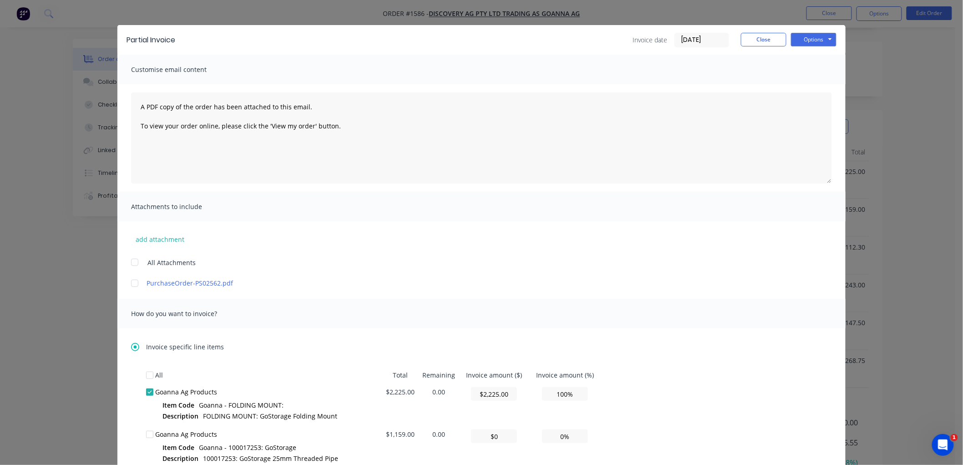
scroll to position [0, 0]
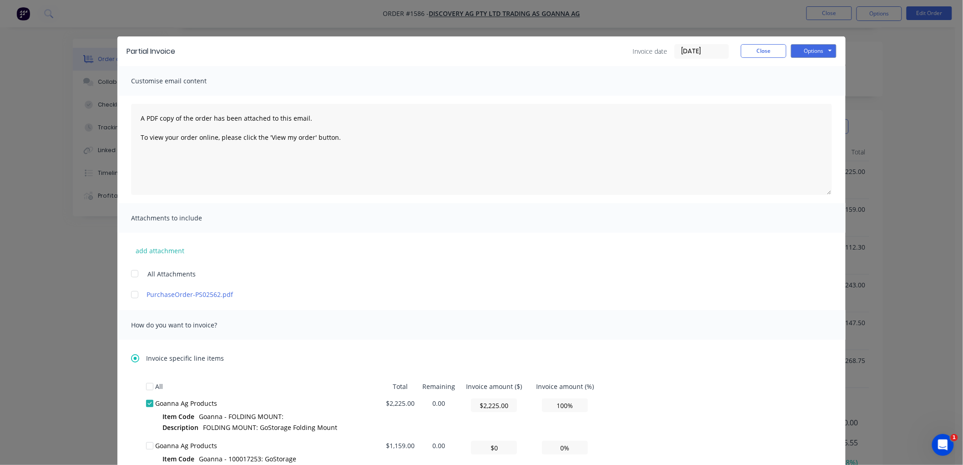
click at [705, 52] on input "[DATE]" at bounding box center [702, 52] width 54 height 14
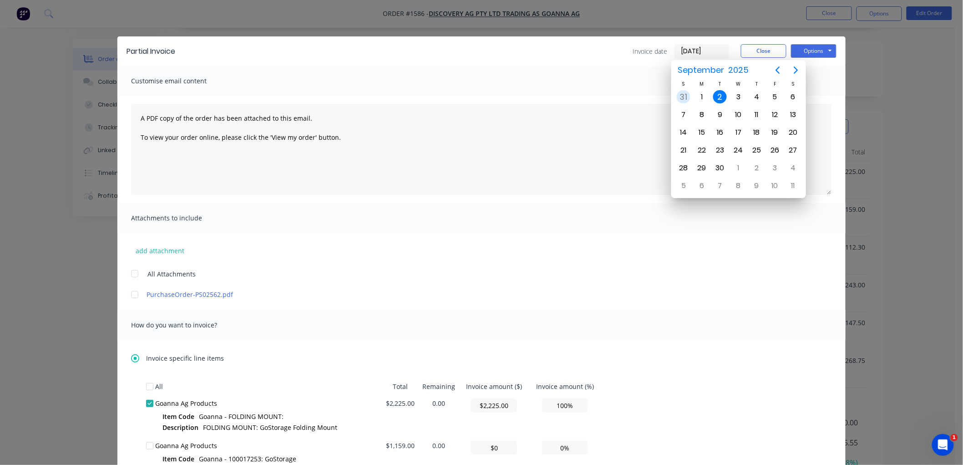
click at [687, 93] on div "31" at bounding box center [684, 97] width 14 height 14
type input "[DATE]"
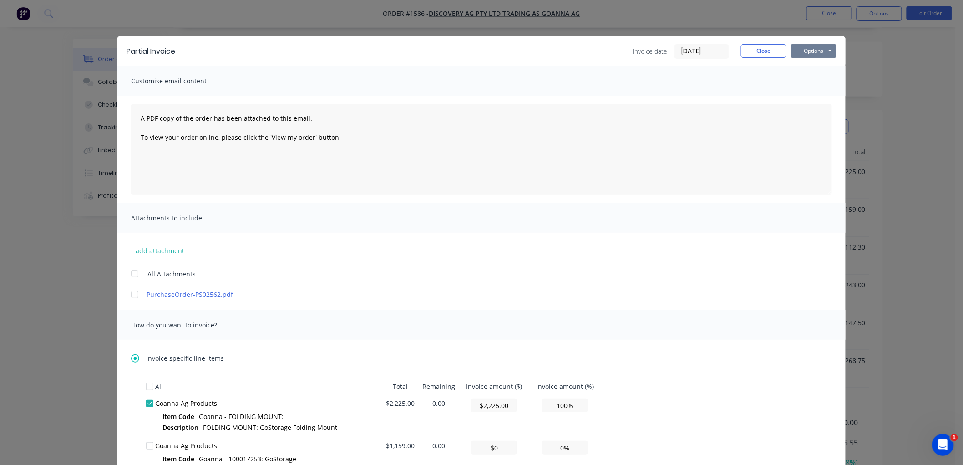
click at [806, 51] on button "Options" at bounding box center [814, 51] width 46 height 14
click at [816, 93] on button "Email" at bounding box center [820, 97] width 58 height 15
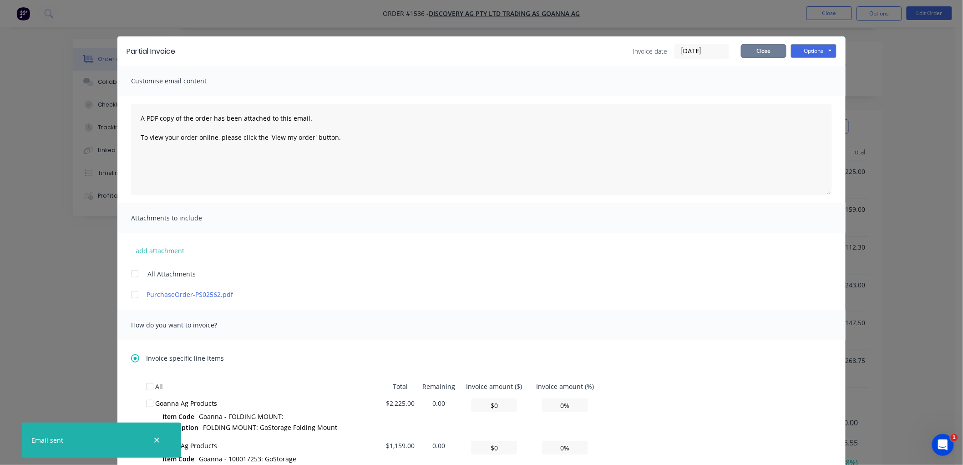
drag, startPoint x: 745, startPoint y: 51, endPoint x: 767, endPoint y: 45, distance: 22.3
click at [747, 51] on button "Close" at bounding box center [764, 51] width 46 height 14
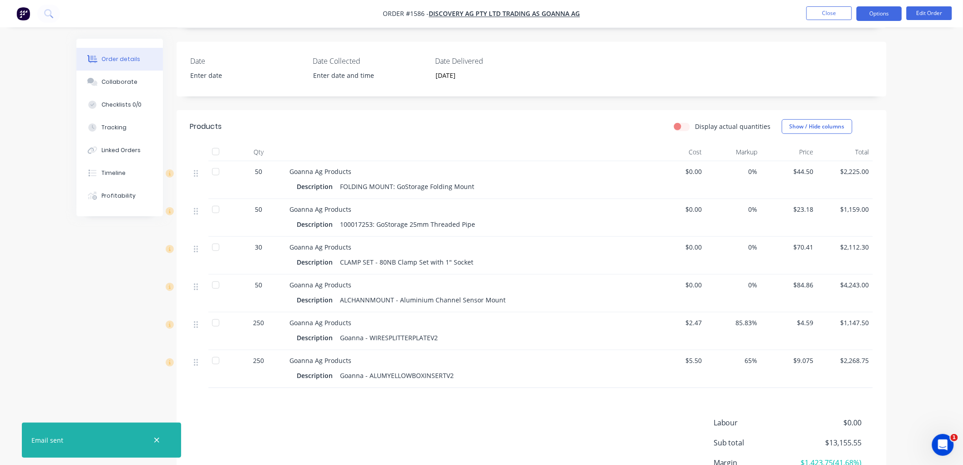
click at [886, 10] on button "Options" at bounding box center [879, 13] width 46 height 15
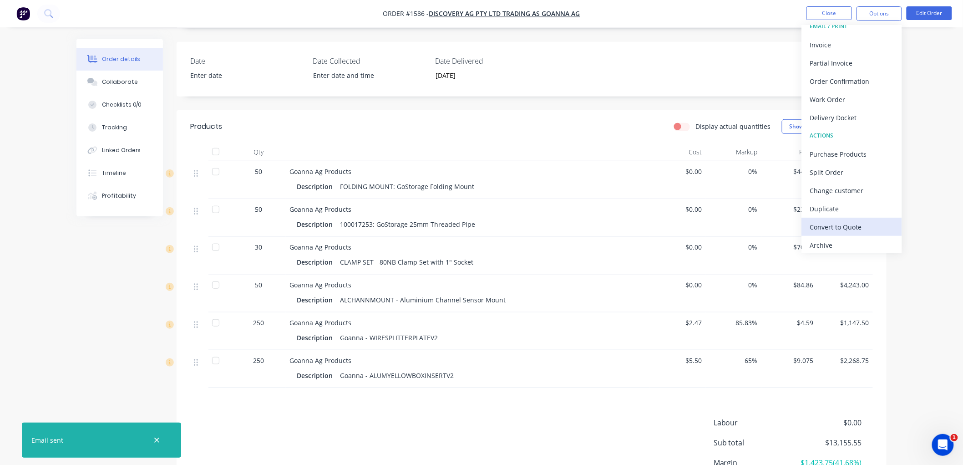
scroll to position [14, 0]
click at [844, 235] on div "Archive" at bounding box center [852, 241] width 84 height 13
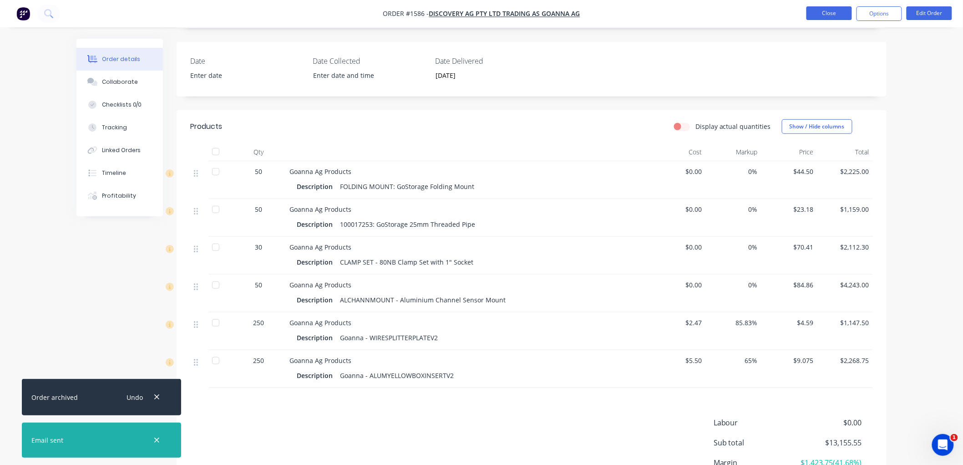
click at [839, 11] on button "Close" at bounding box center [829, 13] width 46 height 14
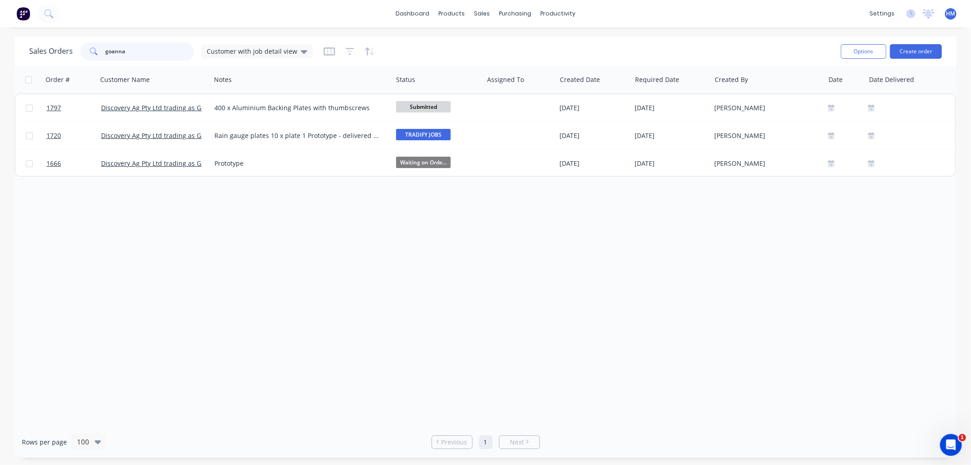
drag, startPoint x: 148, startPoint y: 52, endPoint x: 49, endPoint y: 42, distance: 100.2
click at [49, 42] on div "Sales Orders goanna Customer with job detail view" at bounding box center [171, 51] width 284 height 18
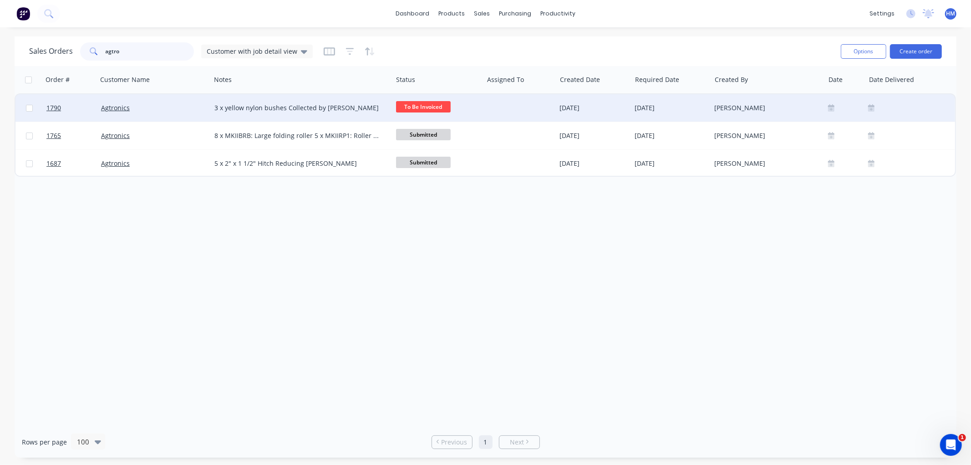
type input "agtro"
click at [173, 110] on div "Agtronics" at bounding box center [151, 107] width 101 height 9
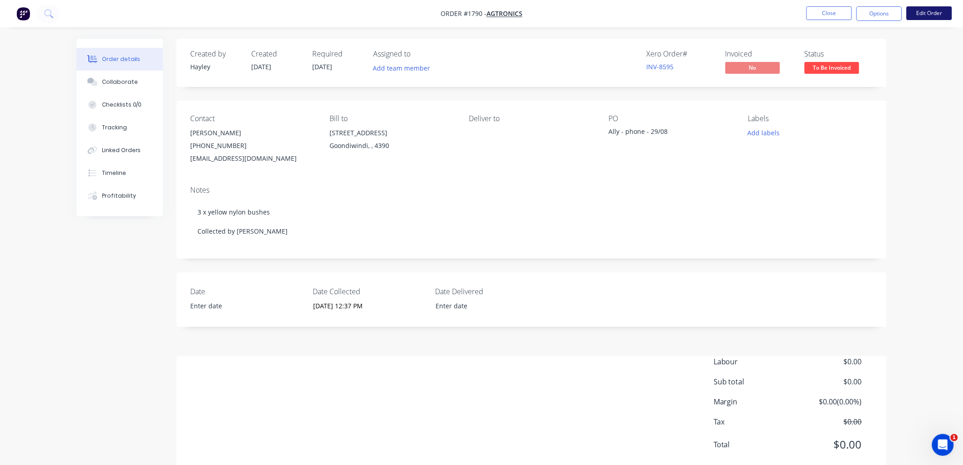
click at [921, 12] on button "Edit Order" at bounding box center [930, 13] width 46 height 14
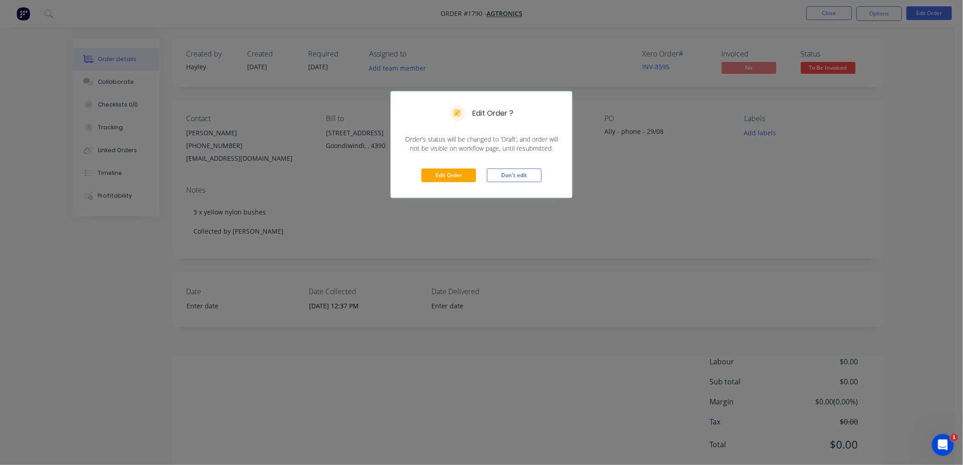
click at [440, 167] on div "Edit Order Don't edit" at bounding box center [481, 175] width 181 height 45
click at [441, 179] on button "Edit Order" at bounding box center [448, 175] width 55 height 14
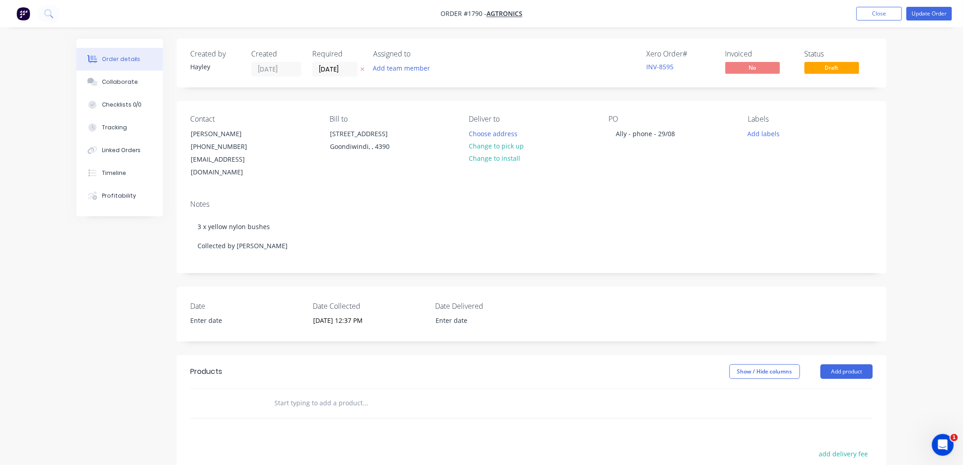
click at [323, 394] on input "text" at bounding box center [365, 403] width 182 height 18
click at [324, 394] on input "text" at bounding box center [365, 403] width 182 height 18
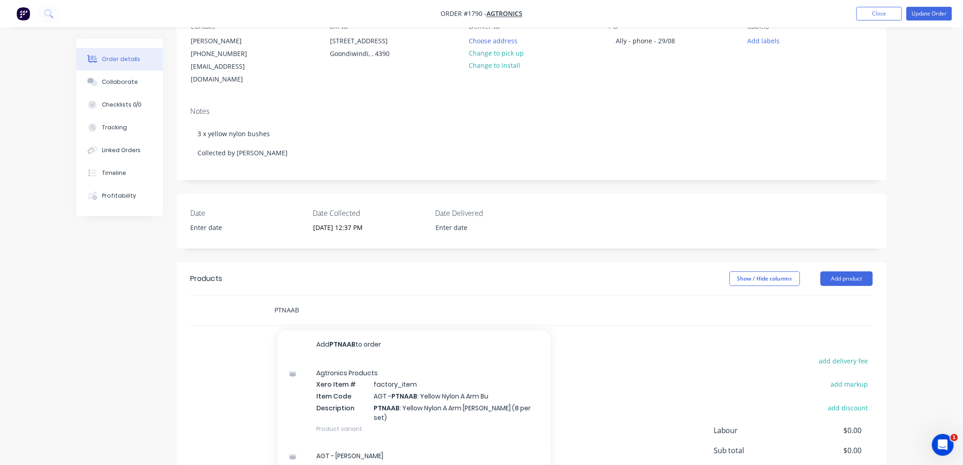
scroll to position [101, 0]
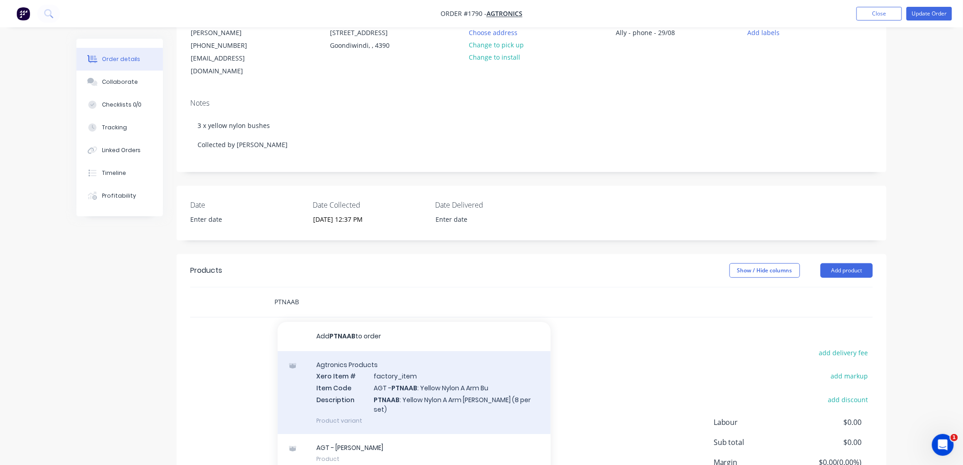
type input "PTNAAB"
click at [440, 367] on div "Agtronics Products Xero Item # factory_item Item Code AGT - PTNAAB : Yellow Nyl…" at bounding box center [414, 392] width 273 height 83
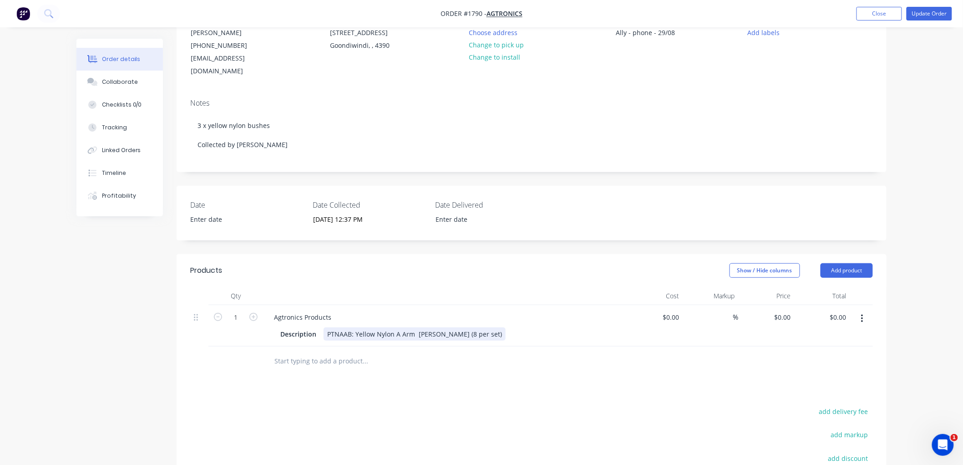
click at [466, 327] on div "Description PTNAAB: Yellow Nylon A Arm [PERSON_NAME] (8 per set)" at bounding box center [443, 333] width 333 height 13
drag, startPoint x: 430, startPoint y: 321, endPoint x: 466, endPoint y: 321, distance: 36.0
click at [466, 327] on div "Description PTNAAB: Yellow Nylon A Arm [PERSON_NAME] (8 per set)" at bounding box center [443, 333] width 333 height 13
click at [242, 310] on input "1" at bounding box center [236, 317] width 24 height 14
type input "3"
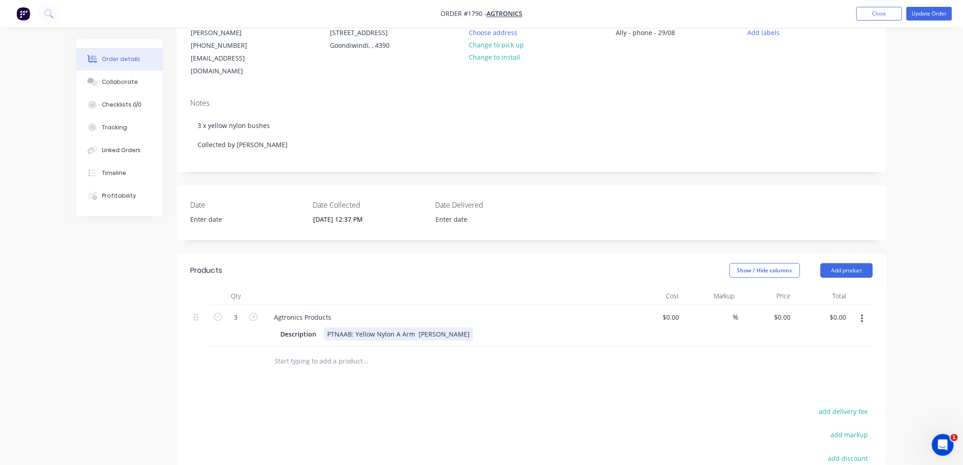
click at [443, 327] on div "Description PTNAAB: Yellow Nylon A Arm [PERSON_NAME]" at bounding box center [443, 333] width 333 height 13
type input "0"
click at [784, 310] on div "0 $0.00" at bounding box center [784, 316] width 21 height 13
type input "$0.00"
click at [667, 307] on div at bounding box center [655, 325] width 56 height 41
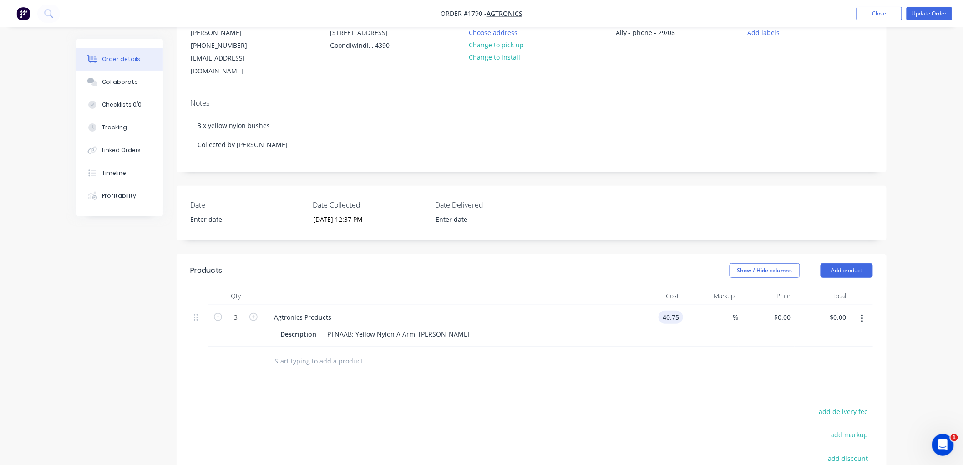
type input "$40.75"
type input "$122.25"
click at [616, 362] on div at bounding box center [531, 361] width 683 height 30
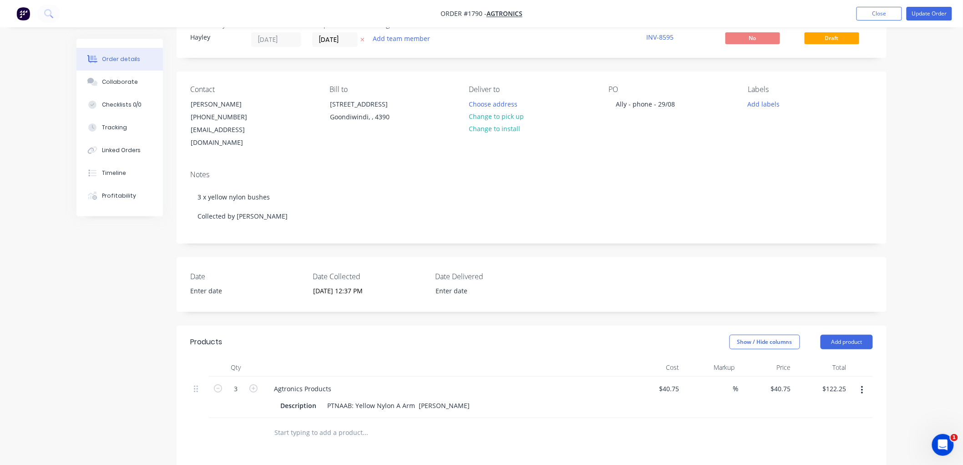
scroll to position [80, 0]
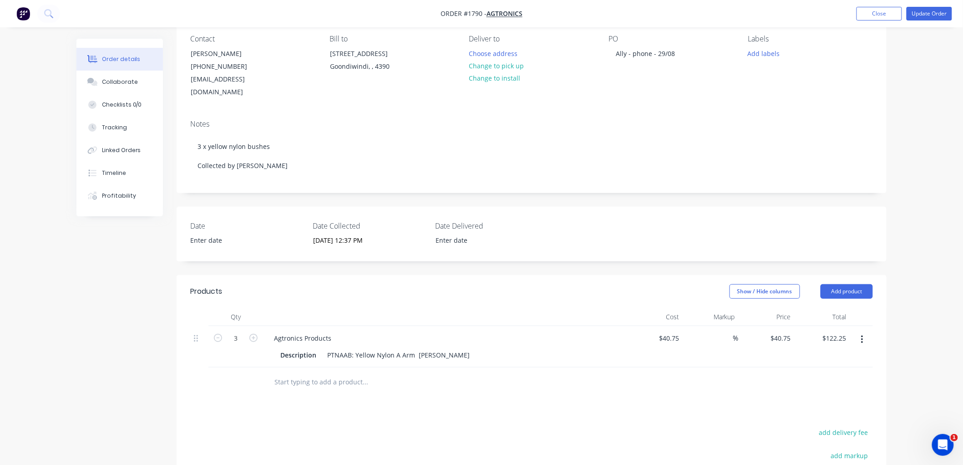
click at [337, 373] on input "text" at bounding box center [365, 382] width 182 height 18
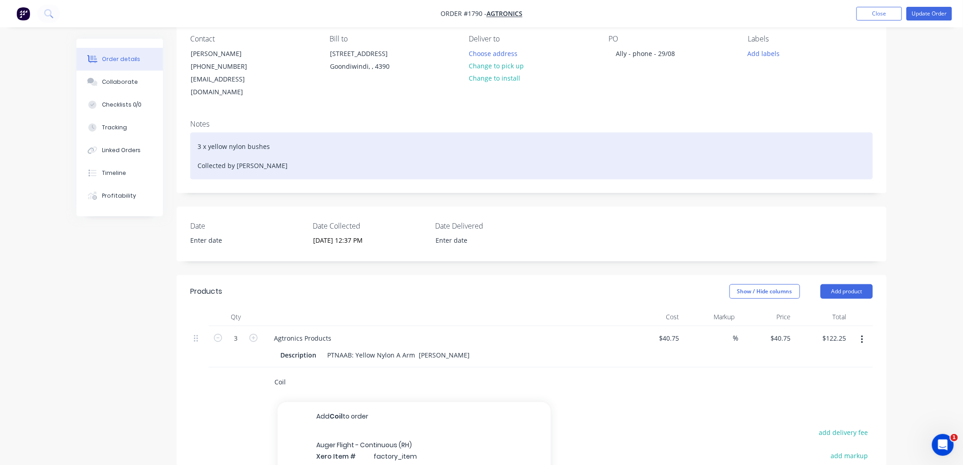
drag, startPoint x: 337, startPoint y: 369, endPoint x: 338, endPoint y: 125, distance: 244.4
click at [339, 373] on input "Coil" at bounding box center [365, 382] width 182 height 18
click at [345, 373] on input "Coil" at bounding box center [365, 382] width 182 height 18
click at [331, 373] on input "Coil" at bounding box center [365, 382] width 182 height 18
click at [350, 373] on input "Coil" at bounding box center [365, 382] width 182 height 18
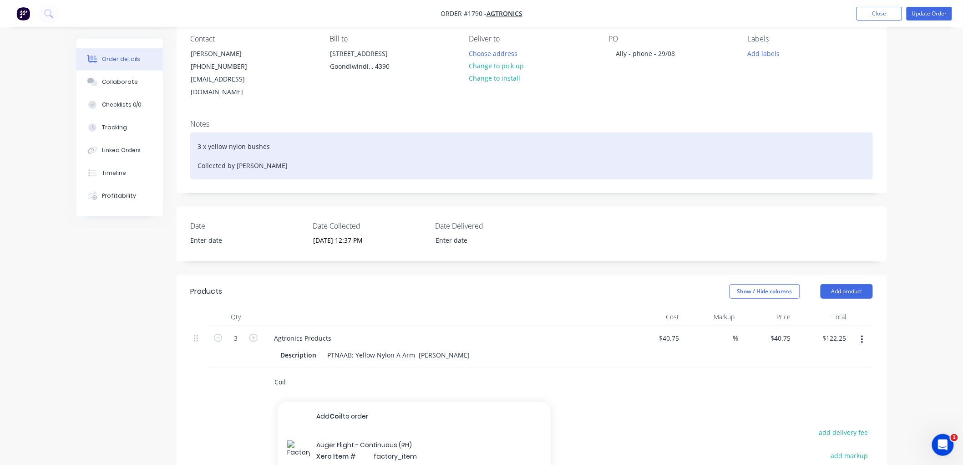
type input "Coil"
click at [324, 132] on div "3 x yellow nylon bushes Collected by [PERSON_NAME]" at bounding box center [531, 155] width 683 height 47
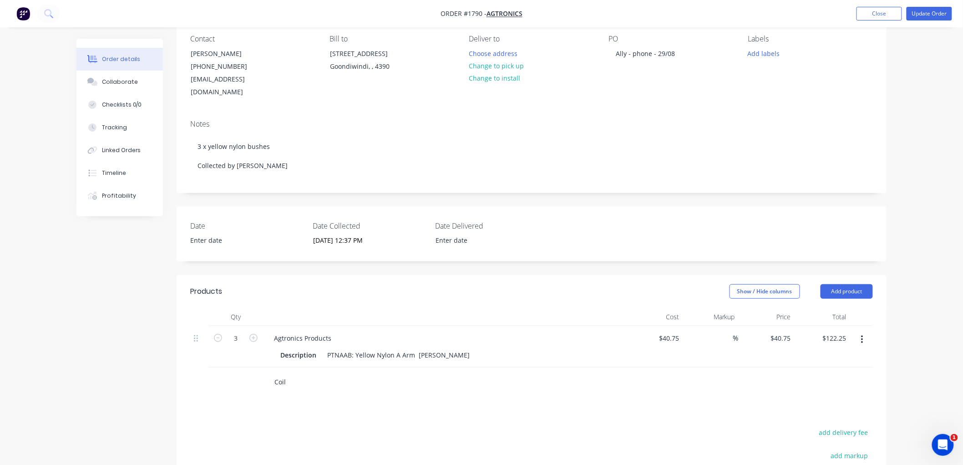
click at [289, 373] on input "Coil" at bounding box center [365, 382] width 182 height 18
drag, startPoint x: 290, startPoint y: 370, endPoint x: 234, endPoint y: 369, distance: 56.0
click at [234, 369] on div "Coil Add Coil to order No results found" at bounding box center [531, 382] width 683 height 30
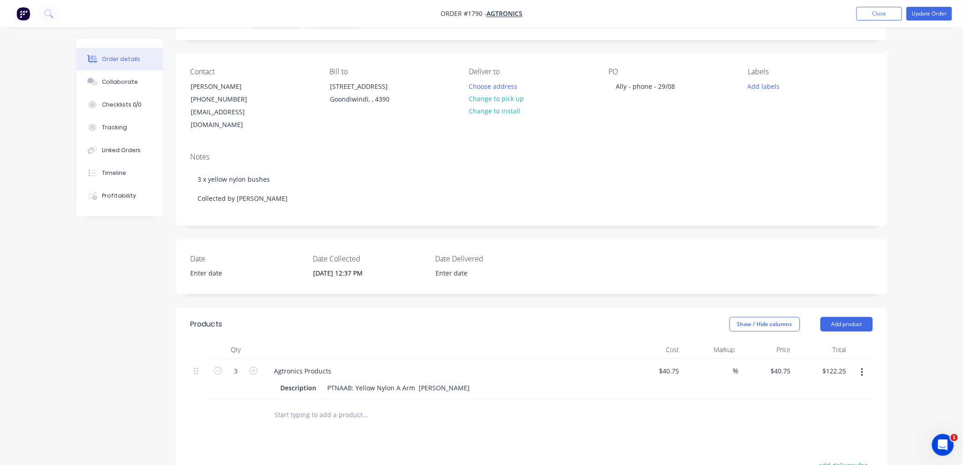
scroll to position [30, 0]
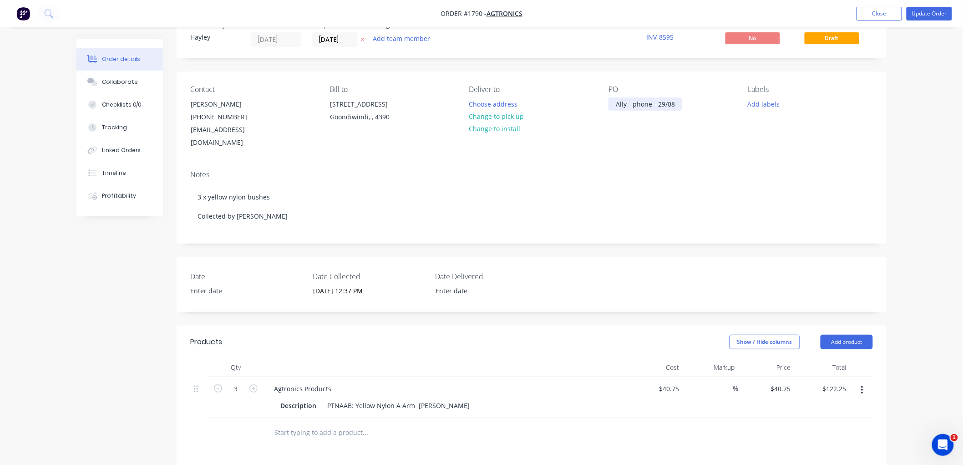
click at [676, 104] on div "Ally - phone - 29/08" at bounding box center [645, 103] width 74 height 13
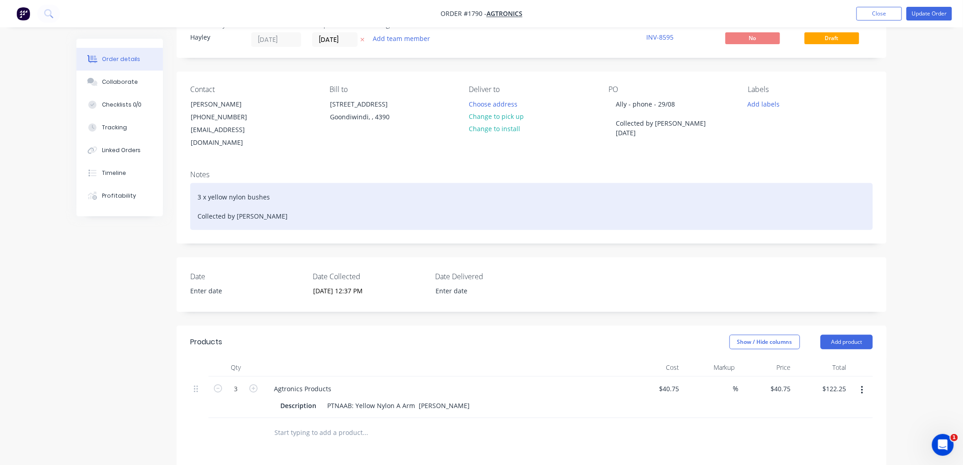
click at [667, 183] on div "3 x yellow nylon bushes Collected by [PERSON_NAME]" at bounding box center [531, 206] width 683 height 47
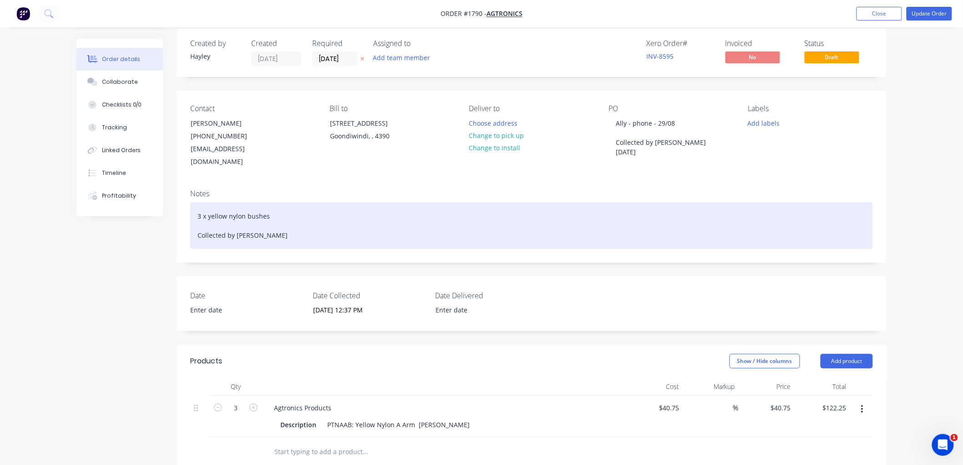
scroll to position [0, 0]
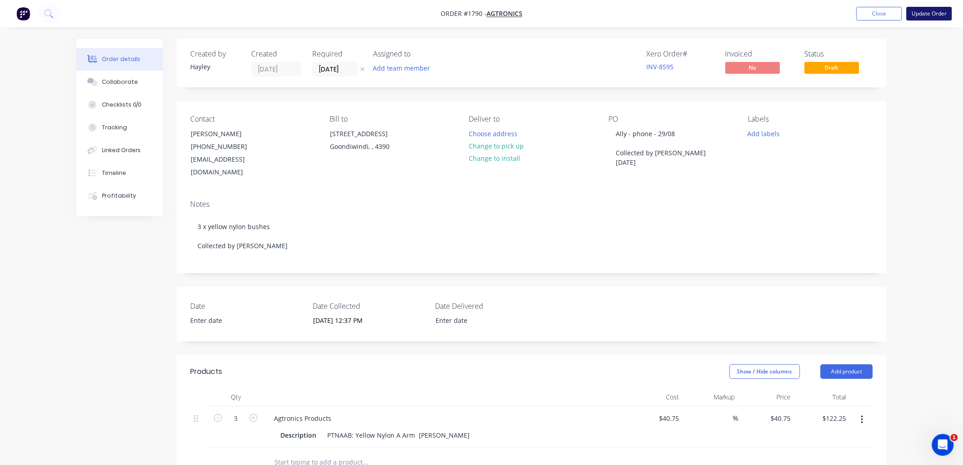
click at [936, 14] on button "Update Order" at bounding box center [930, 14] width 46 height 14
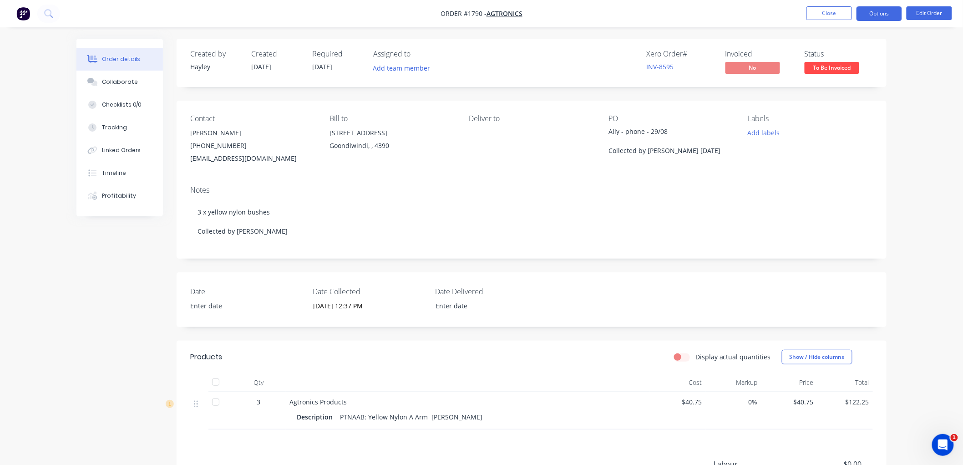
click at [874, 11] on button "Options" at bounding box center [879, 13] width 46 height 15
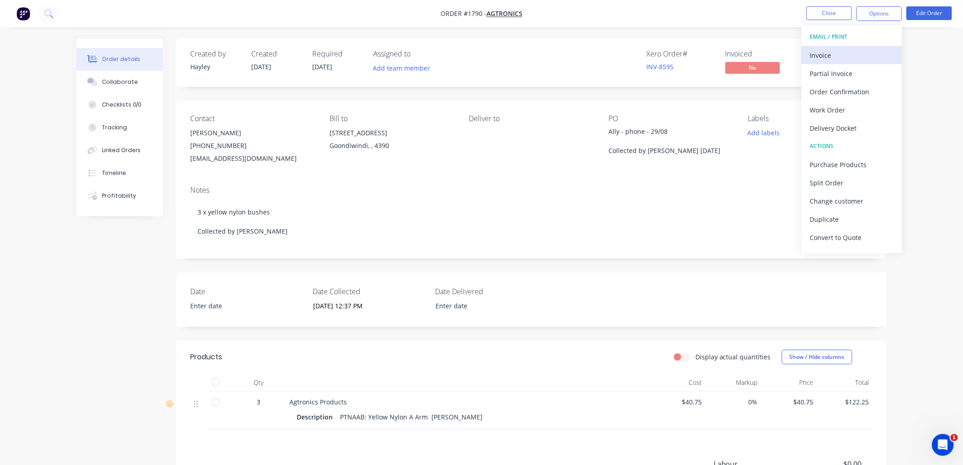
click at [840, 51] on div "Invoice" at bounding box center [852, 55] width 84 height 13
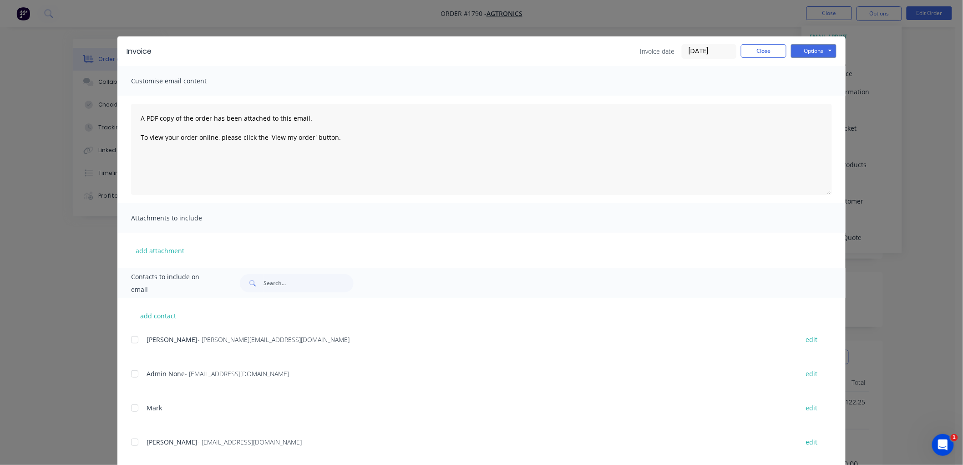
click at [692, 48] on input "[DATE]" at bounding box center [709, 52] width 54 height 14
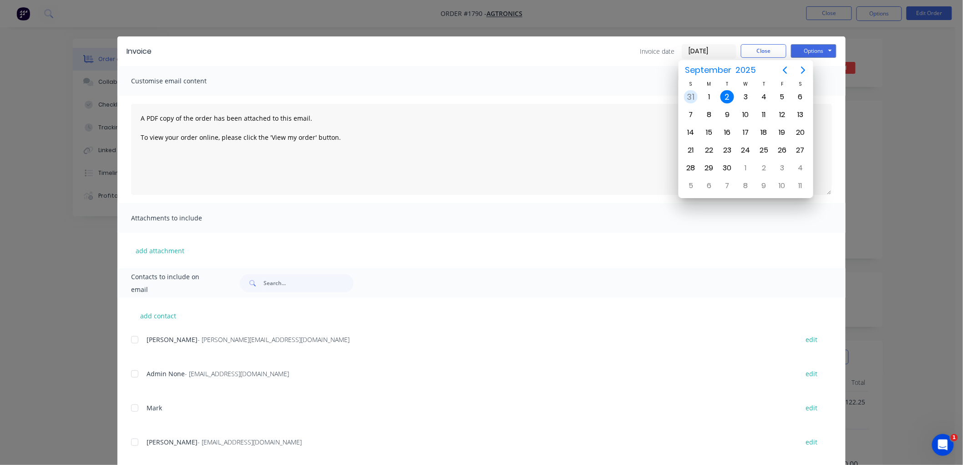
click at [693, 92] on div "31" at bounding box center [691, 97] width 14 height 14
type input "[DATE]"
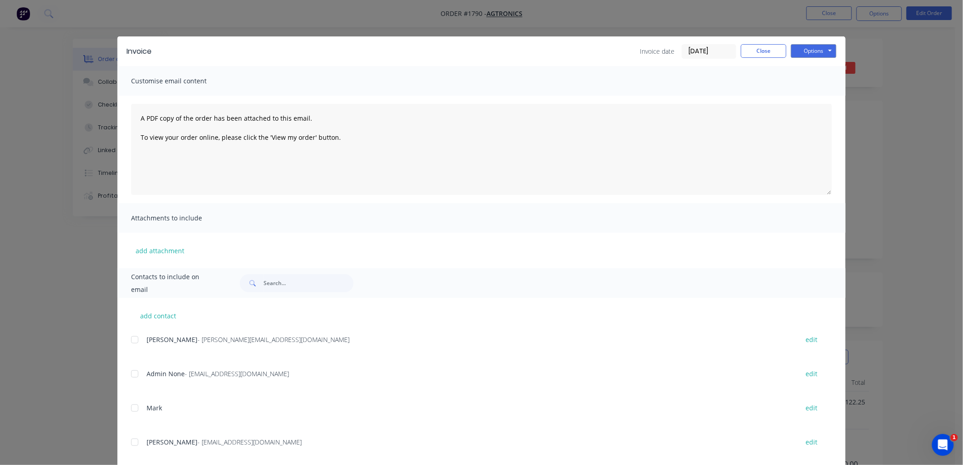
scroll to position [17, 0]
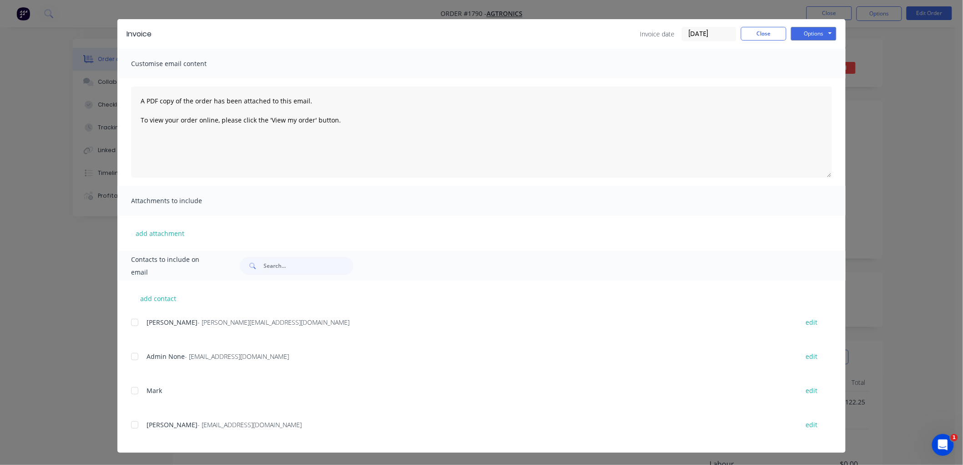
click at [131, 316] on div at bounding box center [135, 322] width 18 height 18
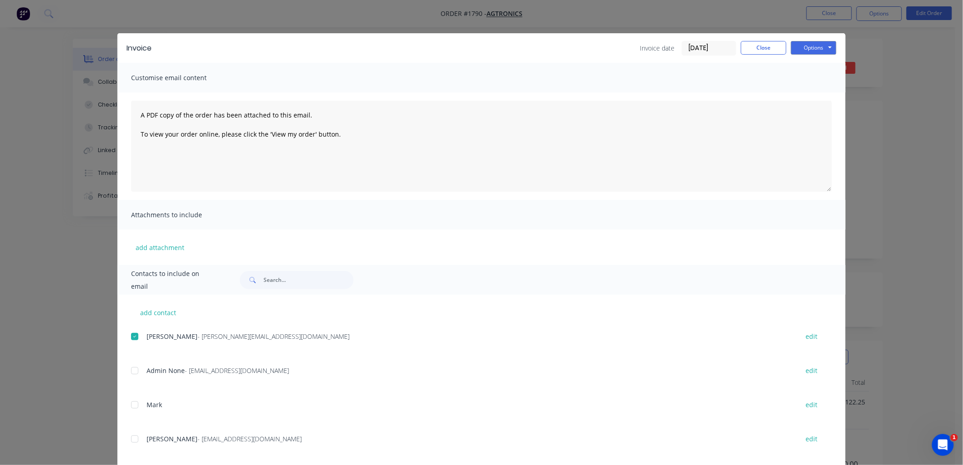
scroll to position [0, 0]
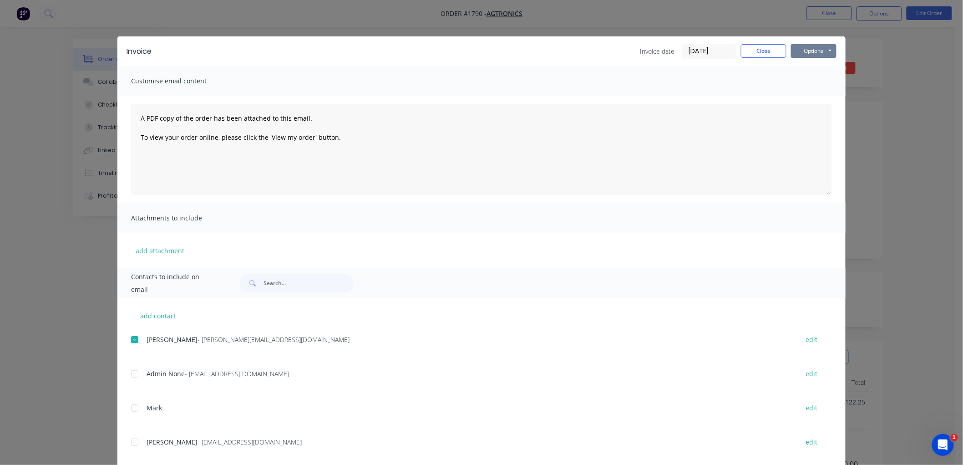
click at [812, 51] on button "Options" at bounding box center [814, 51] width 46 height 14
click at [829, 66] on button "Preview" at bounding box center [820, 67] width 58 height 15
click at [817, 51] on button "Options" at bounding box center [814, 51] width 46 height 14
click at [129, 337] on div at bounding box center [135, 339] width 18 height 18
drag, startPoint x: 824, startPoint y: 46, endPoint x: 824, endPoint y: 57, distance: 11.4
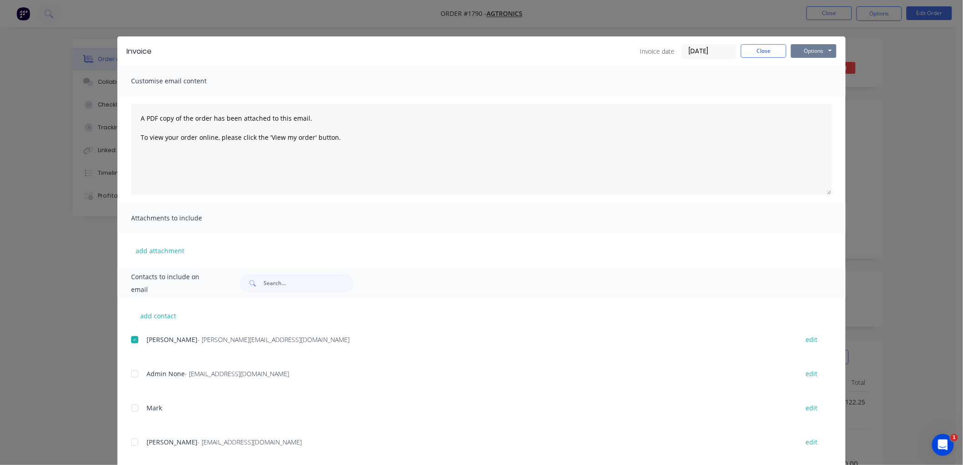
click at [824, 46] on button "Options" at bounding box center [814, 51] width 46 height 14
click at [812, 96] on button "Email" at bounding box center [820, 97] width 58 height 15
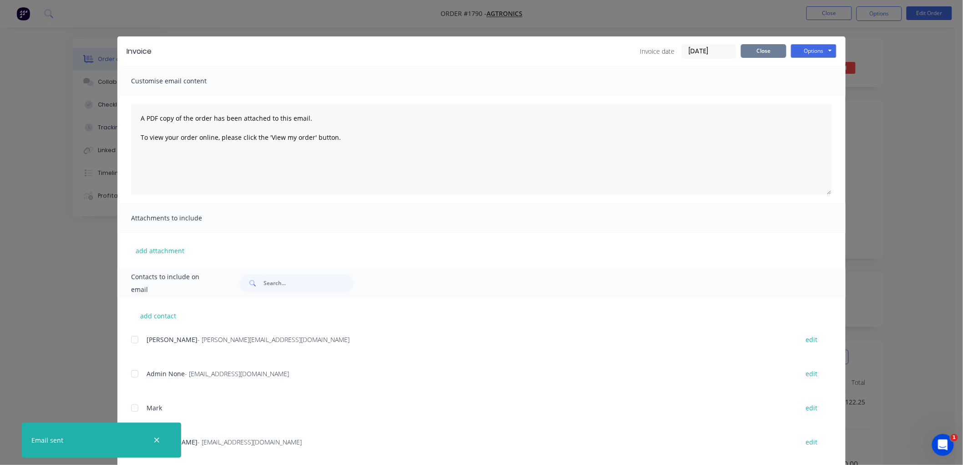
click at [747, 49] on button "Close" at bounding box center [764, 51] width 46 height 14
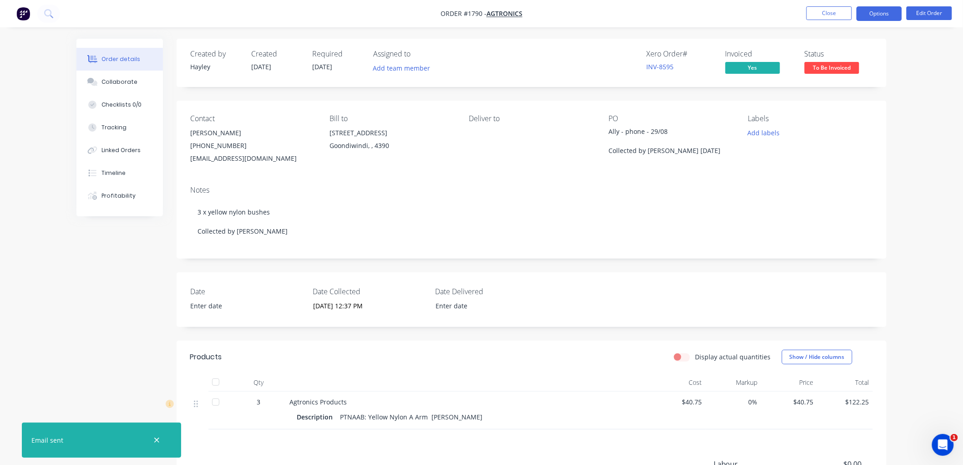
click at [870, 14] on button "Options" at bounding box center [879, 13] width 46 height 15
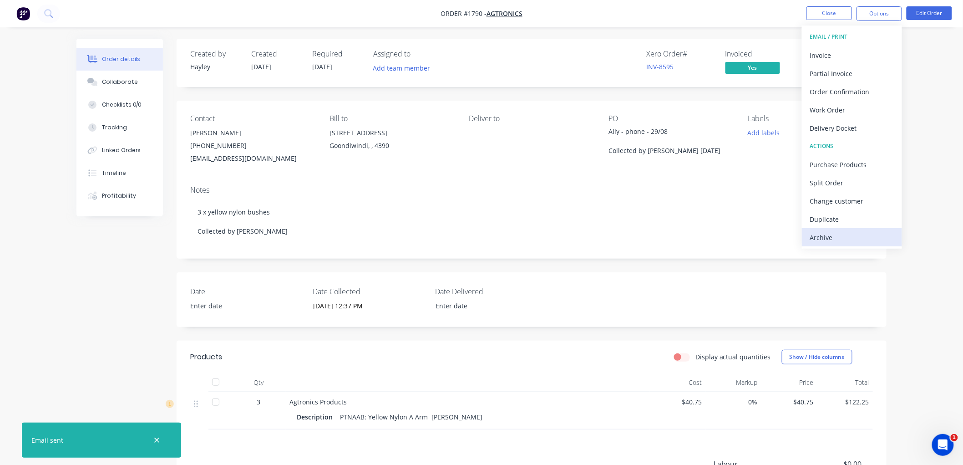
click at [825, 233] on div "Archive" at bounding box center [852, 237] width 84 height 13
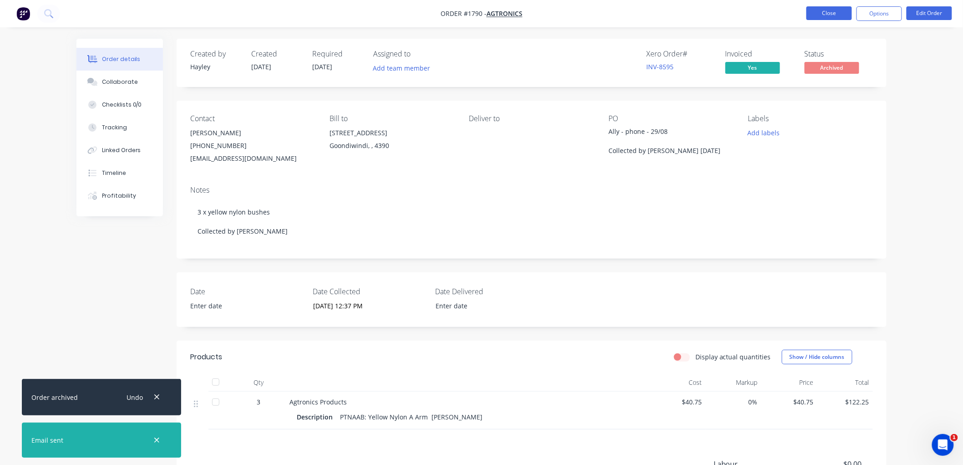
click at [826, 14] on button "Close" at bounding box center [829, 13] width 46 height 14
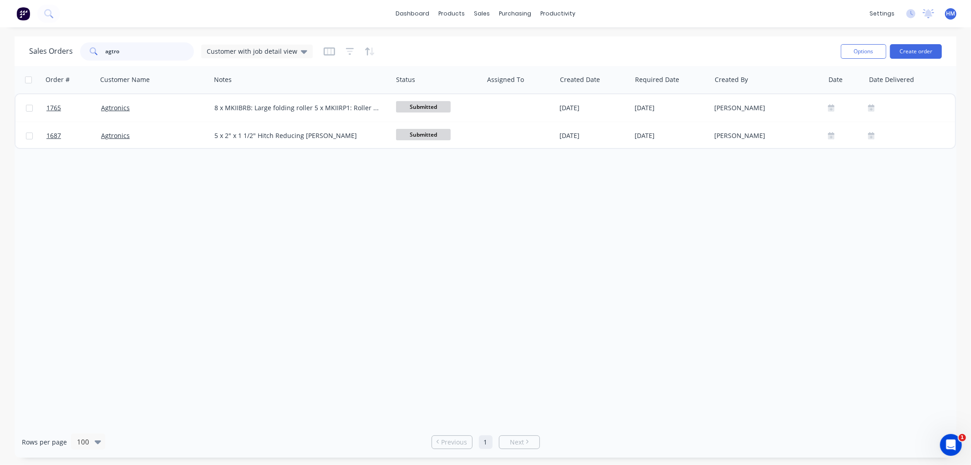
drag, startPoint x: 132, startPoint y: 51, endPoint x: 53, endPoint y: 51, distance: 79.2
click at [53, 51] on div "Sales Orders agtro Customer with job detail view" at bounding box center [171, 51] width 284 height 18
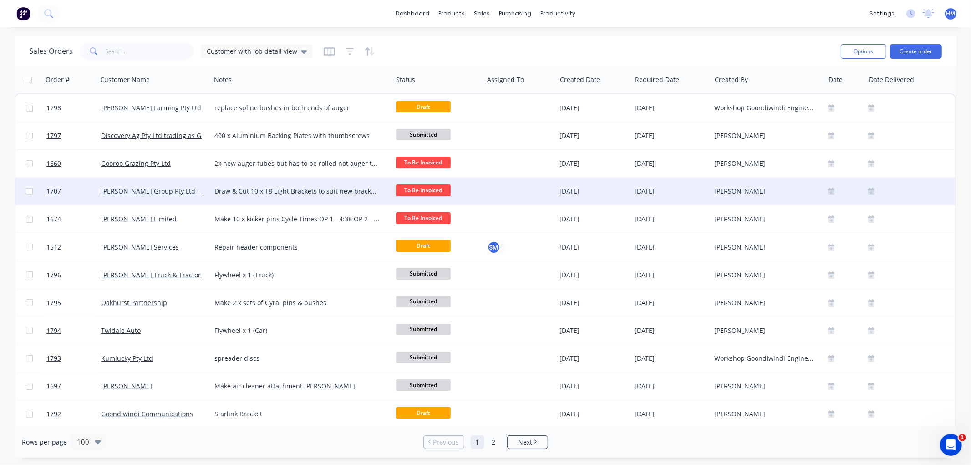
click at [213, 200] on div "Draw & Cut 10 x T8 Light Brackets to suit new bracket 10x 6mm mild sheet: 10 x …" at bounding box center [302, 190] width 182 height 27
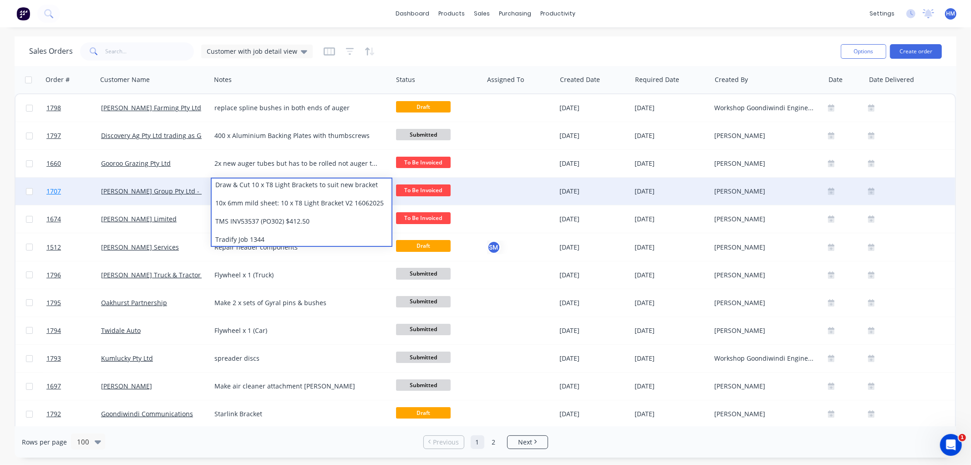
click at [76, 188] on link "1707" at bounding box center [73, 190] width 55 height 27
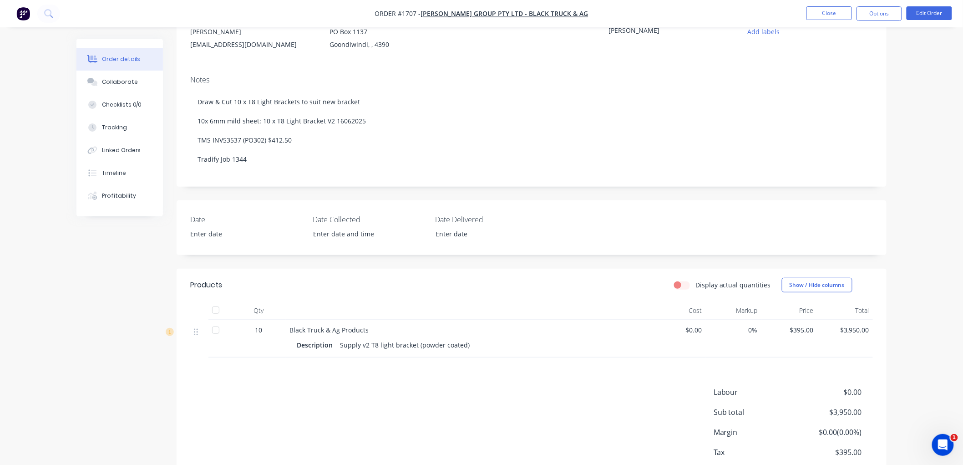
scroll to position [51, 0]
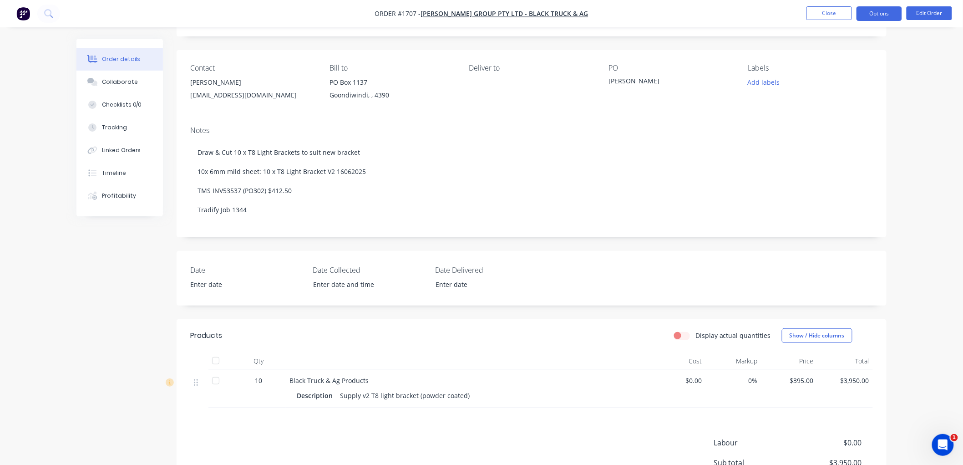
click at [882, 12] on button "Options" at bounding box center [879, 13] width 46 height 15
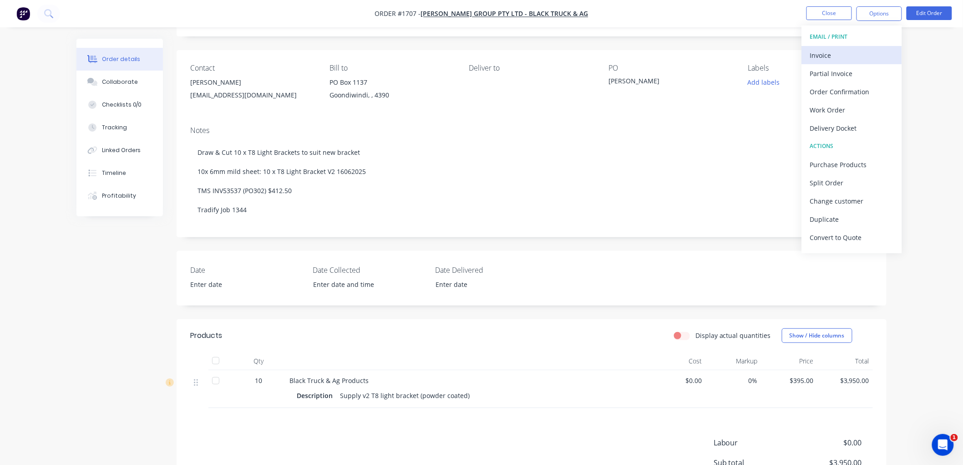
click at [836, 49] on div "Invoice" at bounding box center [852, 55] width 84 height 13
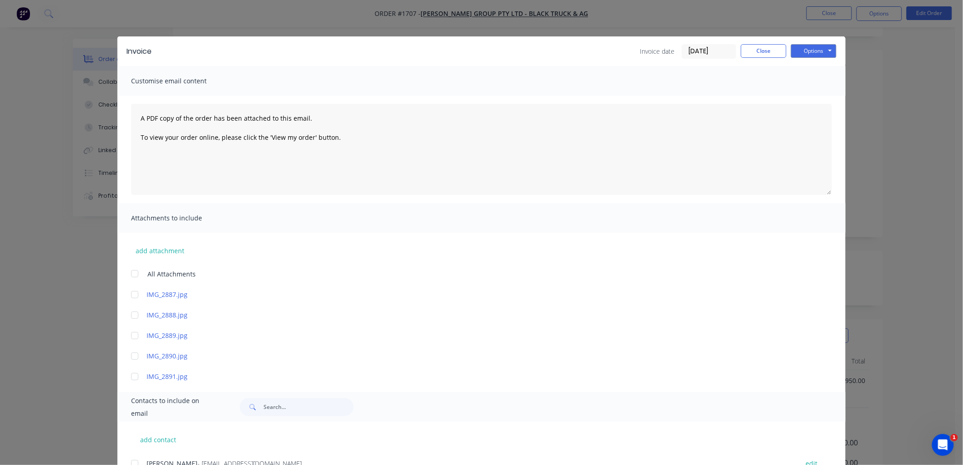
click at [685, 47] on input "[DATE]" at bounding box center [709, 52] width 54 height 14
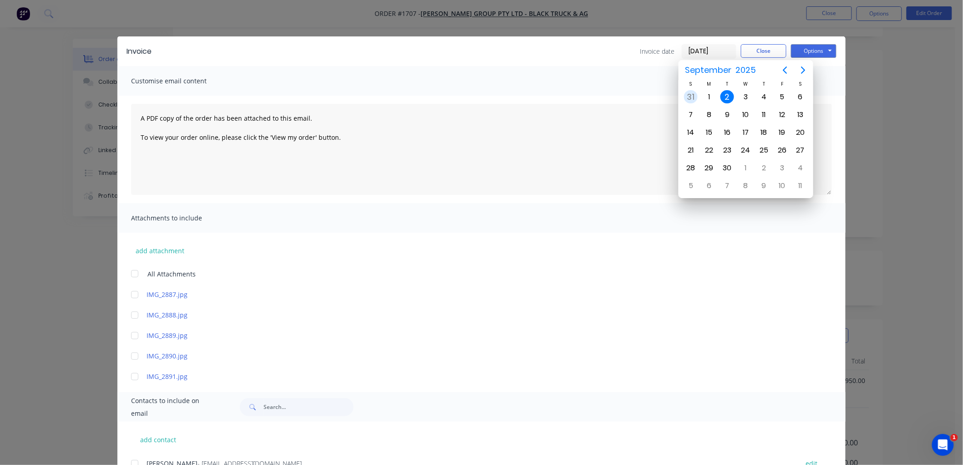
click at [688, 97] on div "31" at bounding box center [691, 97] width 14 height 14
type input "[DATE]"
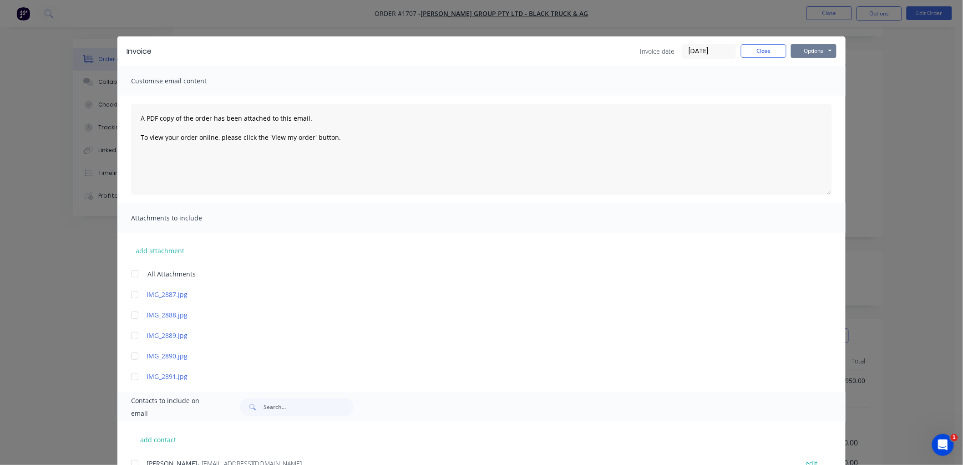
click at [804, 51] on button "Options" at bounding box center [814, 51] width 46 height 14
click at [816, 65] on button "Preview" at bounding box center [820, 67] width 58 height 15
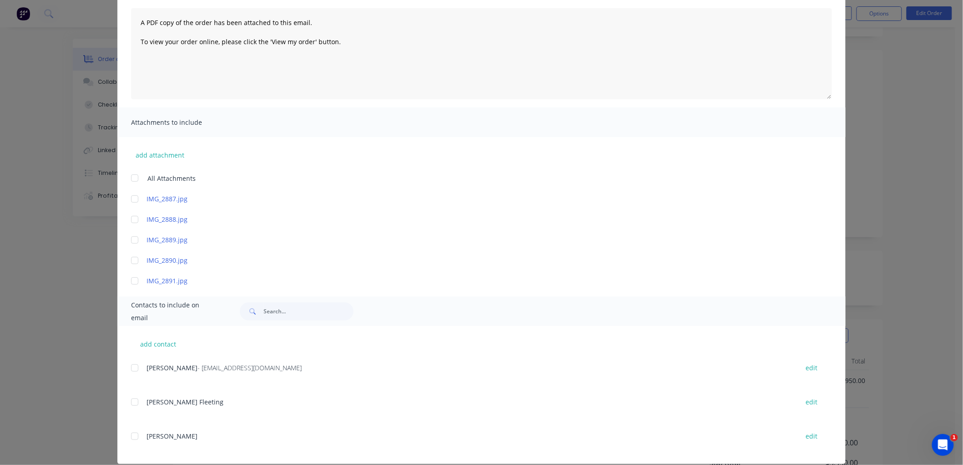
scroll to position [107, 0]
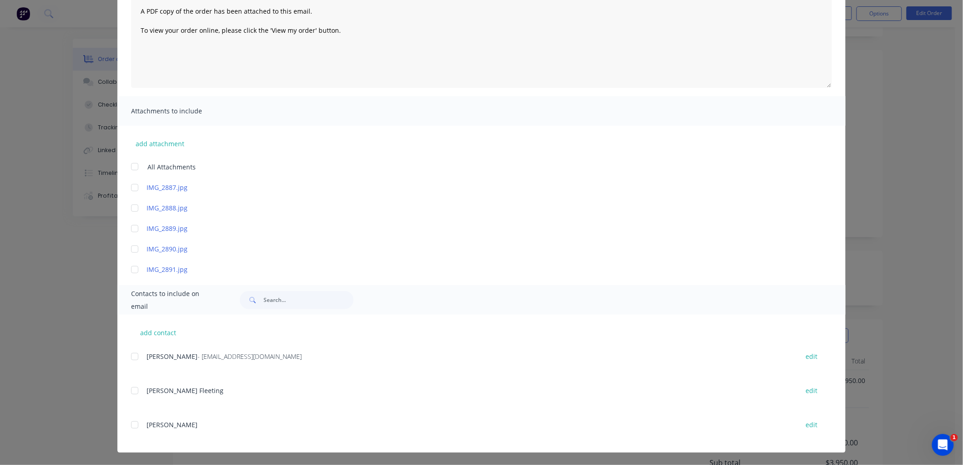
click at [130, 354] on div at bounding box center [135, 356] width 18 height 18
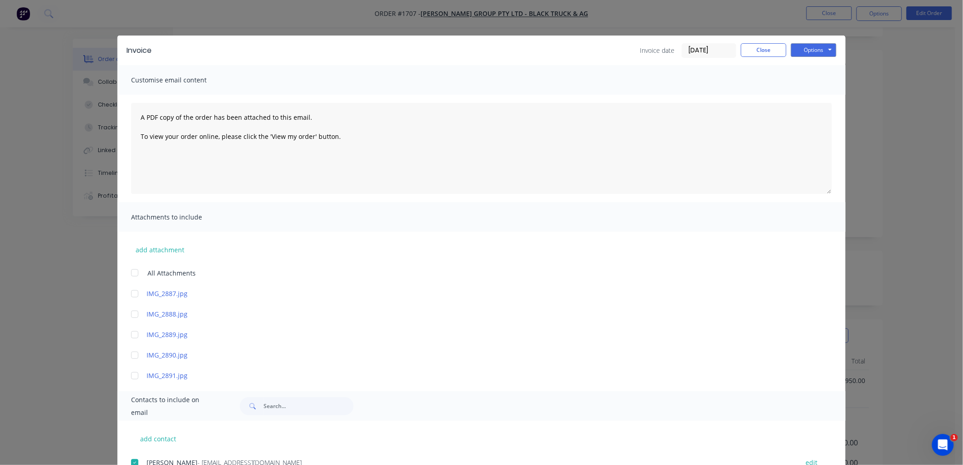
scroll to position [0, 0]
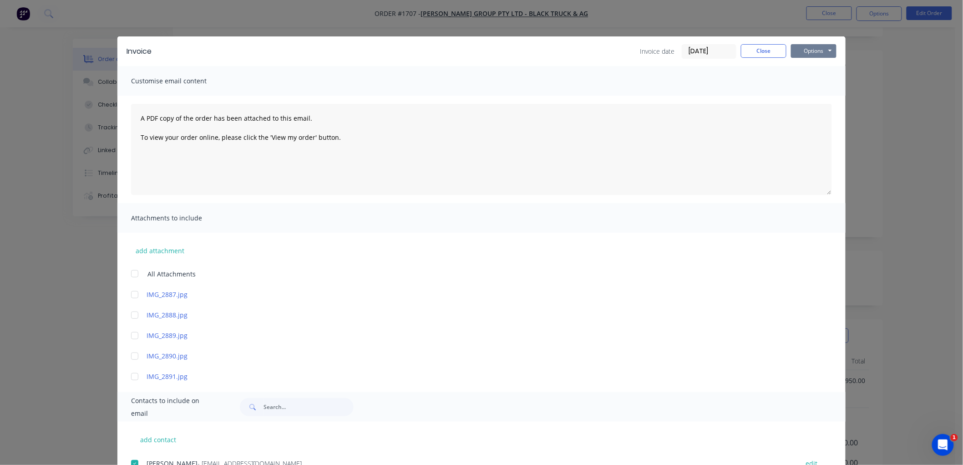
click at [809, 51] on button "Options" at bounding box center [814, 51] width 46 height 14
click at [821, 97] on button "Email" at bounding box center [820, 97] width 58 height 15
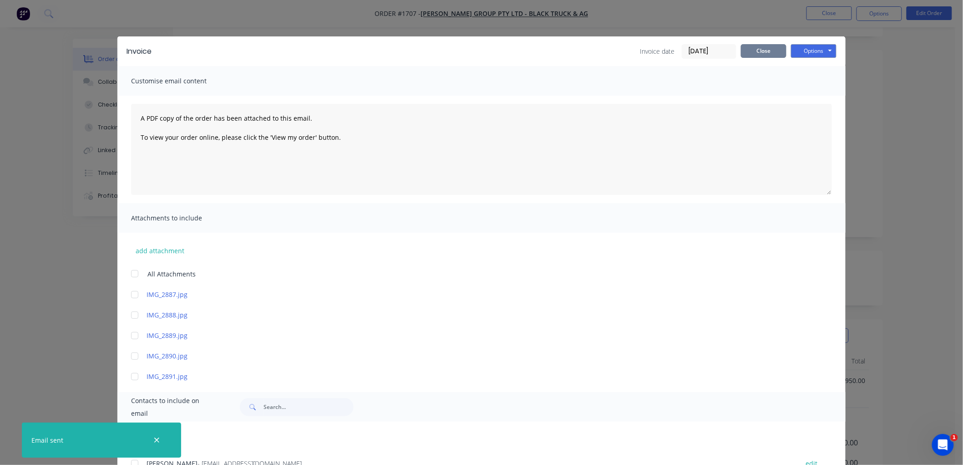
drag, startPoint x: 753, startPoint y: 50, endPoint x: 767, endPoint y: 44, distance: 15.5
click at [756, 48] on button "Close" at bounding box center [764, 51] width 46 height 14
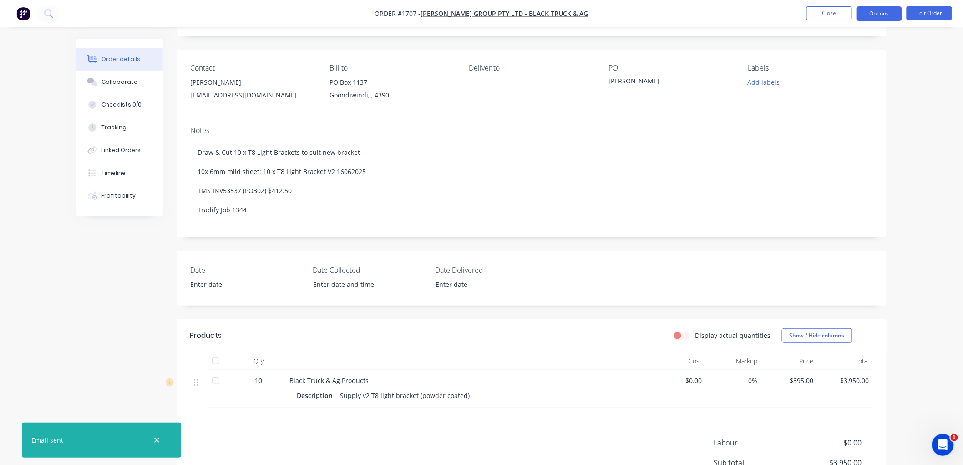
click at [874, 10] on button "Options" at bounding box center [879, 13] width 46 height 15
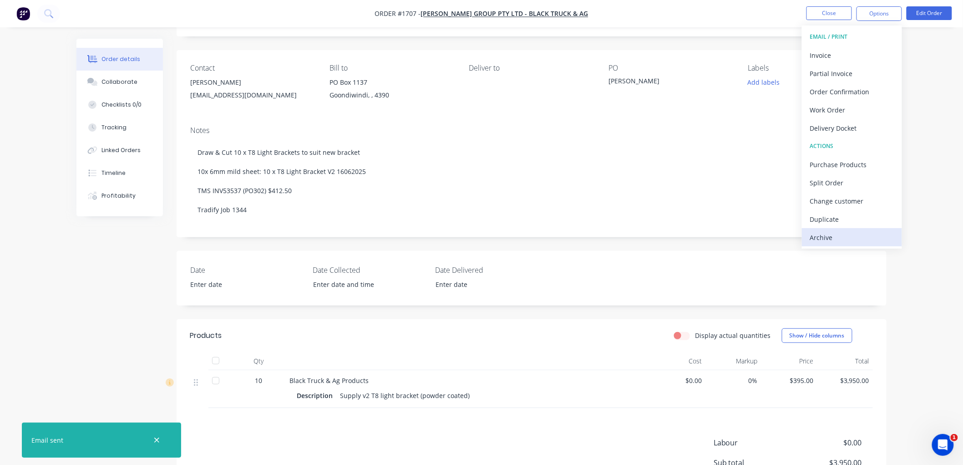
click at [831, 237] on div "Archive" at bounding box center [852, 237] width 84 height 13
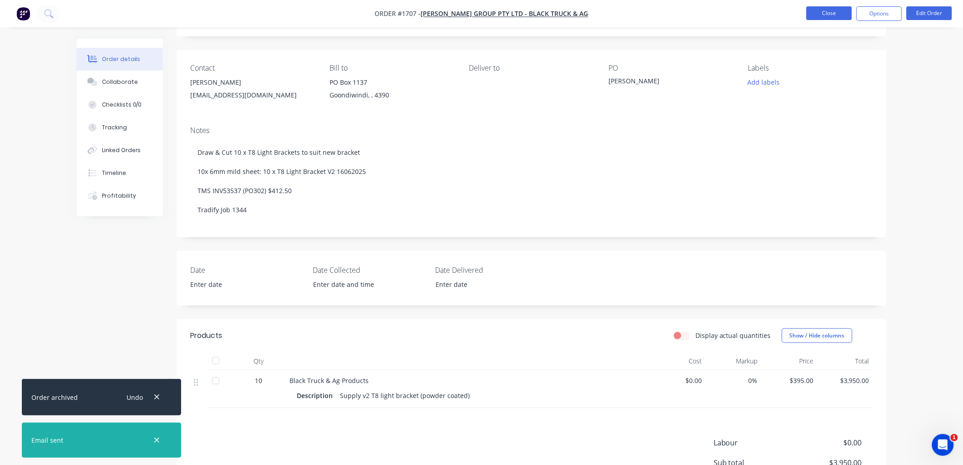
click at [834, 14] on button "Close" at bounding box center [829, 13] width 46 height 14
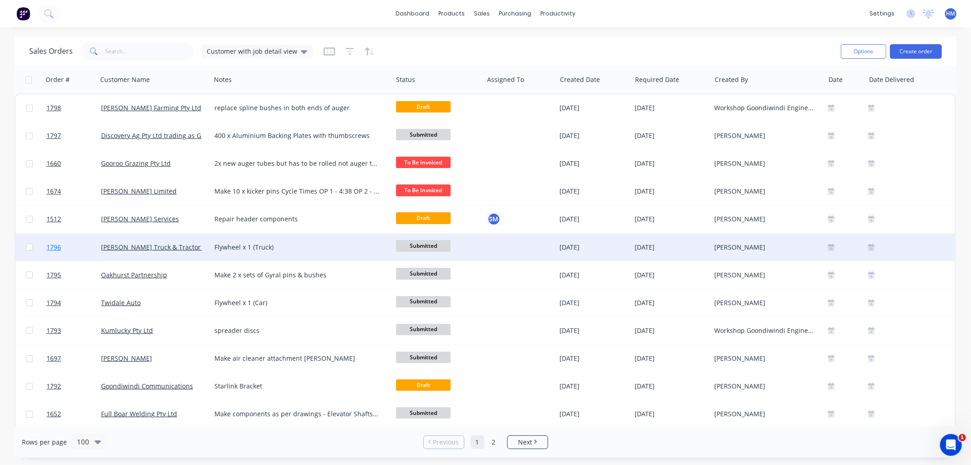
click at [80, 246] on link "1796" at bounding box center [73, 246] width 55 height 27
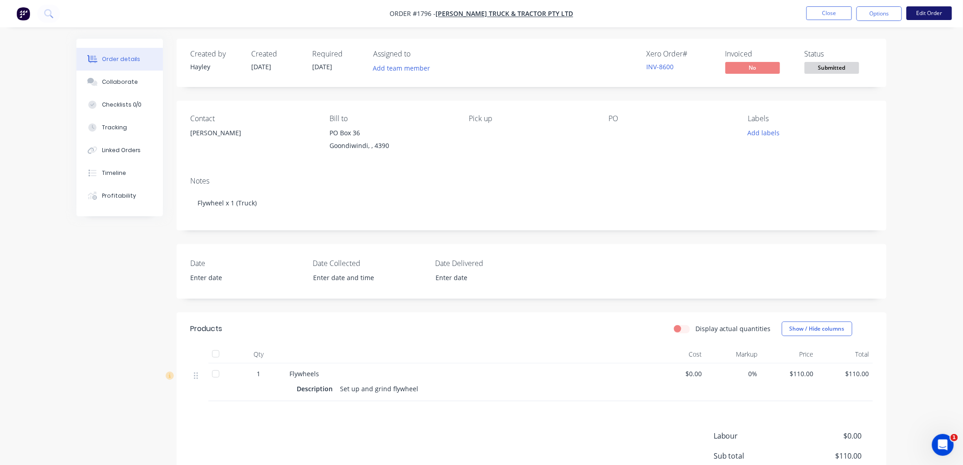
click at [920, 12] on button "Edit Order" at bounding box center [930, 13] width 46 height 14
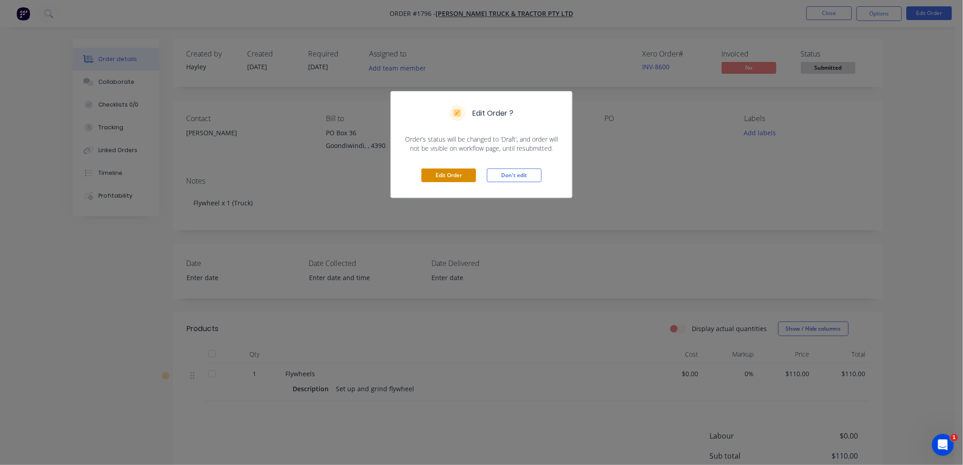
click at [445, 168] on button "Edit Order" at bounding box center [448, 175] width 55 height 14
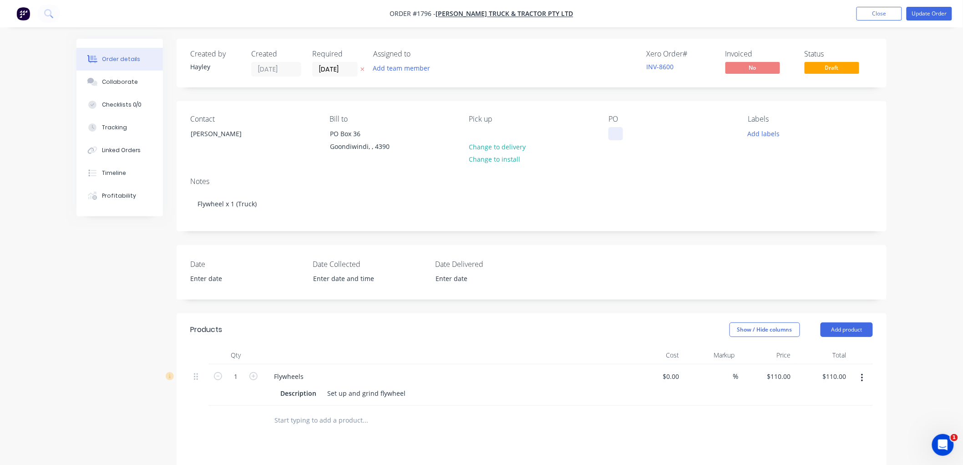
click at [615, 136] on div at bounding box center [615, 133] width 15 height 13
drag, startPoint x: 129, startPoint y: 81, endPoint x: 11, endPoint y: 84, distance: 117.9
click at [114, 84] on div "Collaborate" at bounding box center [120, 82] width 36 height 8
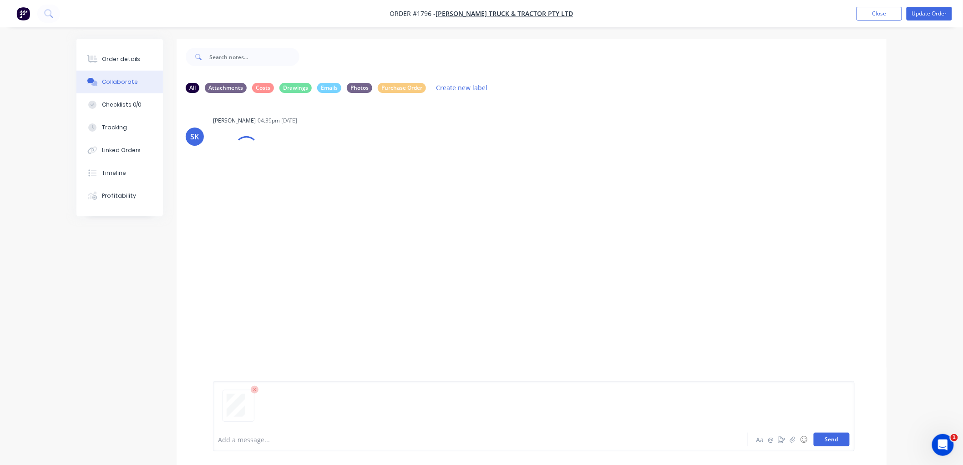
click at [826, 441] on button "Send" at bounding box center [832, 439] width 36 height 14
click at [111, 61] on div "Order details" at bounding box center [121, 59] width 39 height 8
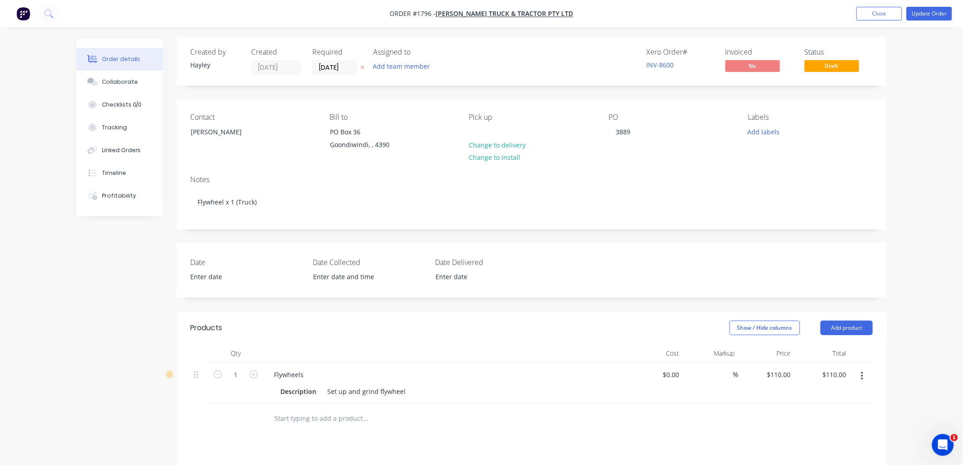
scroll to position [0, 0]
click at [929, 11] on button "Update Order" at bounding box center [930, 14] width 46 height 14
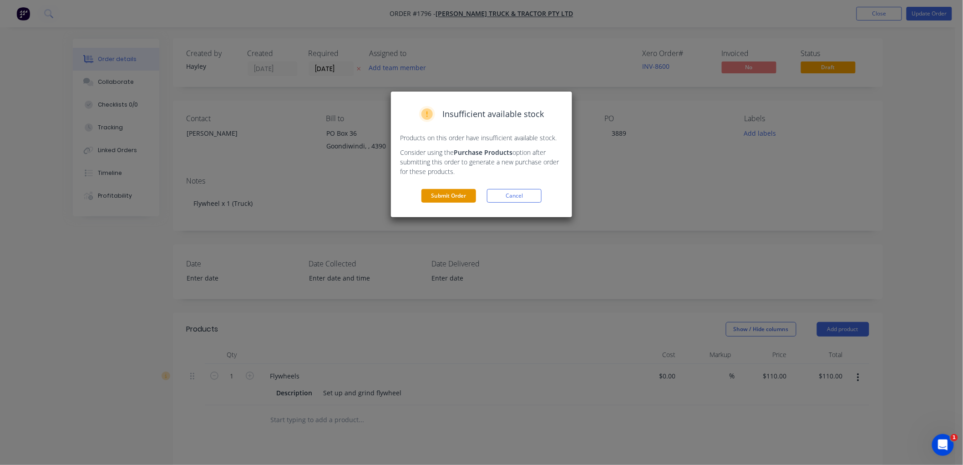
click at [461, 194] on button "Submit Order" at bounding box center [448, 196] width 55 height 14
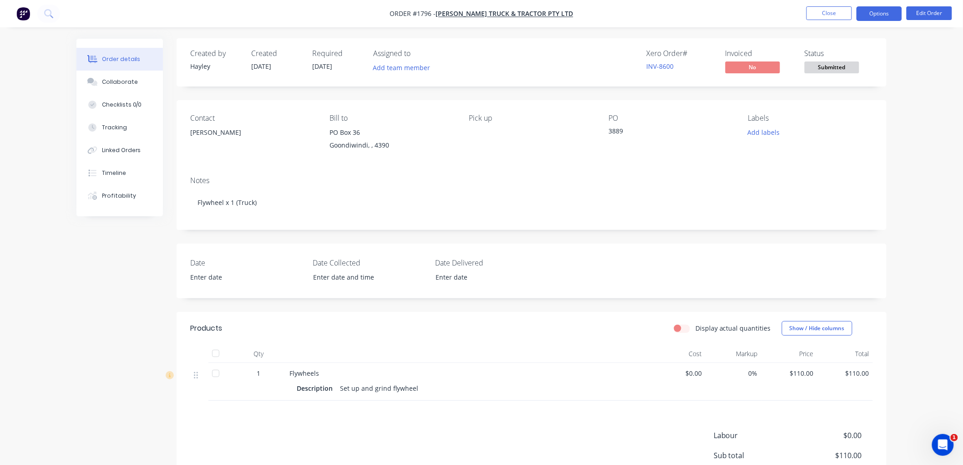
click at [884, 12] on button "Options" at bounding box center [879, 13] width 46 height 15
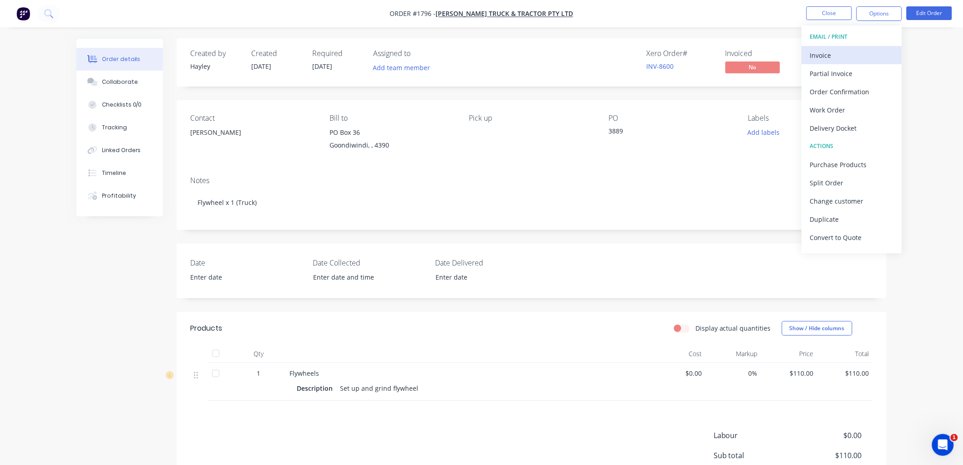
click at [857, 55] on div "Invoice" at bounding box center [852, 55] width 84 height 13
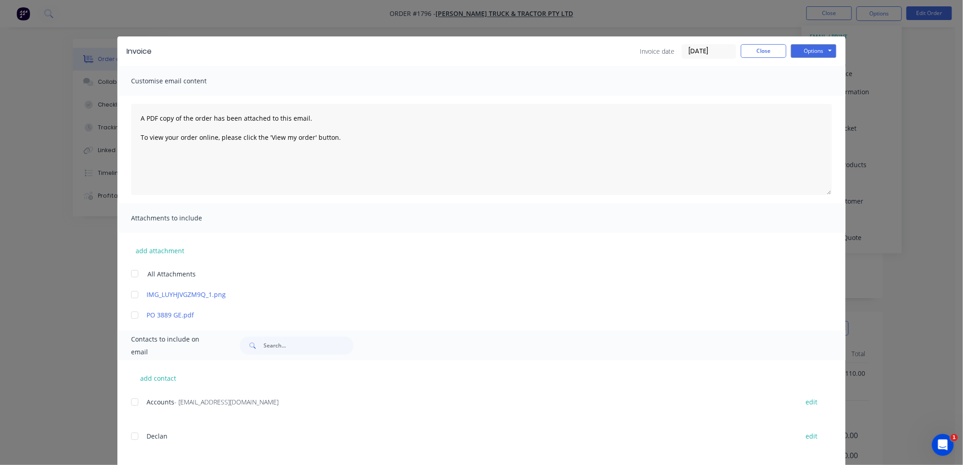
click at [132, 401] on div at bounding box center [135, 402] width 18 height 18
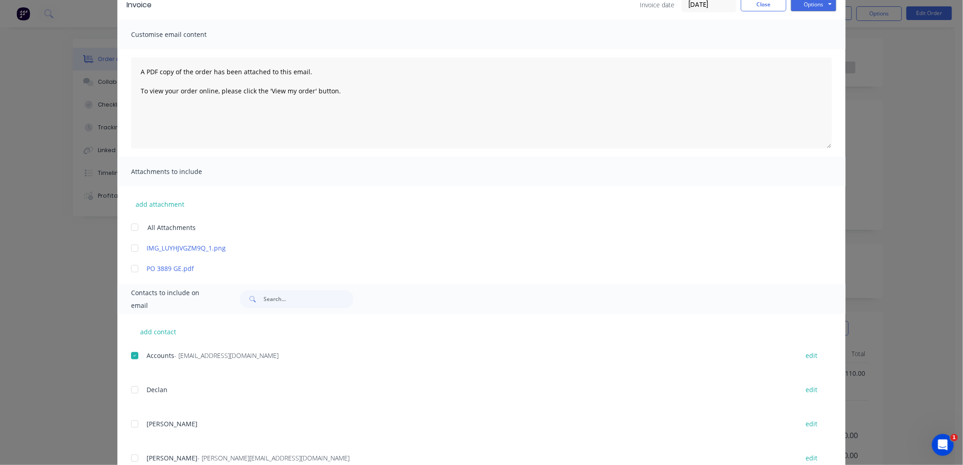
scroll to position [101, 0]
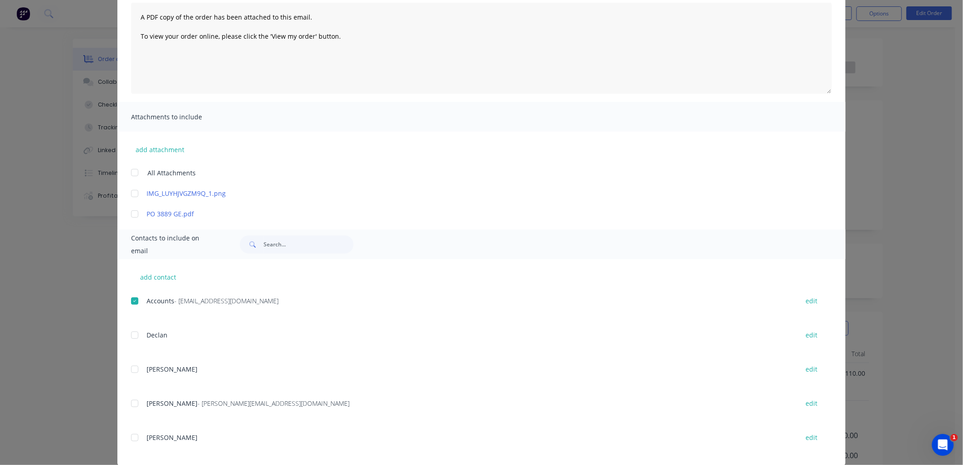
click at [131, 405] on div at bounding box center [135, 403] width 18 height 18
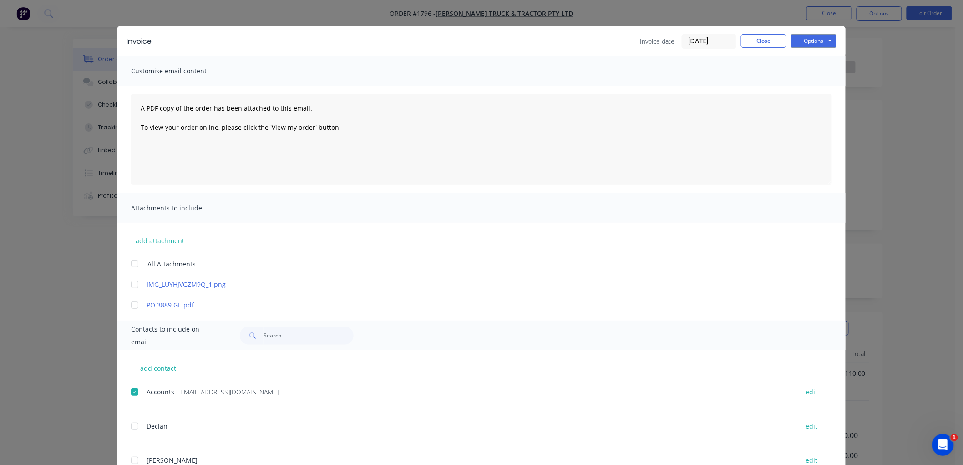
scroll to position [0, 0]
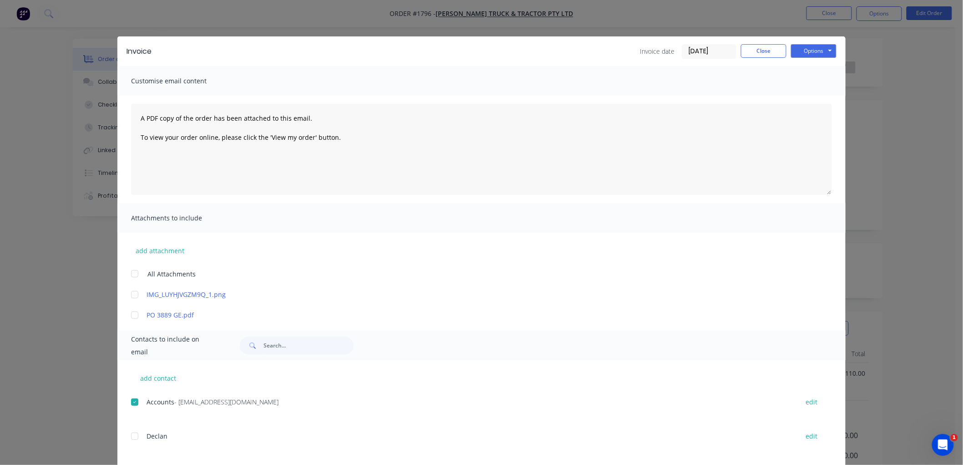
click at [127, 315] on div at bounding box center [135, 315] width 18 height 18
click at [803, 51] on button "Options" at bounding box center [814, 51] width 46 height 14
click at [821, 70] on button "Preview" at bounding box center [820, 67] width 58 height 15
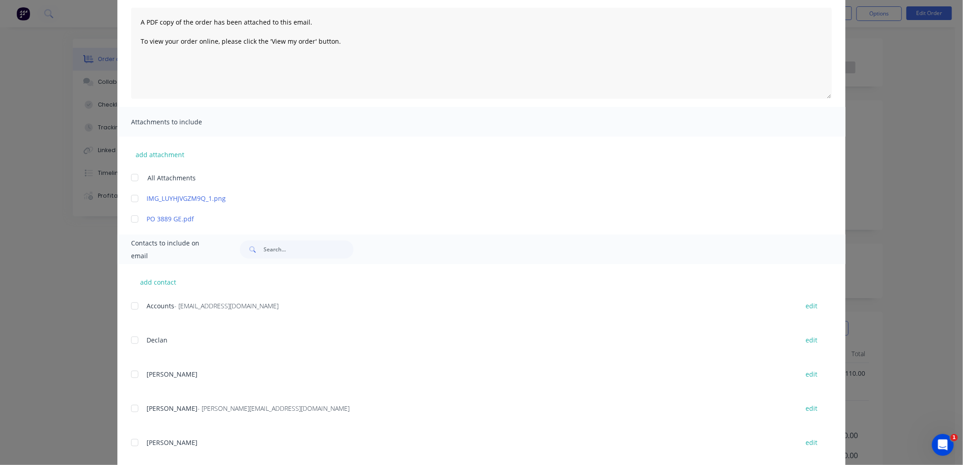
scroll to position [114, 0]
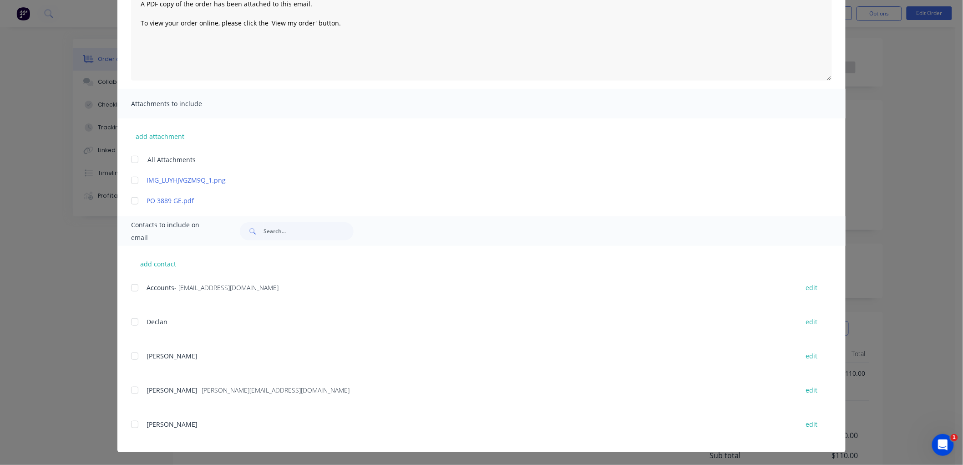
click at [130, 288] on div at bounding box center [135, 288] width 18 height 18
click at [129, 199] on div at bounding box center [135, 201] width 18 height 18
click at [132, 390] on div at bounding box center [135, 390] width 18 height 18
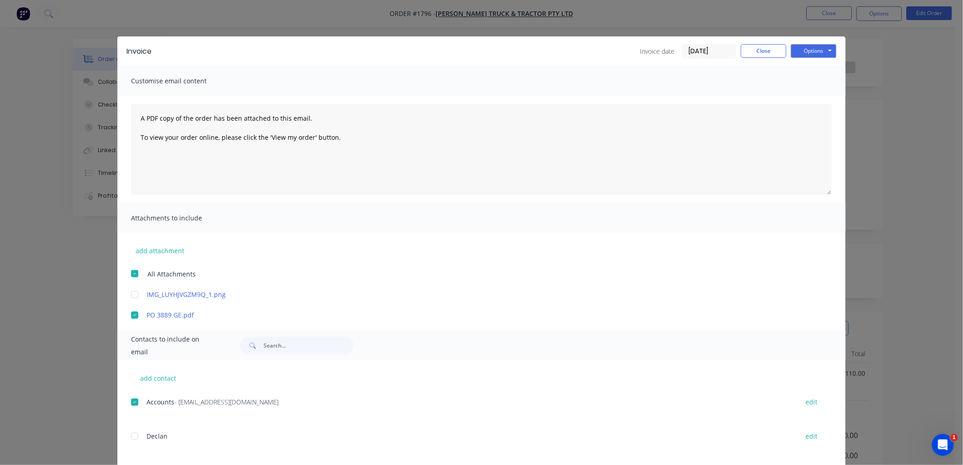
scroll to position [0, 0]
click at [825, 44] on div "Invoice Invoice date [DATE] Close Options Preview Print Email" at bounding box center [481, 51] width 728 height 30
click at [824, 44] on button "Options" at bounding box center [814, 51] width 46 height 14
click at [826, 97] on button "Email" at bounding box center [820, 97] width 58 height 15
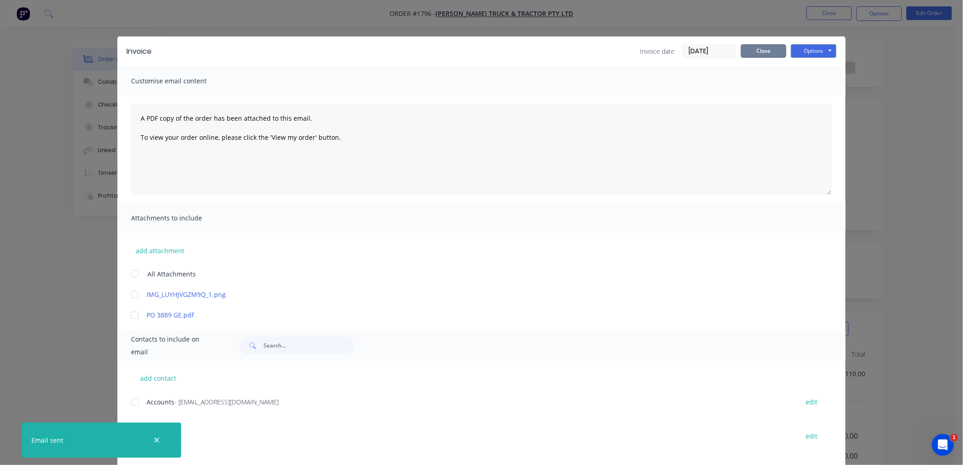
drag, startPoint x: 753, startPoint y: 52, endPoint x: 892, endPoint y: 19, distance: 142.7
click at [755, 52] on button "Close" at bounding box center [764, 51] width 46 height 14
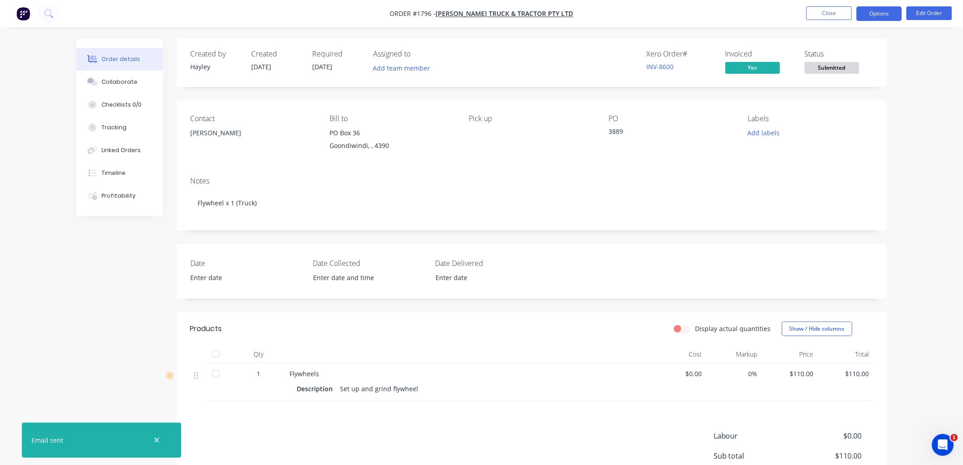
click at [872, 14] on button "Options" at bounding box center [879, 13] width 46 height 15
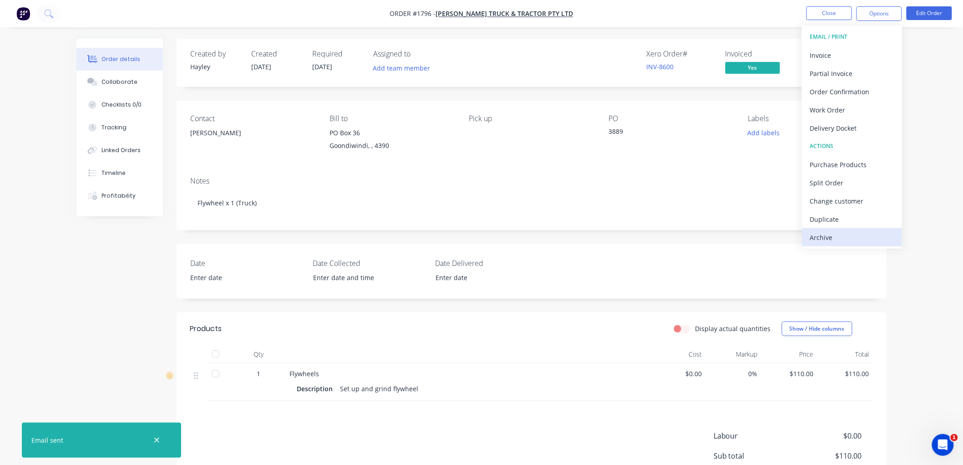
click at [854, 229] on button "Archive" at bounding box center [852, 237] width 100 height 18
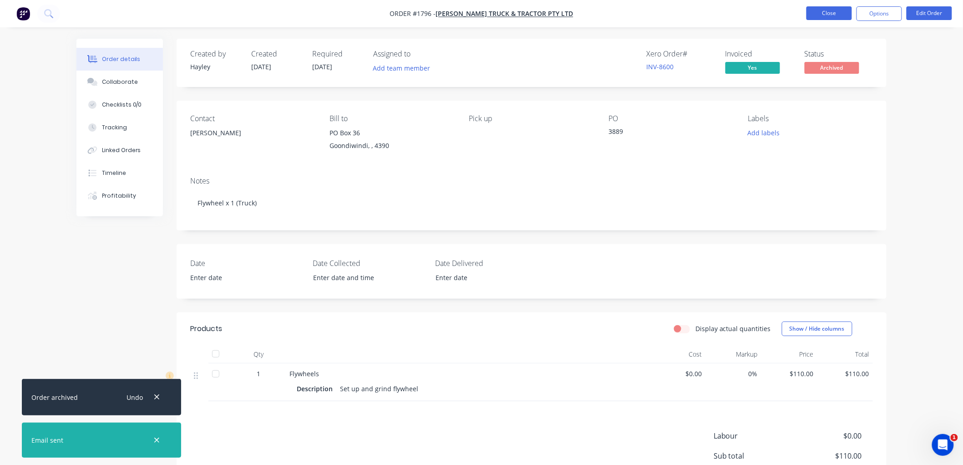
click at [833, 10] on button "Close" at bounding box center [829, 13] width 46 height 14
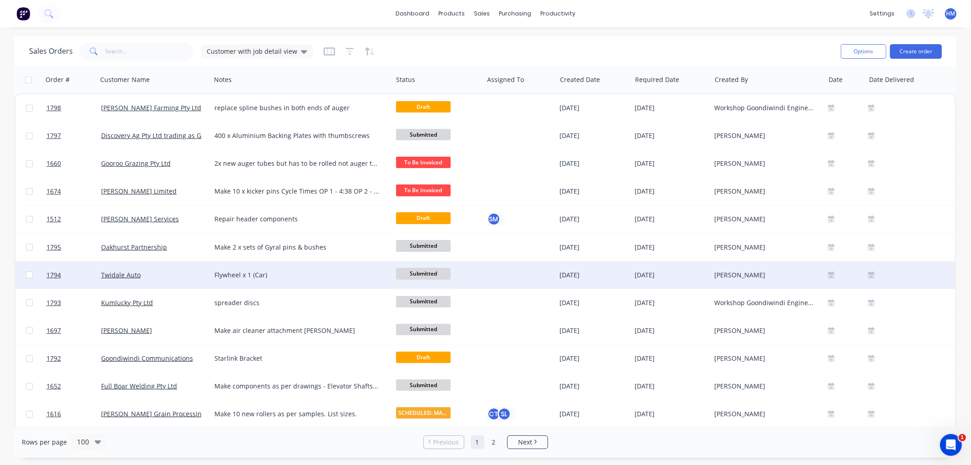
click at [168, 271] on div "Twidale Auto" at bounding box center [151, 274] width 101 height 9
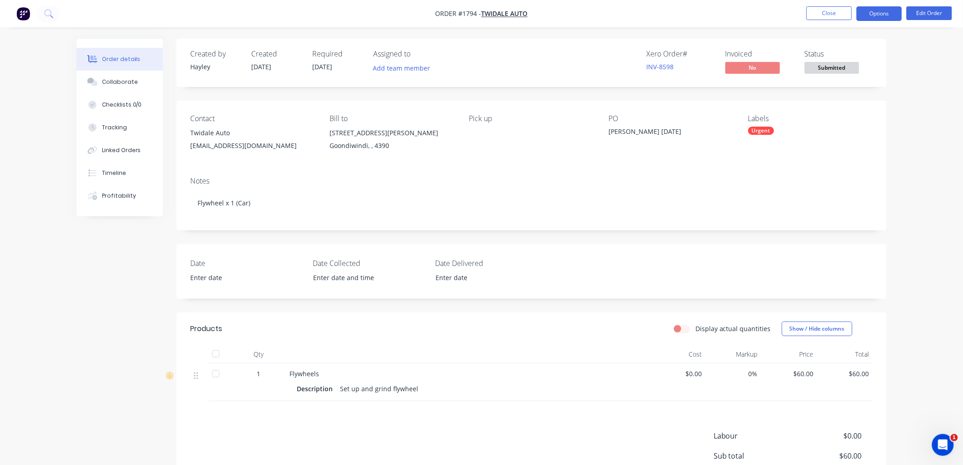
click at [876, 15] on button "Options" at bounding box center [879, 13] width 46 height 15
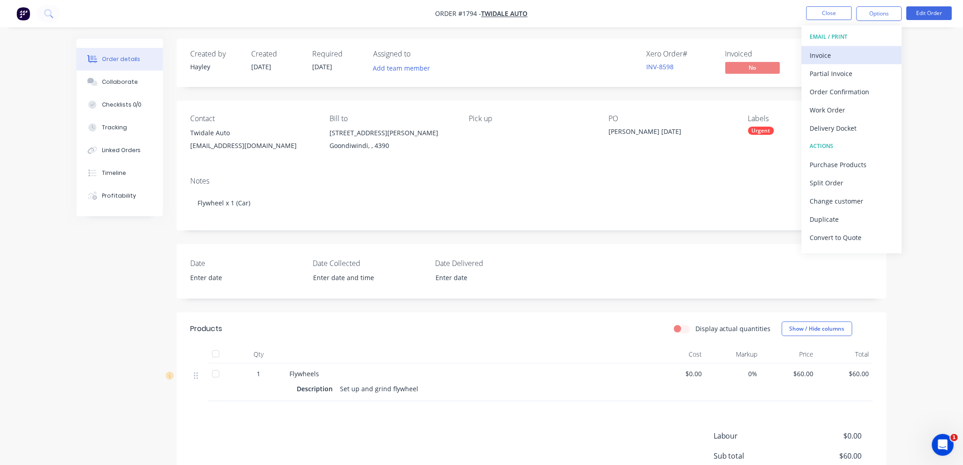
click at [838, 51] on div "Invoice" at bounding box center [852, 55] width 84 height 13
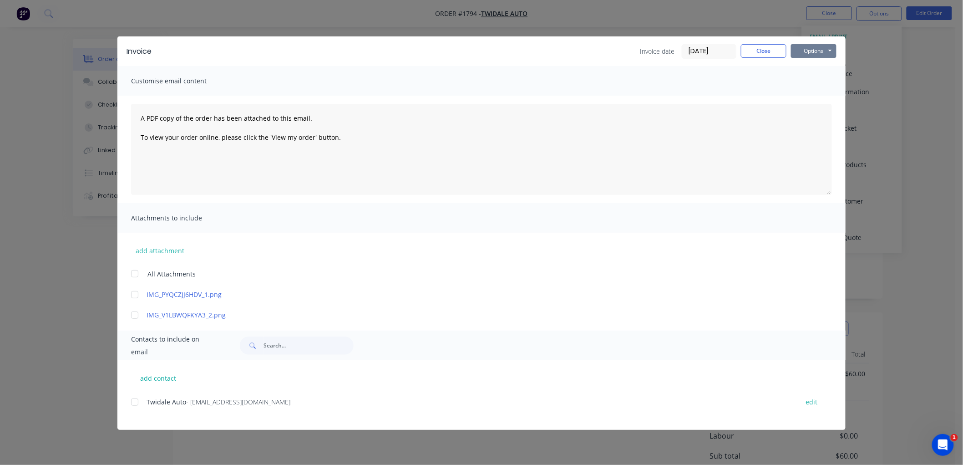
click at [800, 53] on button "Options" at bounding box center [814, 51] width 46 height 14
click at [820, 70] on button "Preview" at bounding box center [820, 67] width 58 height 15
click at [131, 400] on div at bounding box center [135, 402] width 18 height 18
click at [811, 55] on button "Options" at bounding box center [814, 51] width 46 height 14
click at [820, 93] on button "Email" at bounding box center [820, 97] width 58 height 15
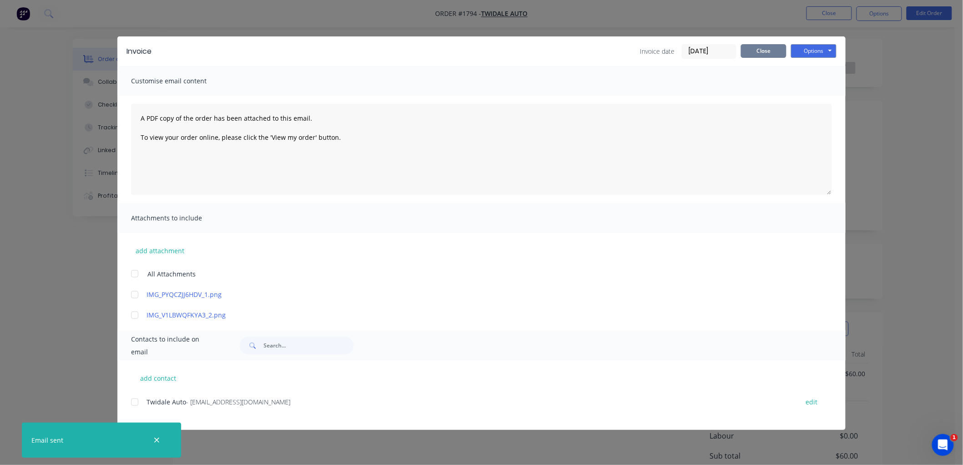
click at [774, 47] on button "Close" at bounding box center [764, 51] width 46 height 14
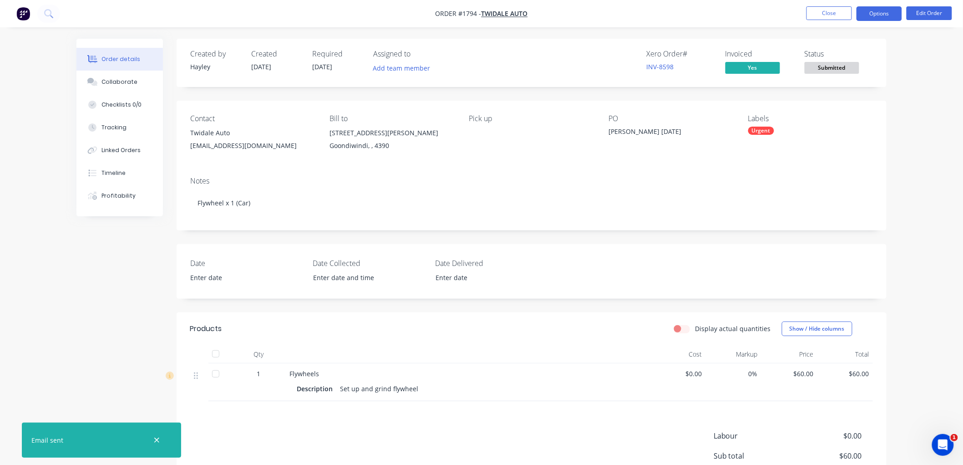
click at [877, 12] on button "Options" at bounding box center [879, 13] width 46 height 15
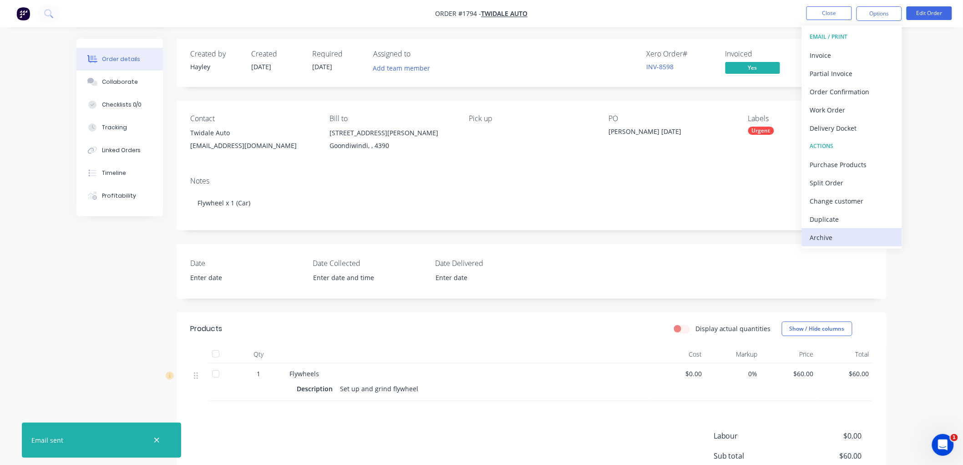
click at [836, 238] on div "Archive" at bounding box center [852, 237] width 84 height 13
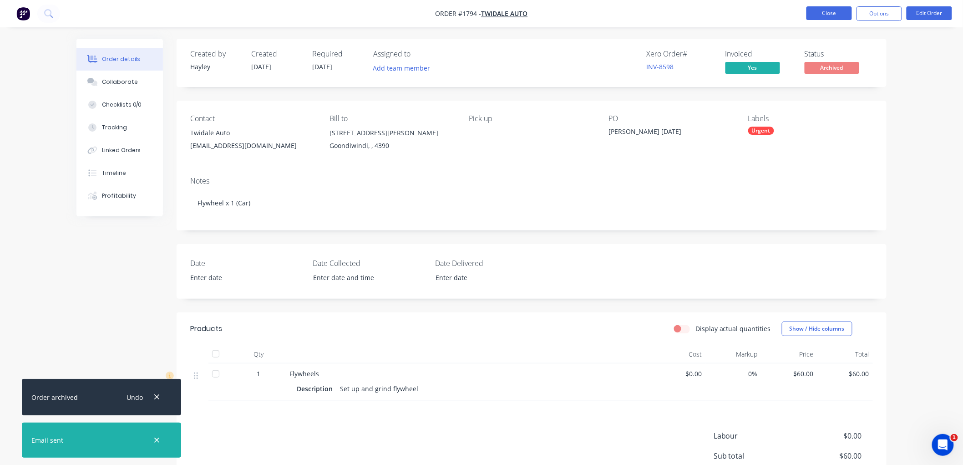
click at [833, 16] on button "Close" at bounding box center [829, 13] width 46 height 14
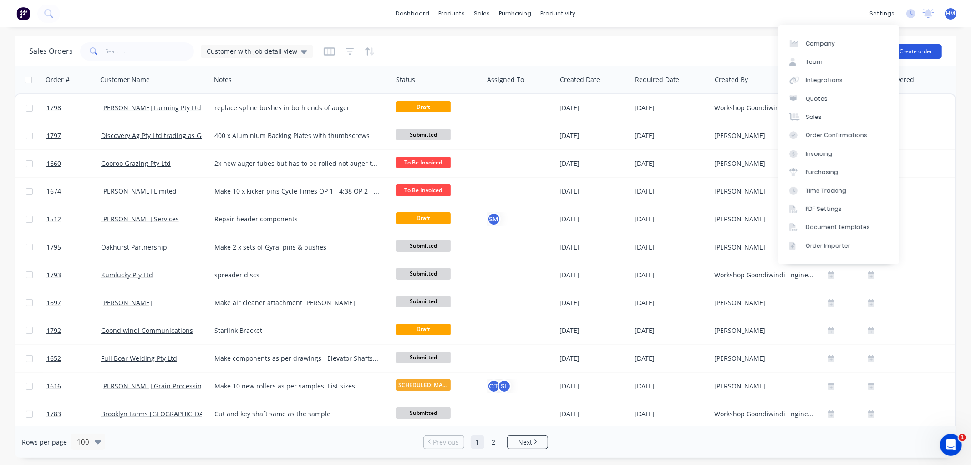
click at [909, 48] on button "Create order" at bounding box center [916, 51] width 52 height 15
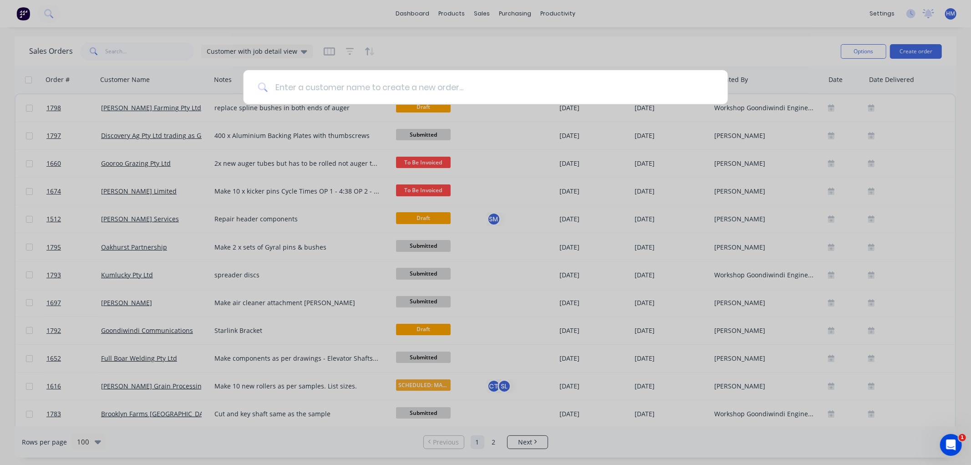
click at [360, 83] on input at bounding box center [491, 87] width 446 height 34
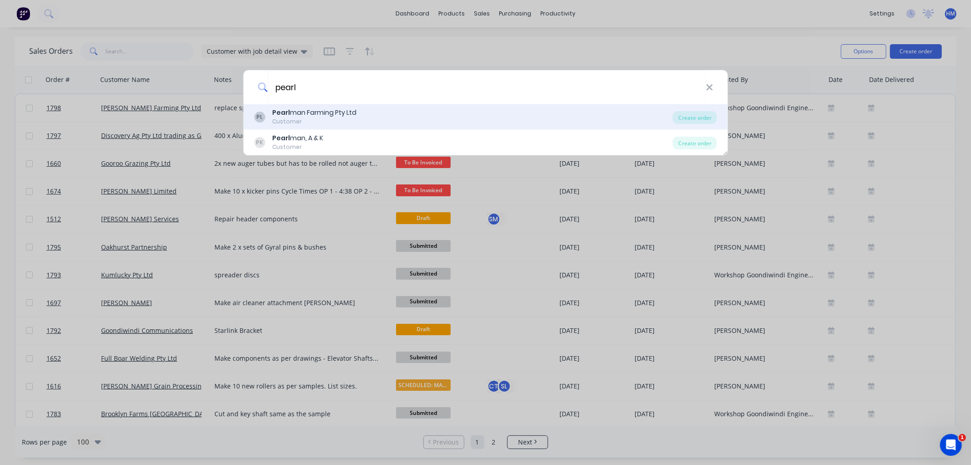
type input "pearl"
click at [362, 111] on div "PL Pearl man Farming Pty Ltd Customer" at bounding box center [463, 117] width 419 height 18
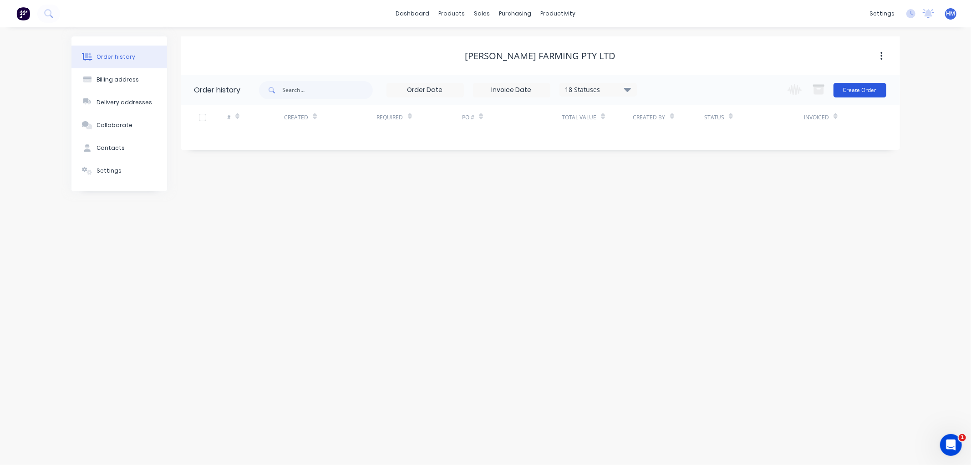
click at [869, 91] on button "Create Order" at bounding box center [859, 90] width 53 height 15
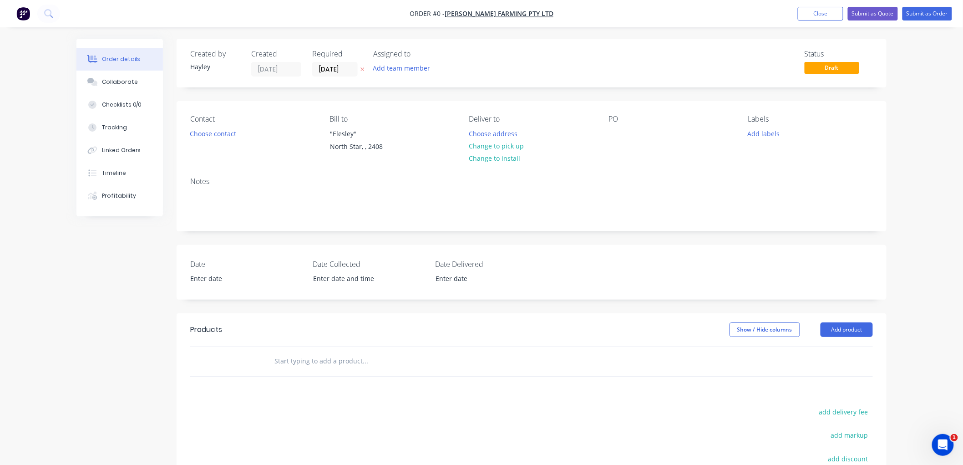
click at [317, 360] on input "text" at bounding box center [365, 361] width 182 height 18
click at [609, 132] on div "Contact Choose contact [PERSON_NAME] to "Elesley" North Star, , 2408 Deliver to…" at bounding box center [532, 135] width 710 height 69
click at [612, 135] on div at bounding box center [615, 133] width 15 height 13
click at [331, 358] on div "Creating draft order... Loading... Order details Collaborate Checklists 0/0 Tra…" at bounding box center [481, 324] width 828 height 570
drag, startPoint x: 316, startPoint y: 358, endPoint x: 243, endPoint y: 358, distance: 73.7
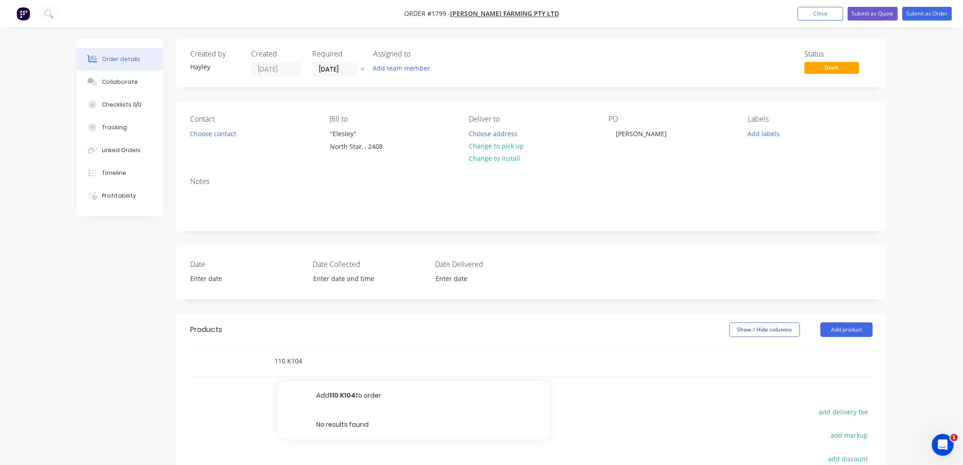
click at [243, 358] on div "110 K104 Add 110 K104 to order No results found" at bounding box center [531, 361] width 683 height 30
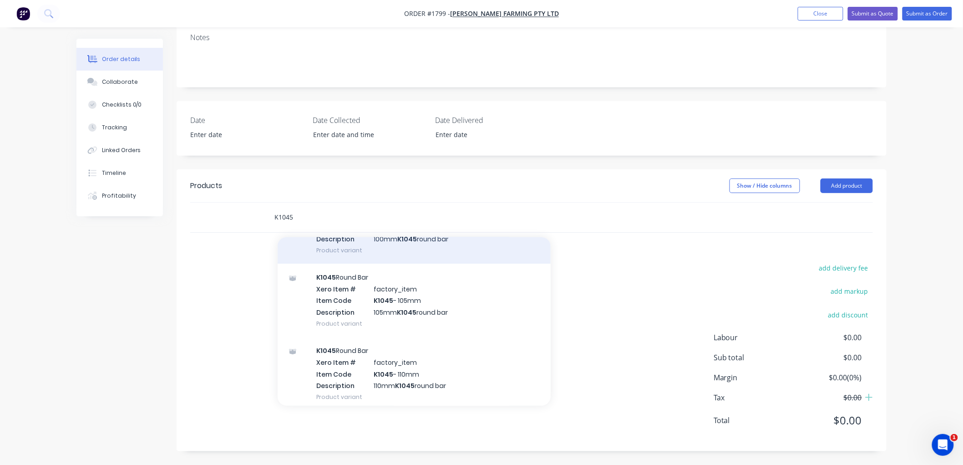
scroll to position [101, 0]
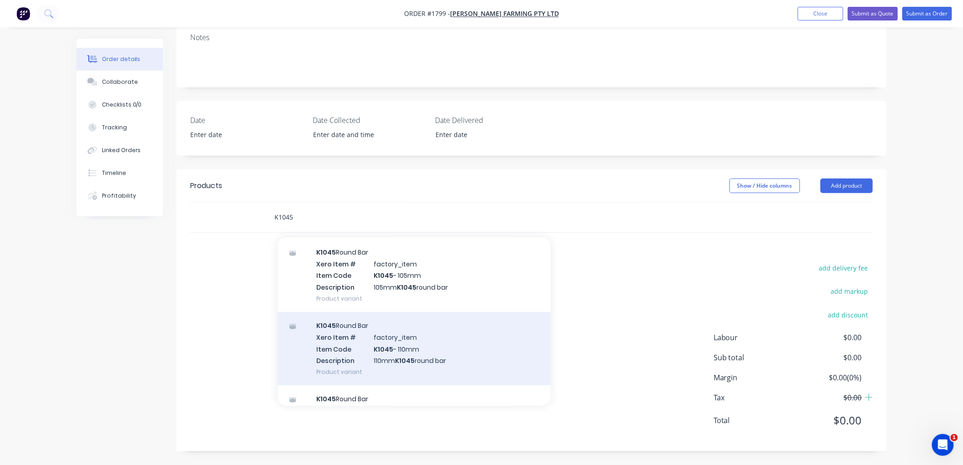
type input "K1045"
click at [422, 346] on div "K1045 Round Bar Xero Item # factory_item Item Code K1045 - 110mm Description 11…" at bounding box center [414, 348] width 273 height 73
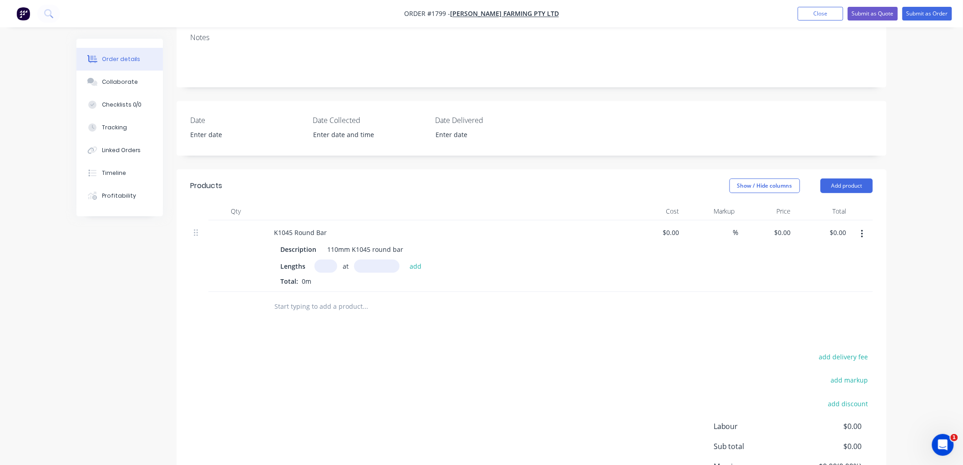
click at [320, 261] on input "text" at bounding box center [325, 265] width 23 height 13
type input "1"
type input "70"
click at [405, 259] on button "add" at bounding box center [415, 265] width 21 height 12
click at [340, 323] on input "text" at bounding box center [365, 321] width 182 height 18
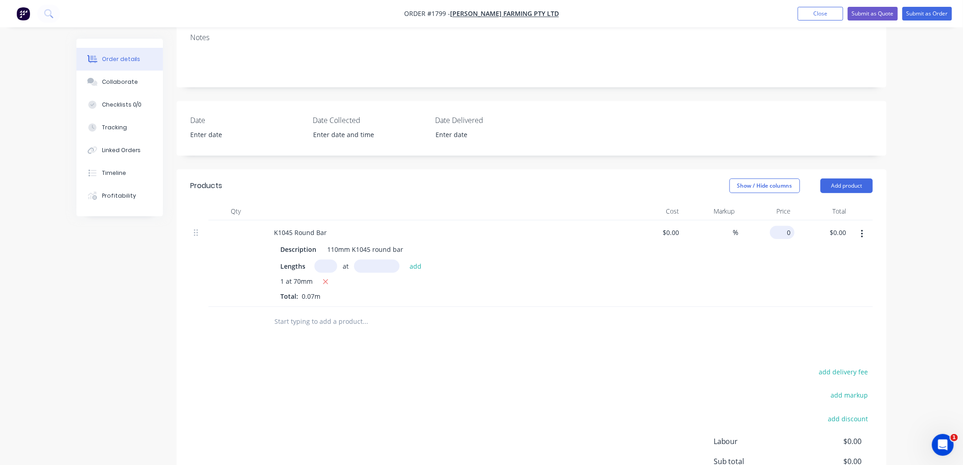
click at [787, 233] on input "0" at bounding box center [784, 232] width 21 height 13
type input "$700.33"
type input "$49.02"
click at [710, 252] on div "%" at bounding box center [711, 263] width 56 height 86
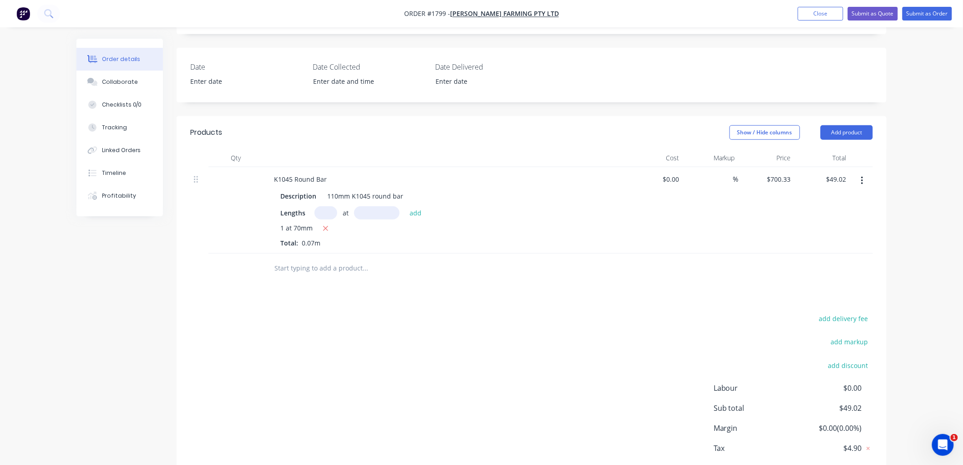
scroll to position [147, 0]
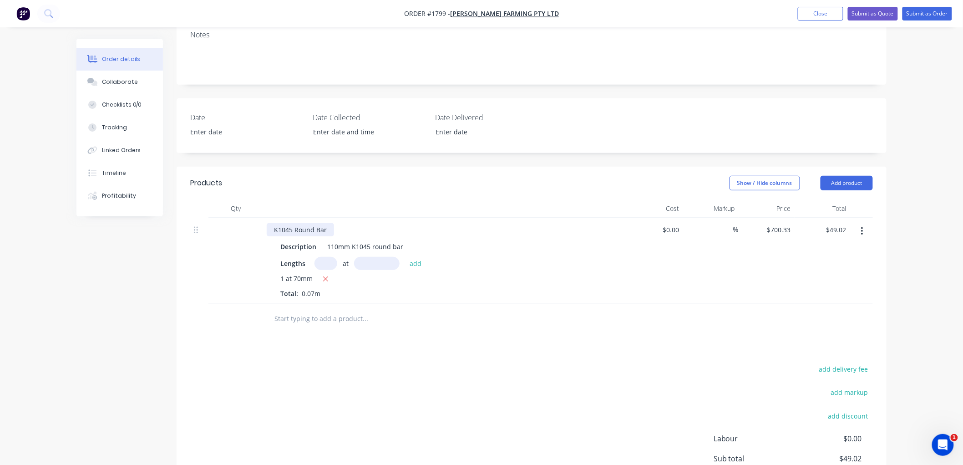
click at [272, 226] on div "K1045 Round Bar" at bounding box center [300, 229] width 67 height 13
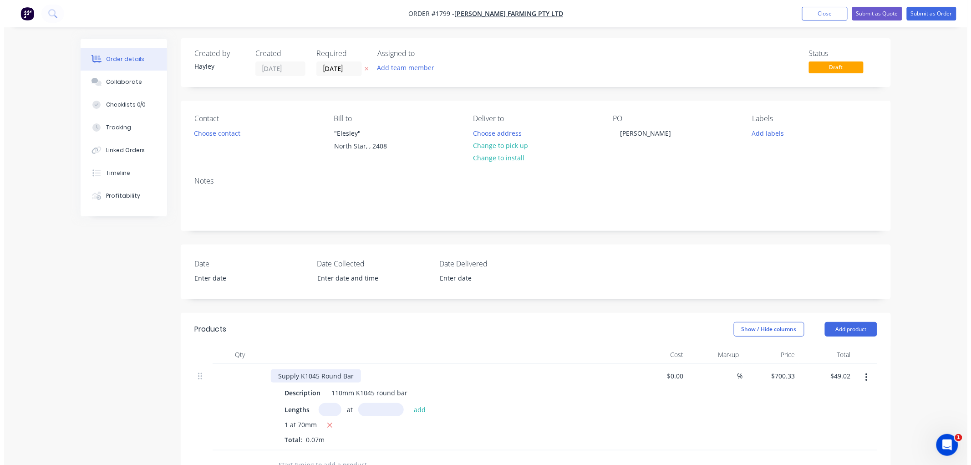
scroll to position [0, 0]
click at [930, 11] on button "Submit as Order" at bounding box center [927, 14] width 50 height 14
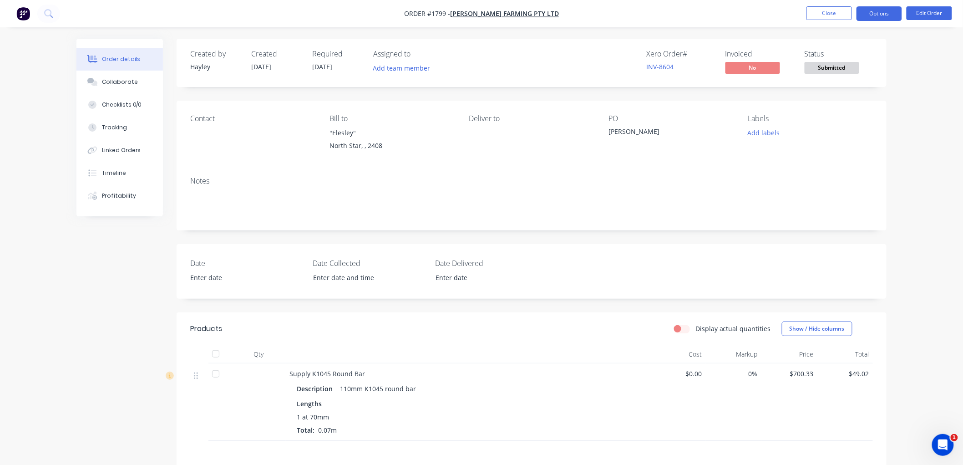
click at [882, 11] on button "Options" at bounding box center [879, 13] width 46 height 15
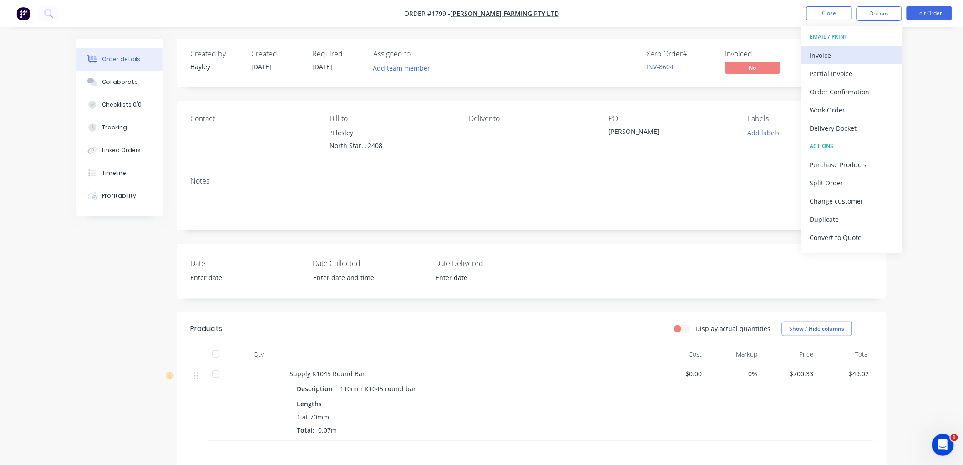
click at [845, 54] on div "Invoice" at bounding box center [852, 55] width 84 height 13
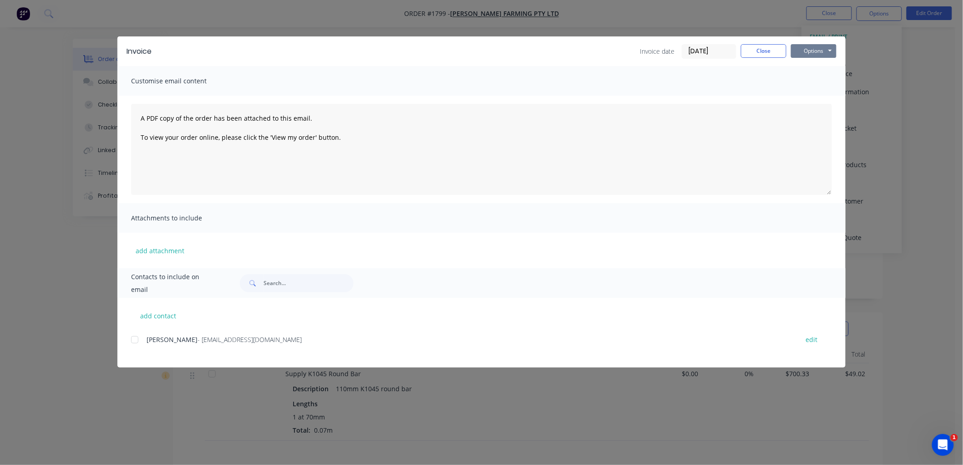
click at [816, 49] on button "Options" at bounding box center [814, 51] width 46 height 14
click at [828, 66] on button "Preview" at bounding box center [820, 67] width 58 height 15
click at [134, 340] on div at bounding box center [135, 339] width 18 height 18
click at [815, 46] on button "Options" at bounding box center [814, 51] width 46 height 14
click at [835, 97] on button "Email" at bounding box center [820, 97] width 58 height 15
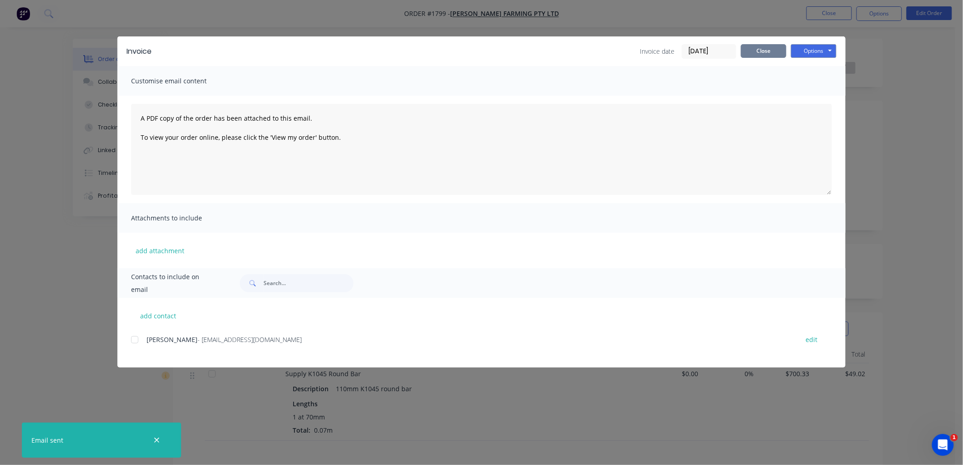
click at [765, 50] on button "Close" at bounding box center [764, 51] width 46 height 14
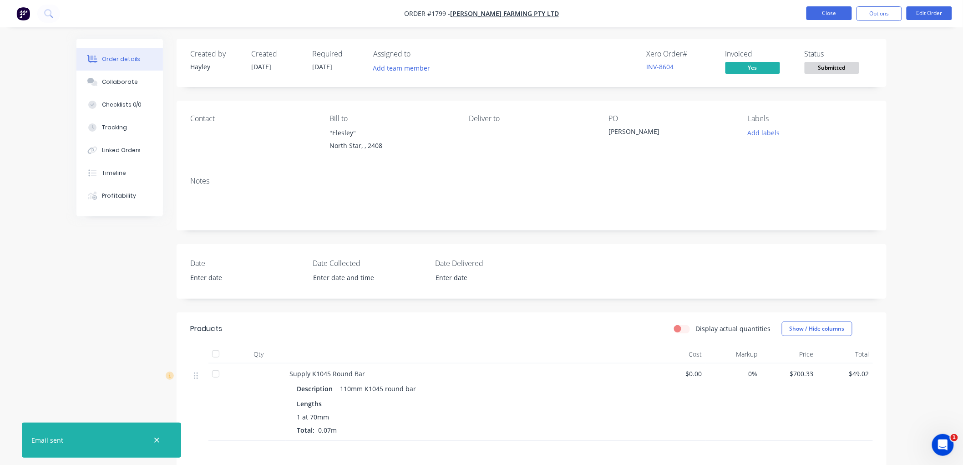
click at [833, 15] on button "Close" at bounding box center [829, 13] width 46 height 14
